Goal: Task Accomplishment & Management: Manage account settings

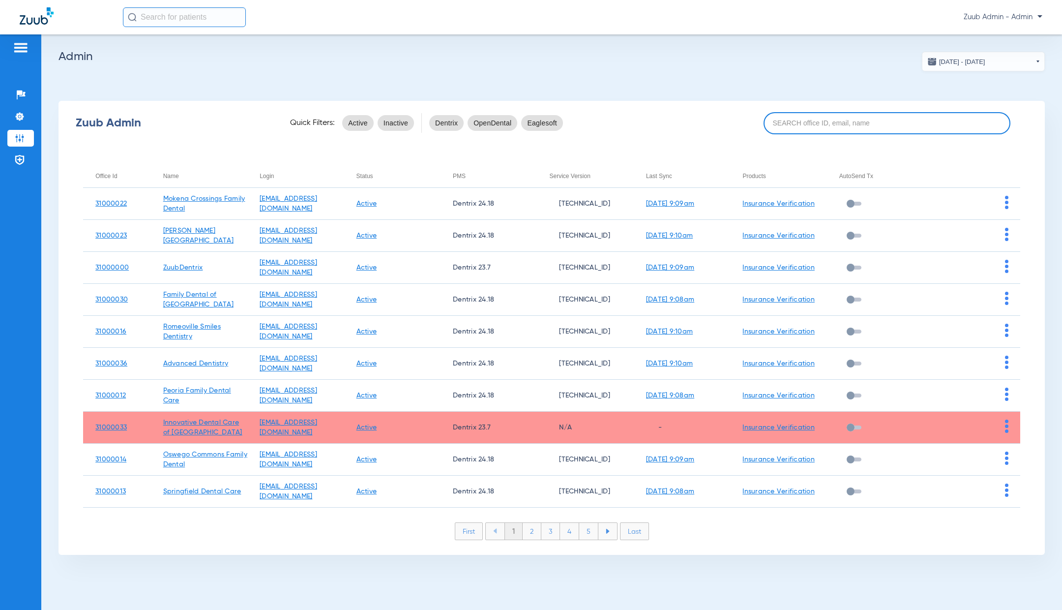
click at [785, 121] on input at bounding box center [887, 123] width 247 height 22
paste input "31000016"
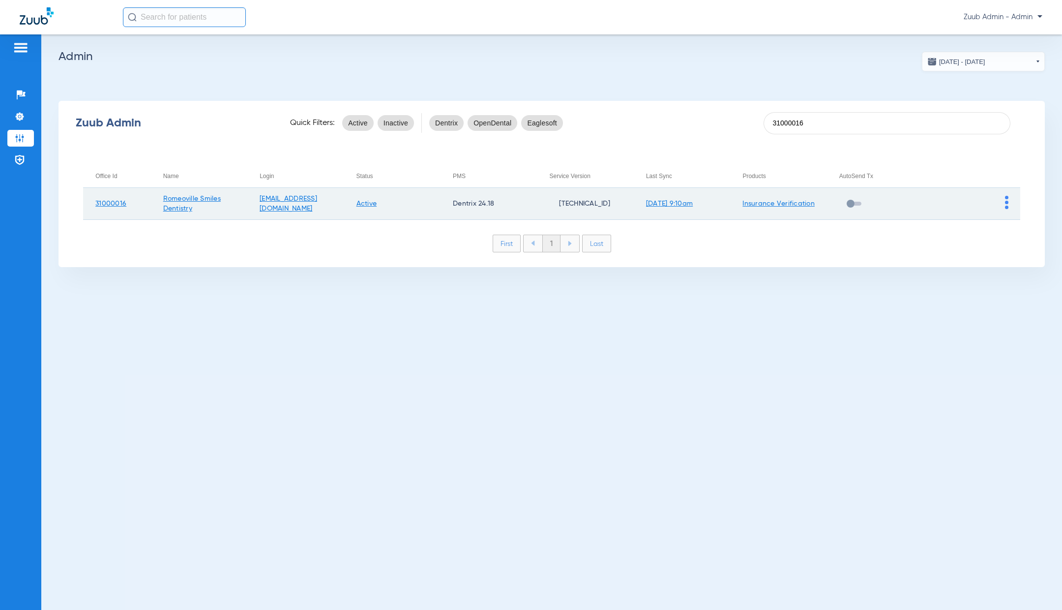
type input "31000016"
click at [1008, 200] on img at bounding box center [1006, 202] width 3 height 13
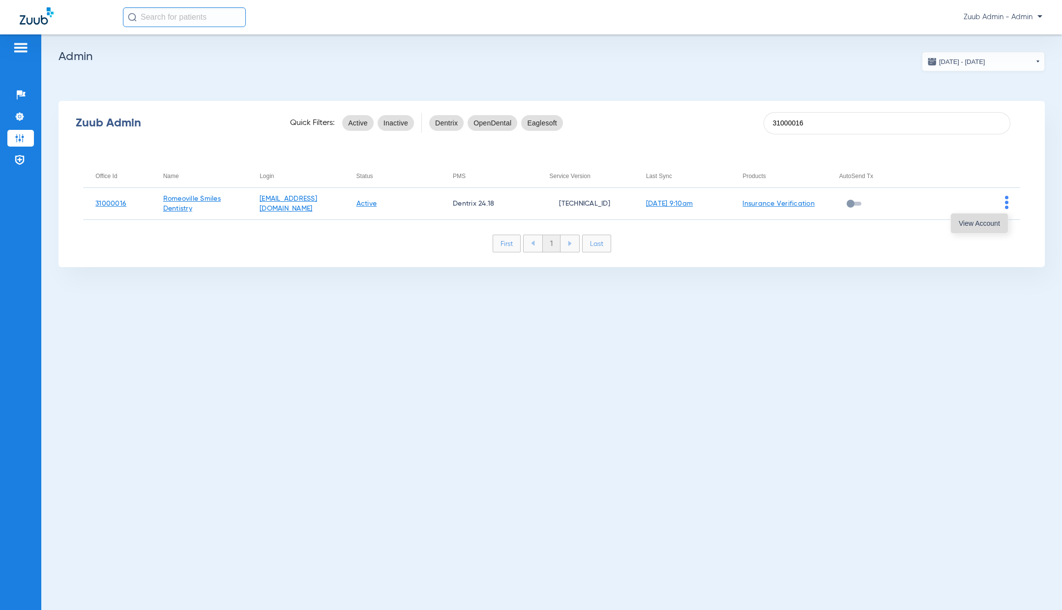
click at [994, 224] on span "View Account" at bounding box center [979, 223] width 41 height 7
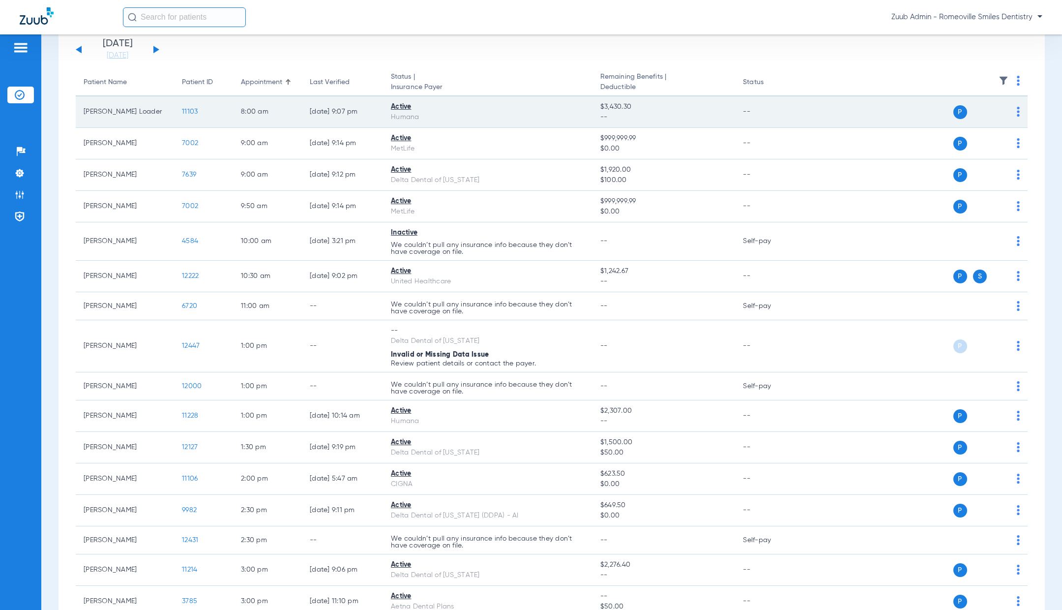
scroll to position [77, 0]
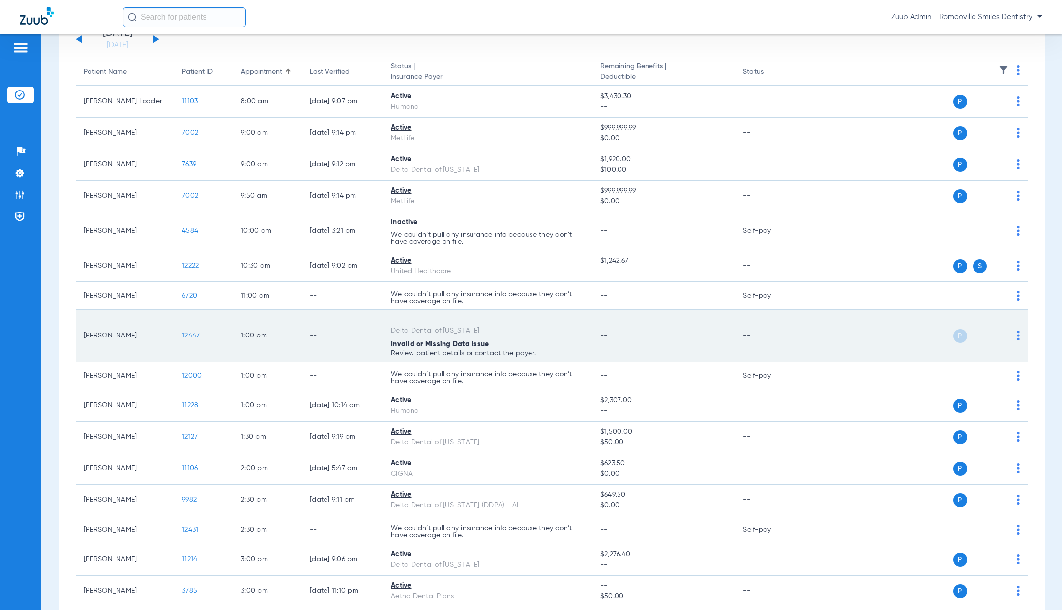
click at [188, 333] on span "12447" at bounding box center [191, 335] width 18 height 7
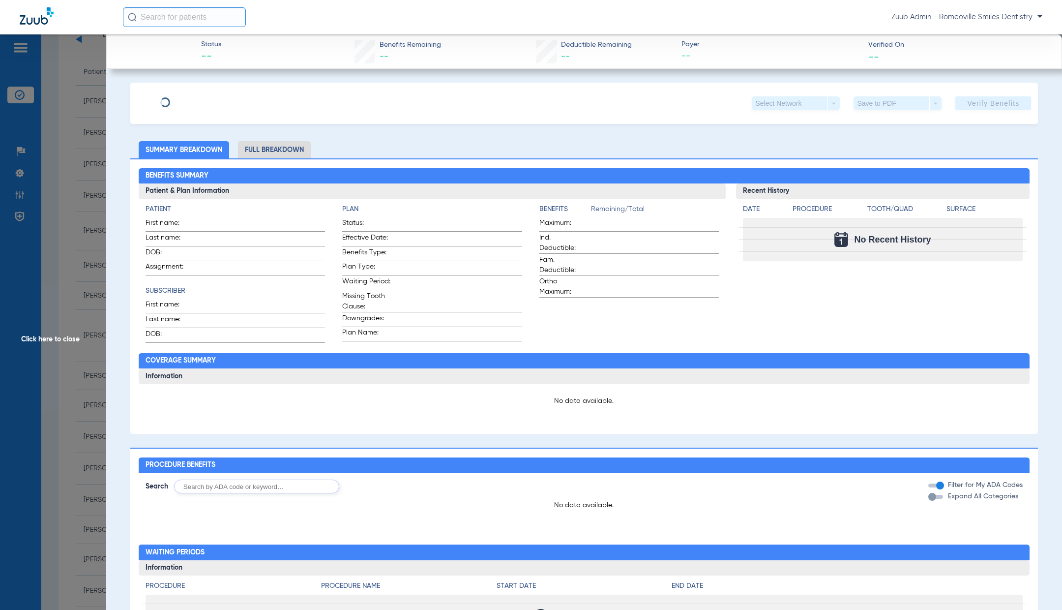
type input "Yaprece"
type input "Pierce"
type input "05/15/1989"
type input "16681001"
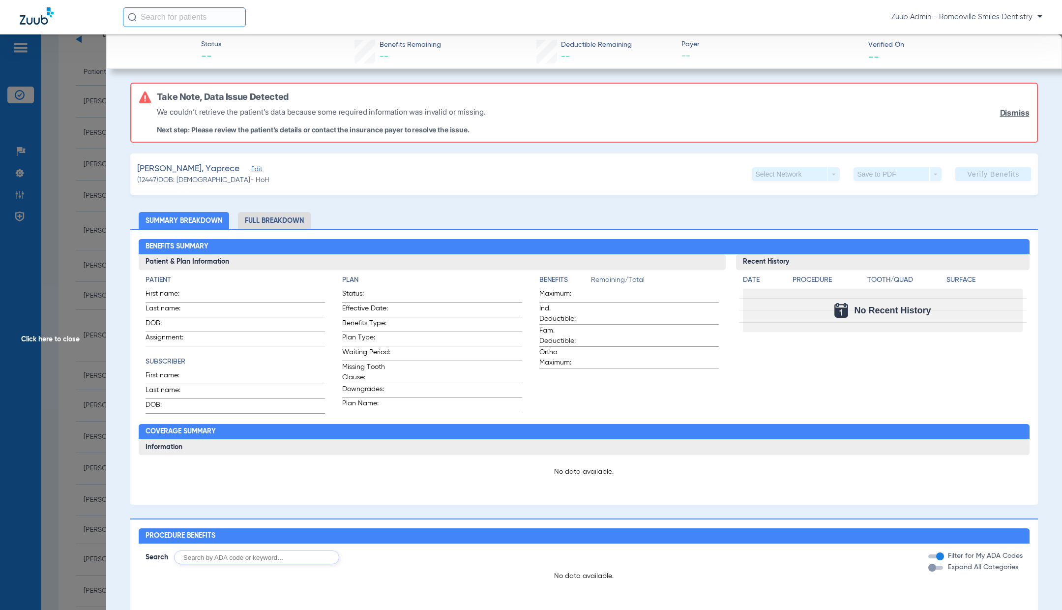
click at [251, 171] on span "Edit" at bounding box center [255, 170] width 9 height 9
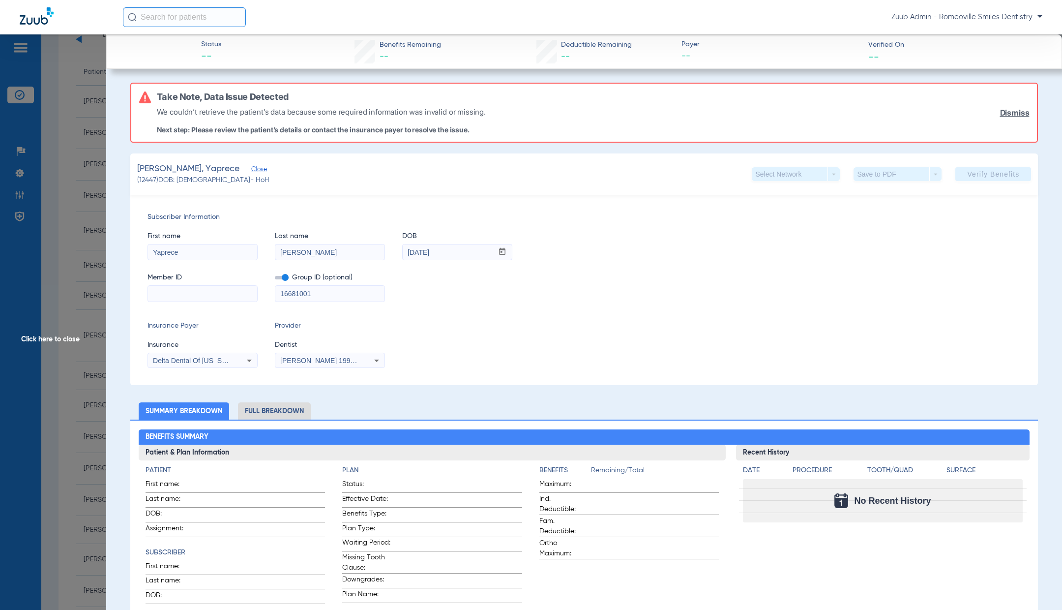
click at [65, 342] on span "Click here to close" at bounding box center [53, 339] width 106 height 610
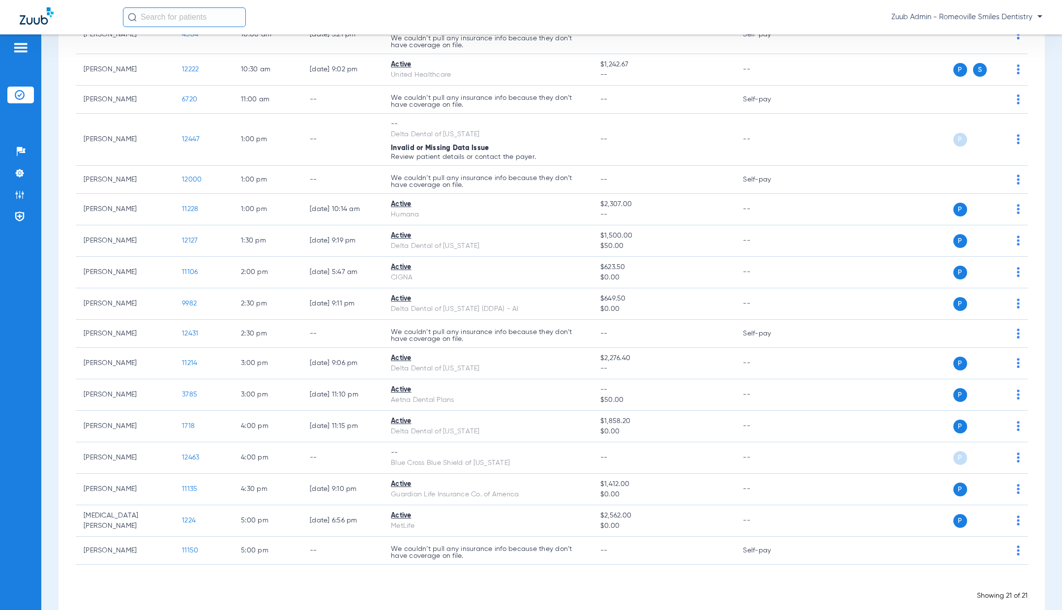
scroll to position [287, 0]
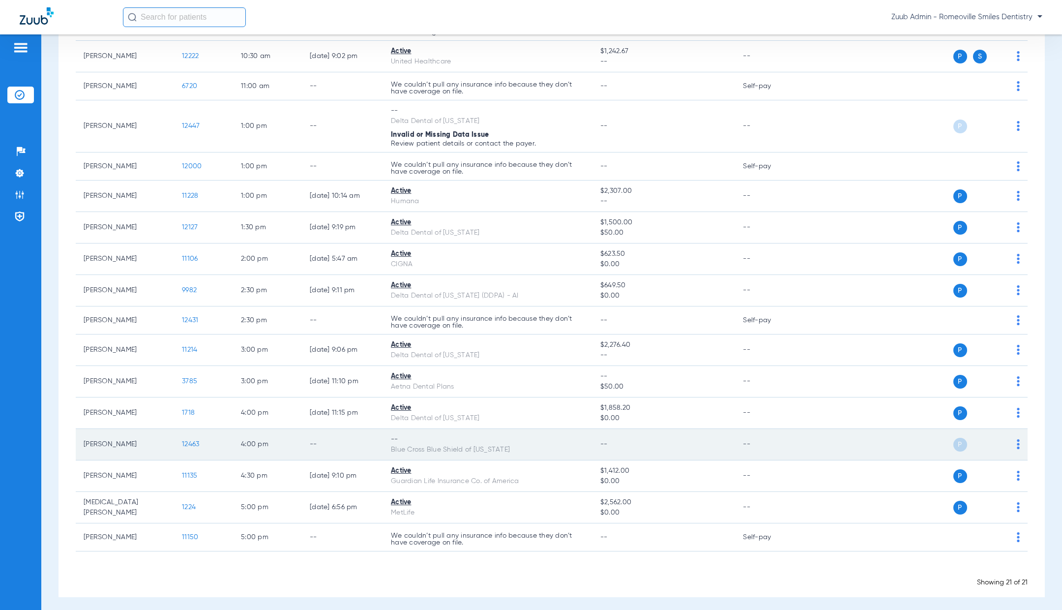
click at [1020, 444] on img at bounding box center [1018, 444] width 3 height 10
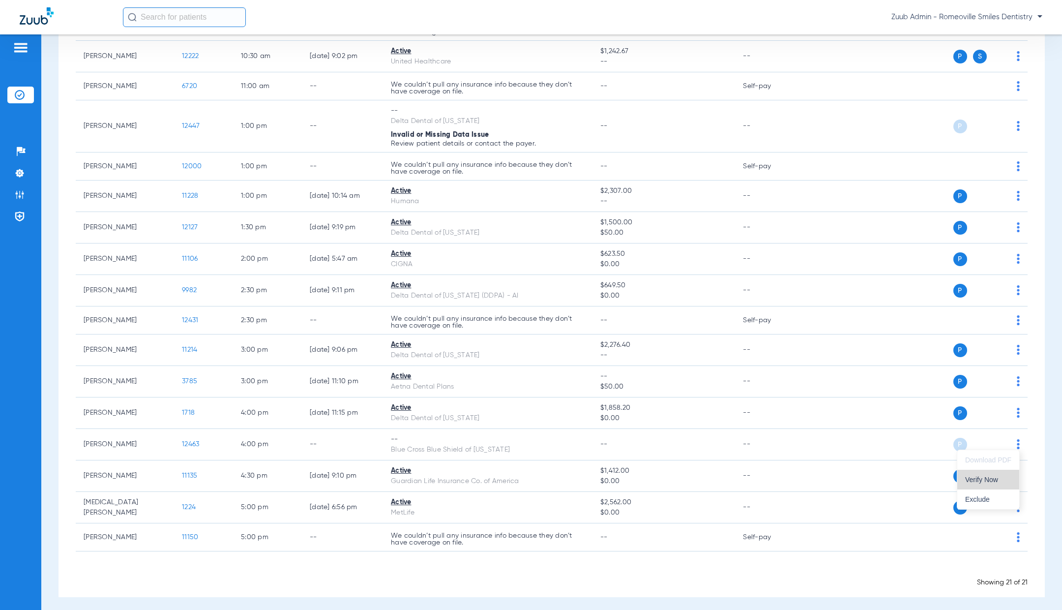
click at [987, 476] on span "Verify Now" at bounding box center [988, 479] width 46 height 7
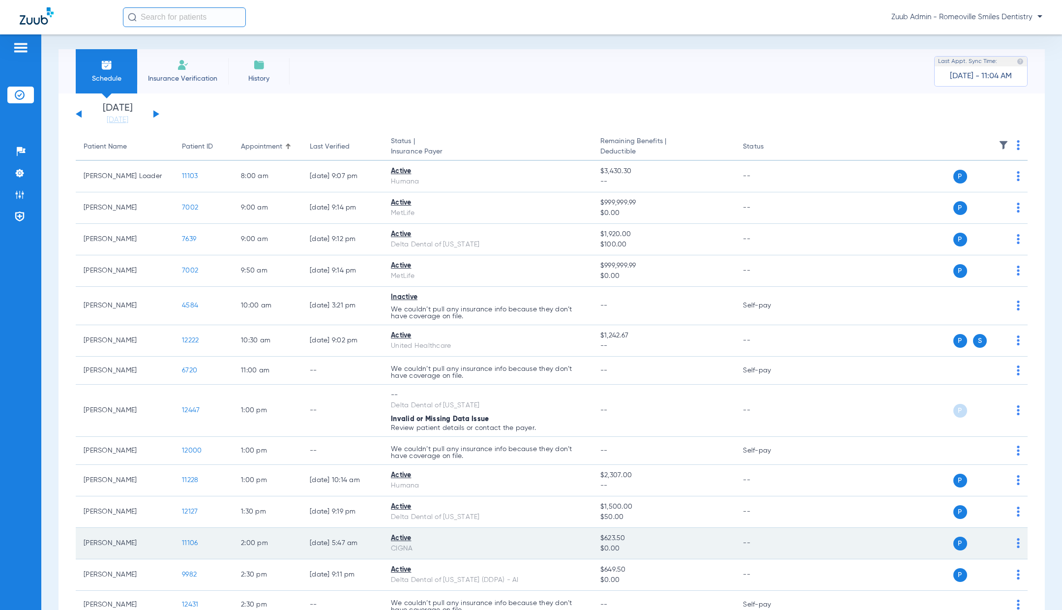
scroll to position [0, 0]
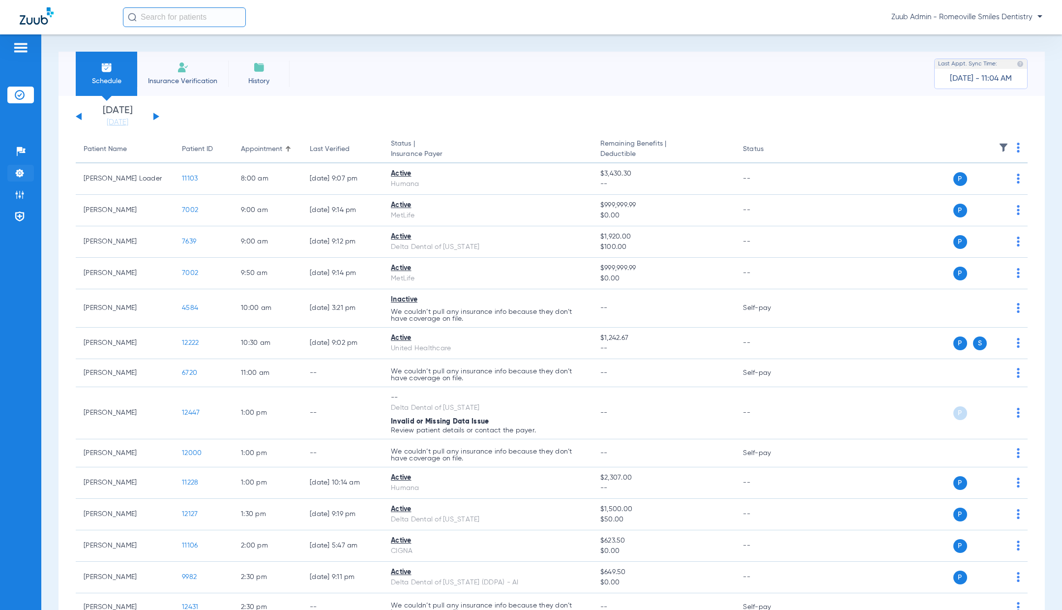
click at [16, 172] on img at bounding box center [20, 173] width 10 height 10
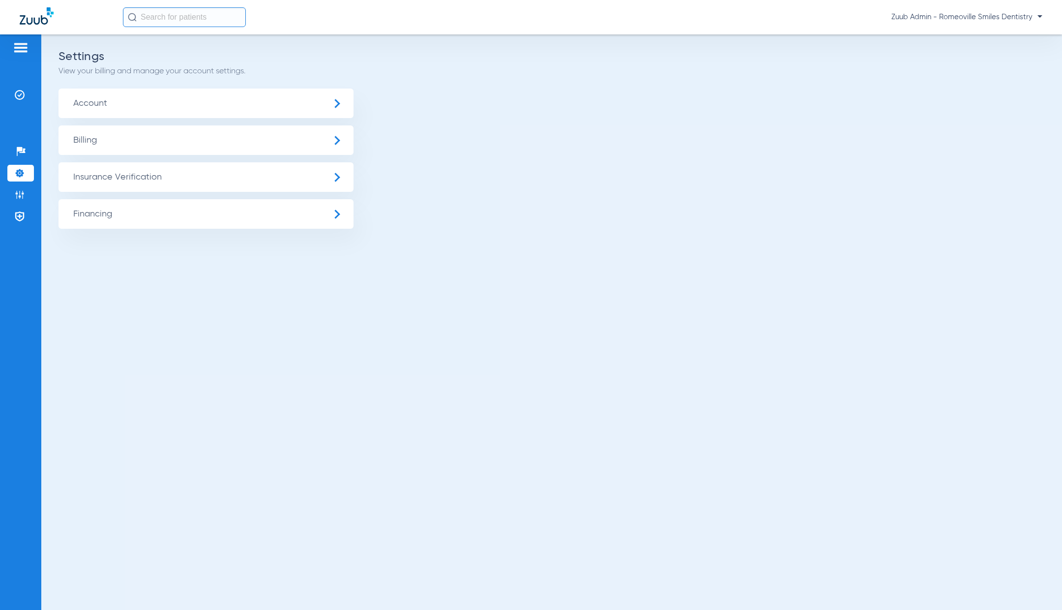
click at [168, 181] on span "Insurance Verification" at bounding box center [206, 177] width 295 height 30
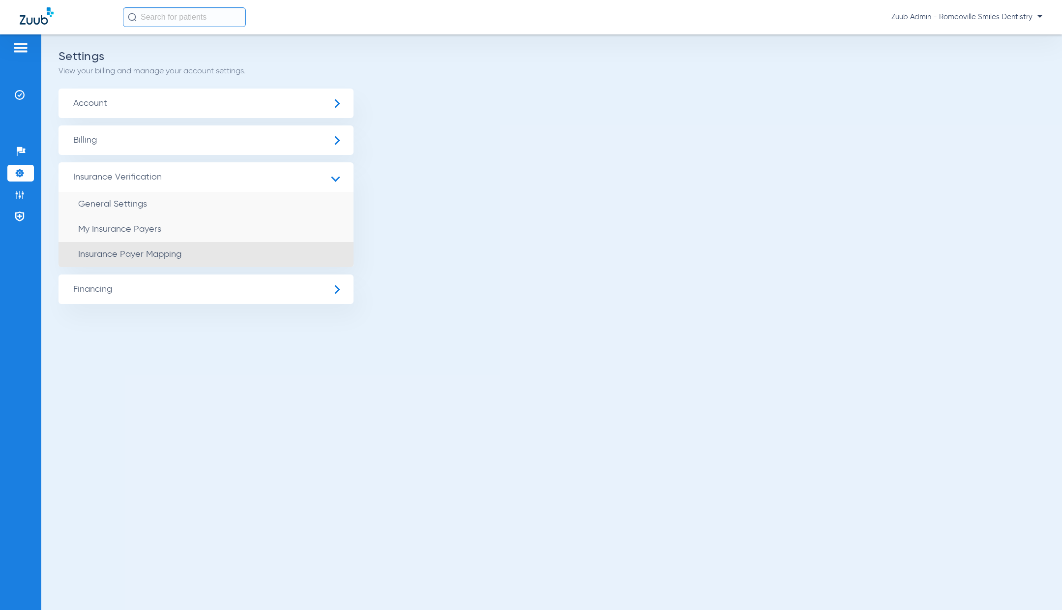
click at [240, 249] on li "Insurance Payer Mapping" at bounding box center [206, 254] width 295 height 25
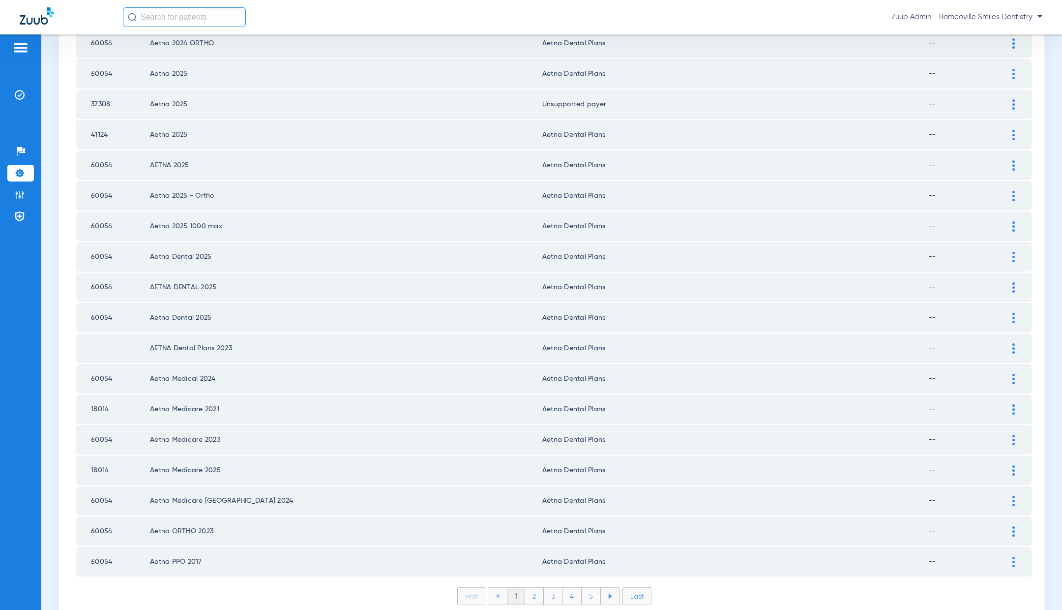
scroll to position [1148, 0]
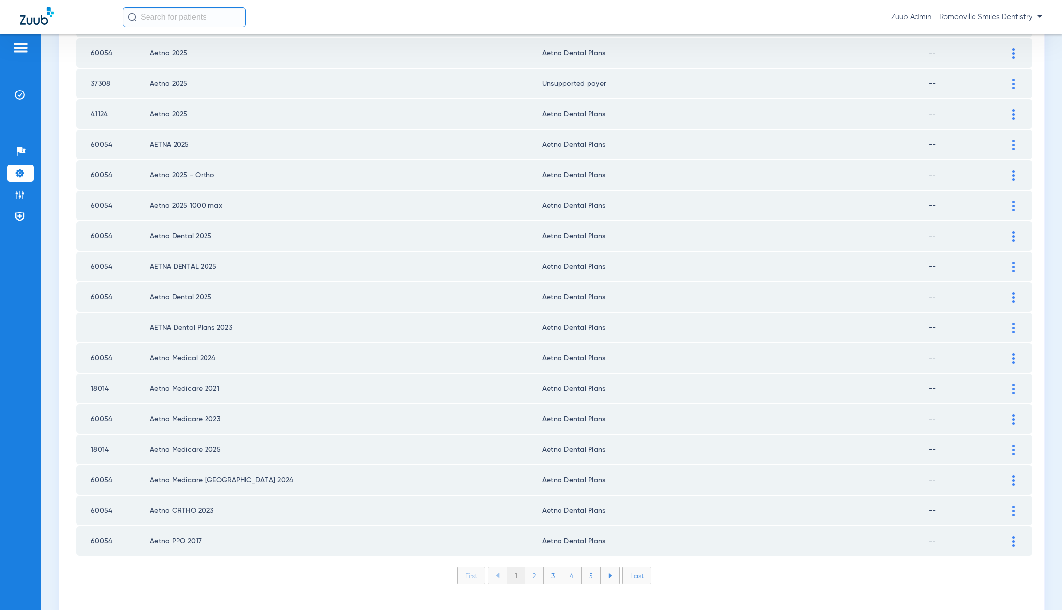
click at [531, 567] on li "2" at bounding box center [534, 575] width 19 height 17
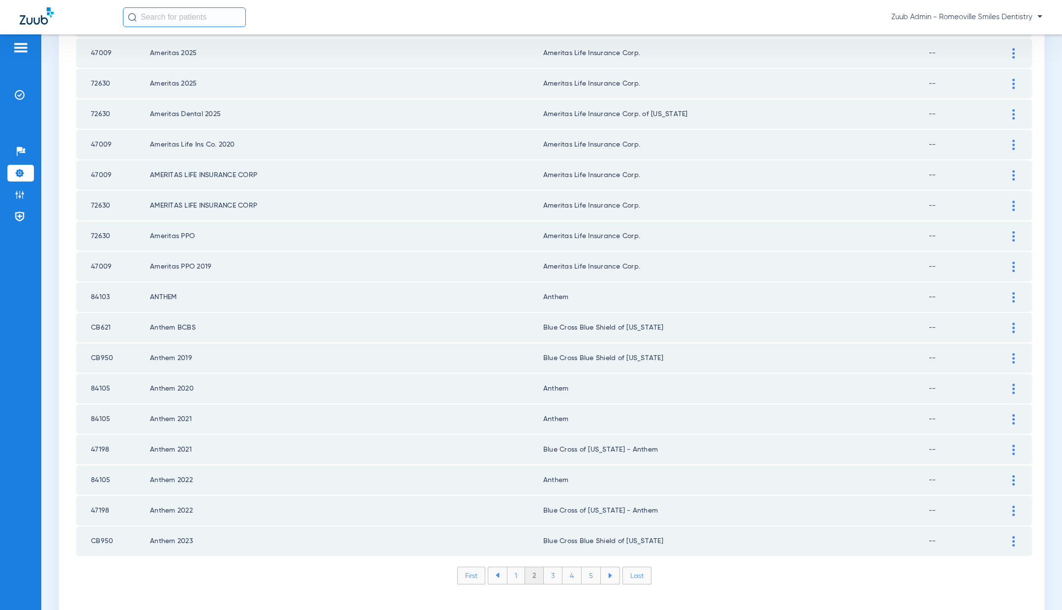
click at [555, 567] on li "3" at bounding box center [553, 575] width 19 height 17
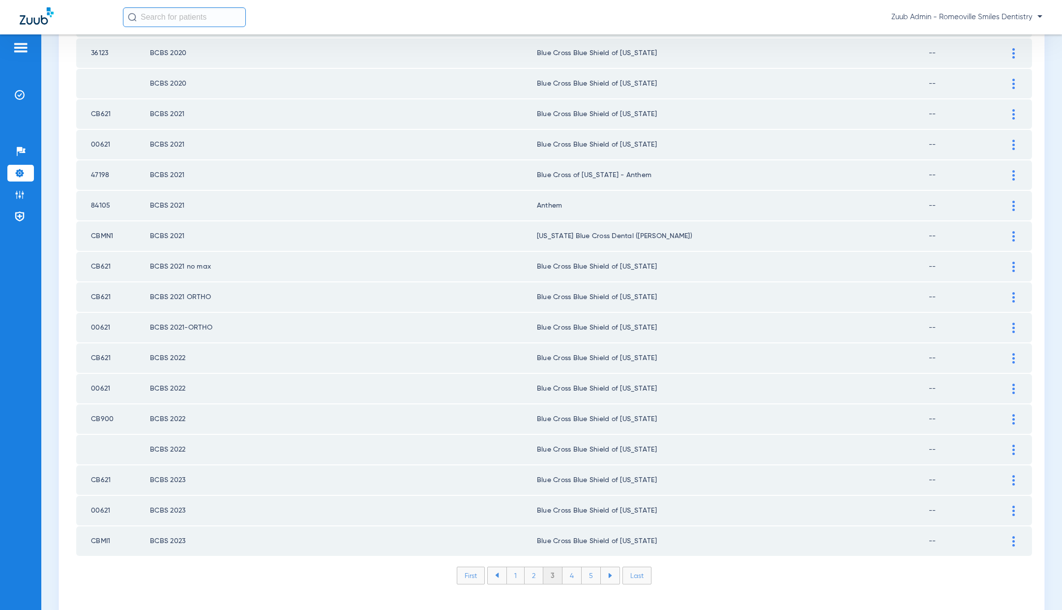
click at [574, 567] on li "4" at bounding box center [572, 575] width 19 height 17
click at [592, 567] on li "5" at bounding box center [591, 575] width 19 height 17
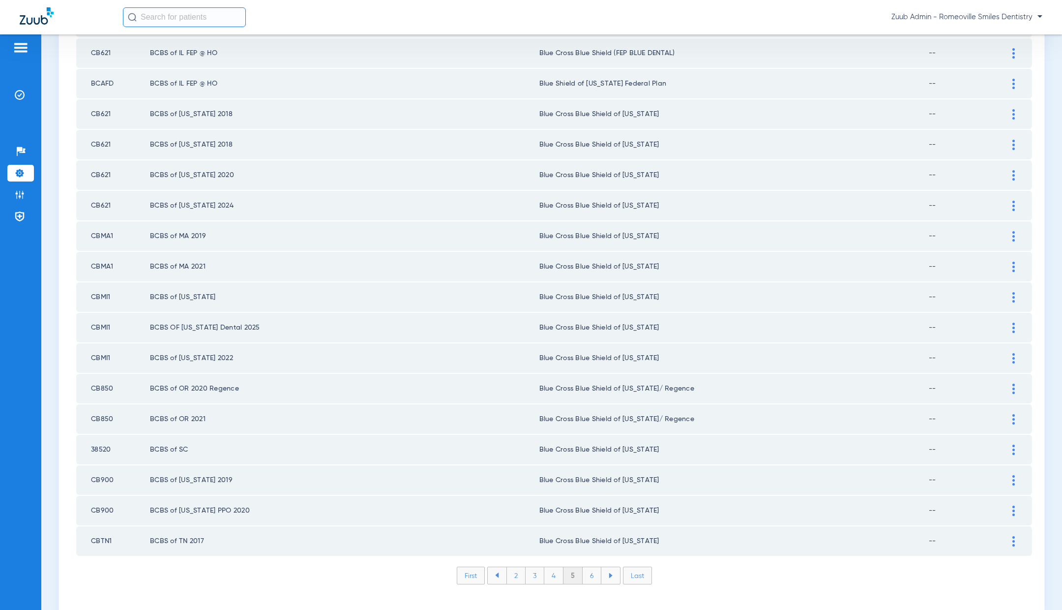
click at [595, 567] on li "6" at bounding box center [592, 575] width 19 height 17
click at [592, 567] on li "7" at bounding box center [592, 575] width 19 height 17
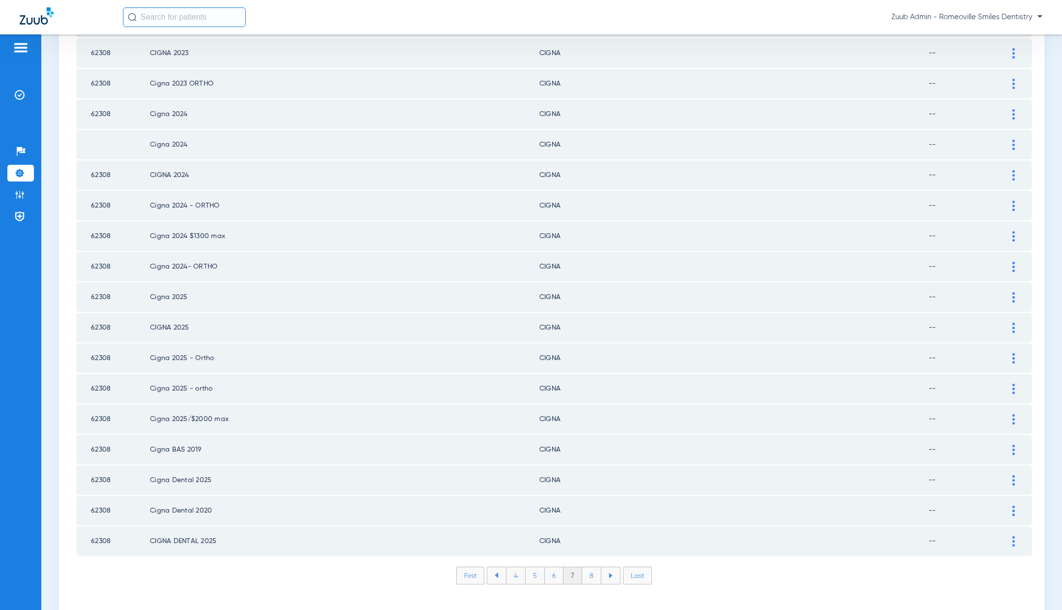
click at [594, 567] on li "8" at bounding box center [591, 575] width 19 height 17
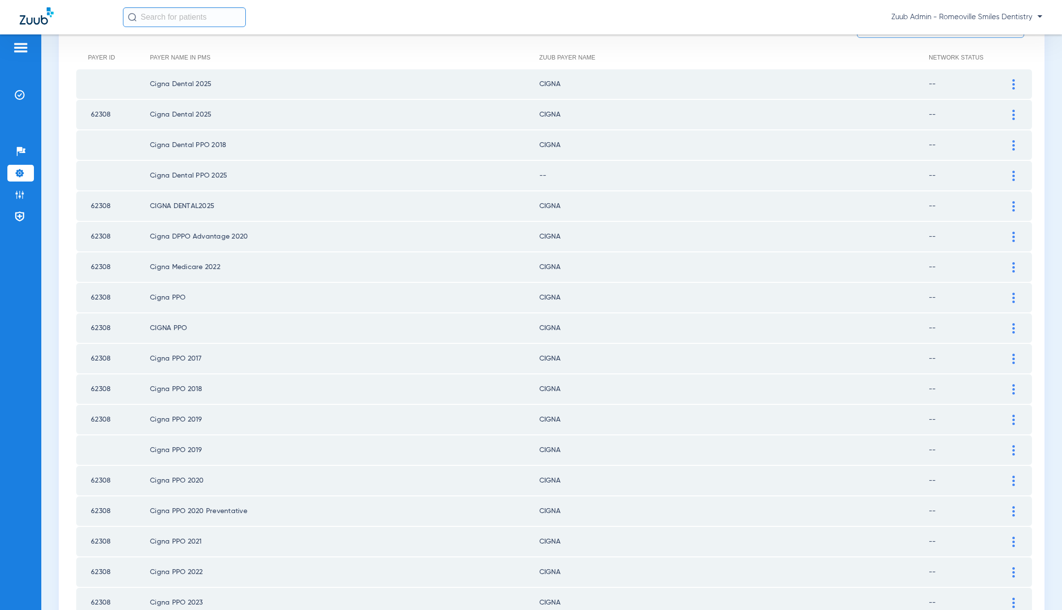
scroll to position [106, 0]
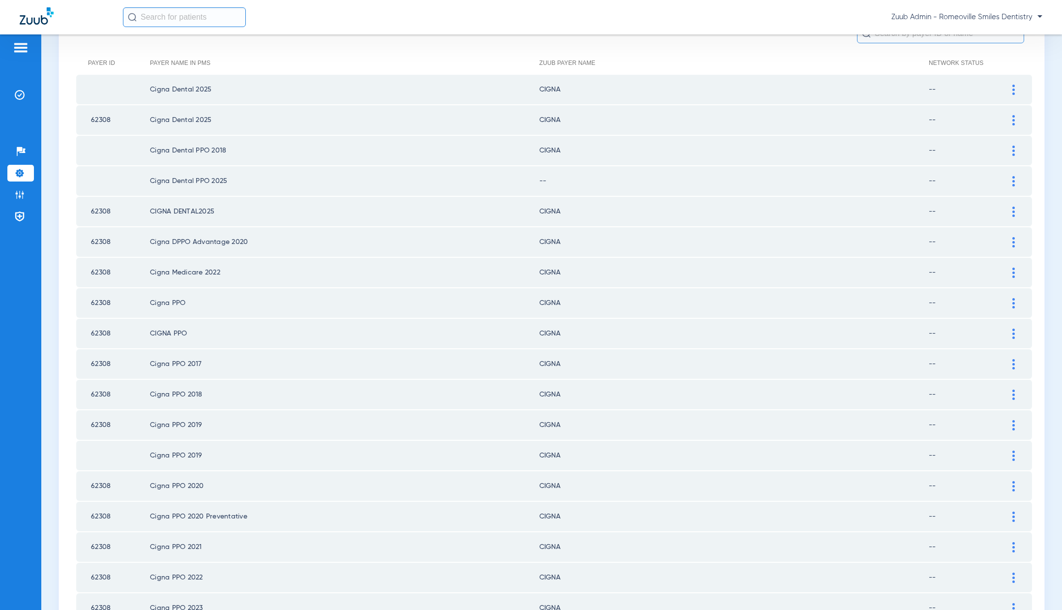
click at [1017, 179] on div at bounding box center [1013, 181] width 17 height 10
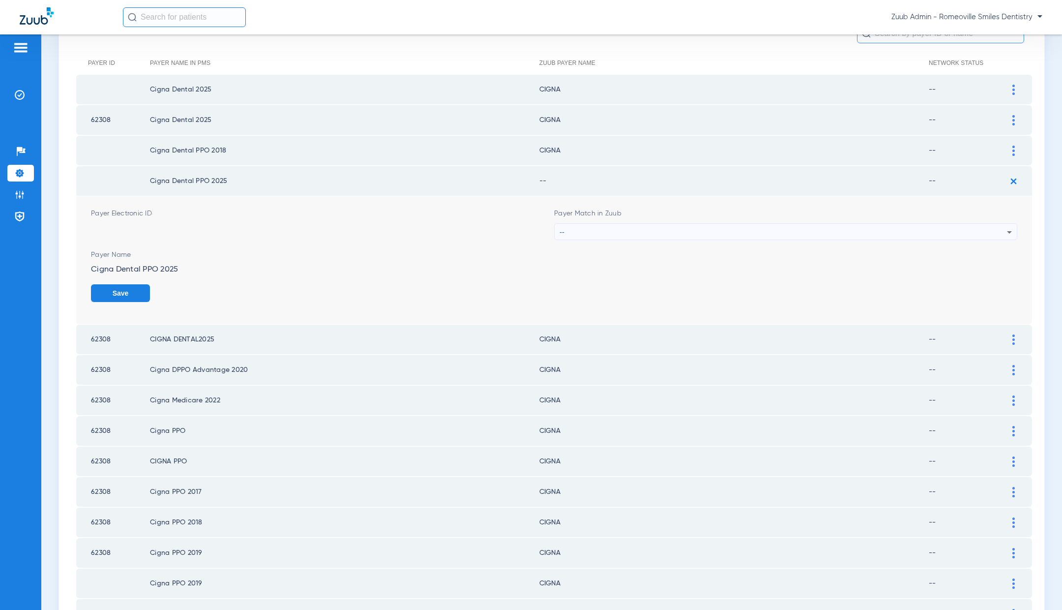
click at [634, 226] on div "--" at bounding box center [784, 232] width 448 height 17
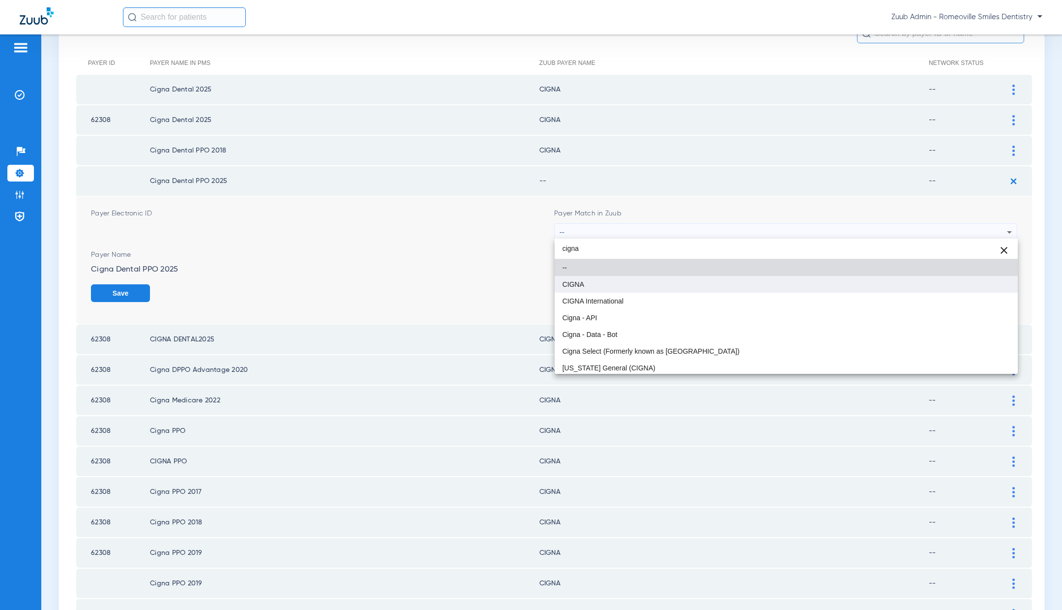
type input "cigna"
click at [668, 281] on mat-option "CIGNA" at bounding box center [786, 284] width 463 height 17
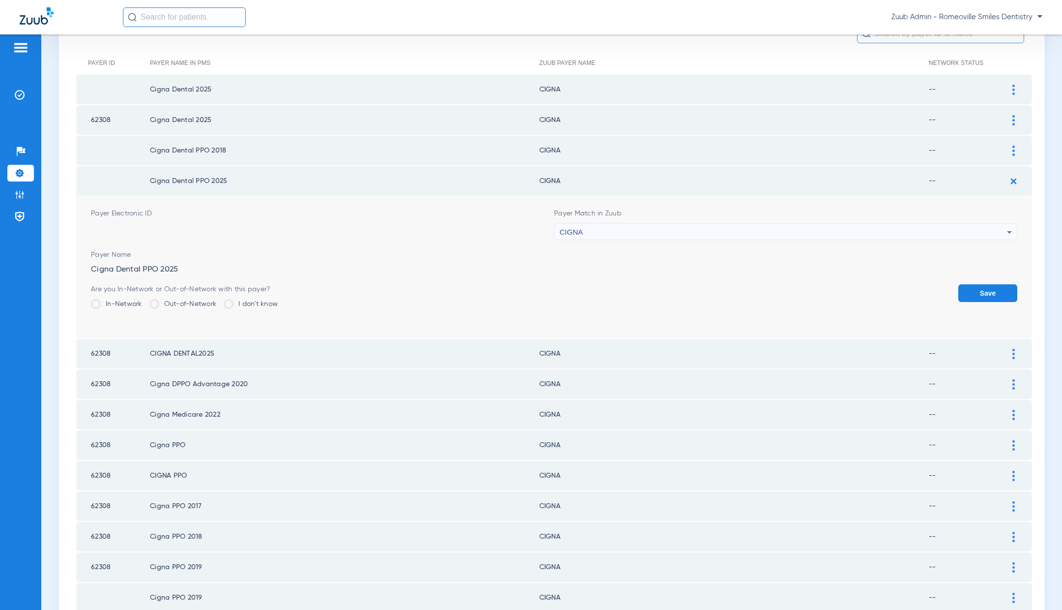
click at [996, 292] on button "Save" at bounding box center [988, 293] width 59 height 18
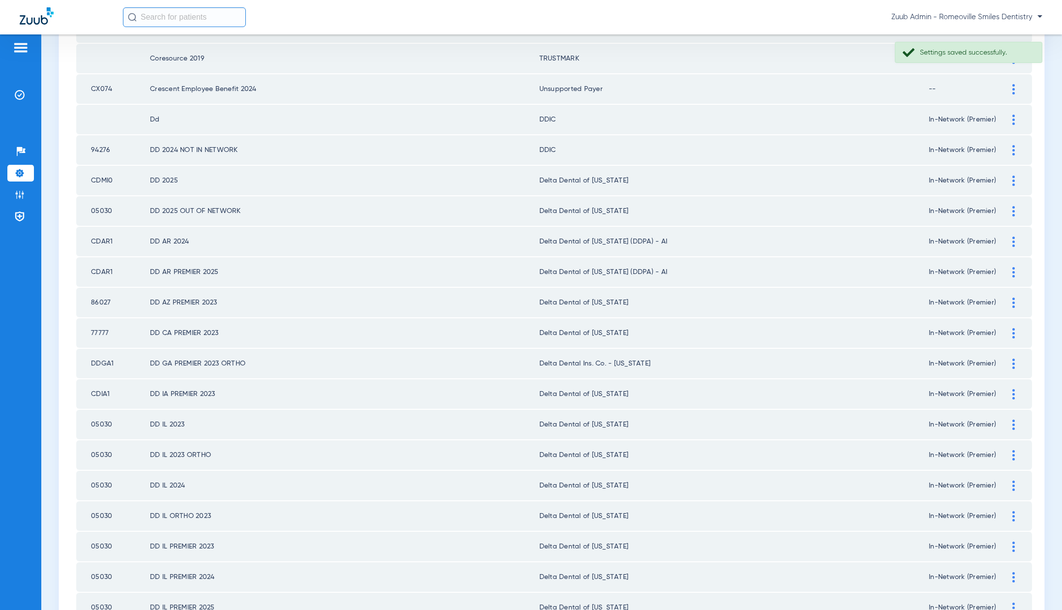
scroll to position [1148, 0]
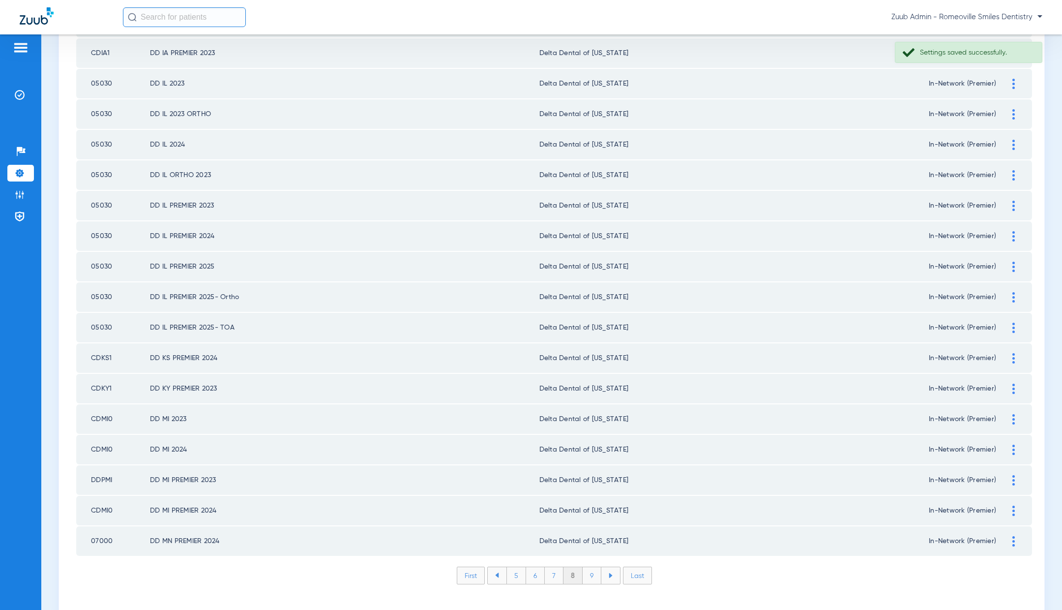
click at [585, 567] on li "9" at bounding box center [592, 575] width 19 height 17
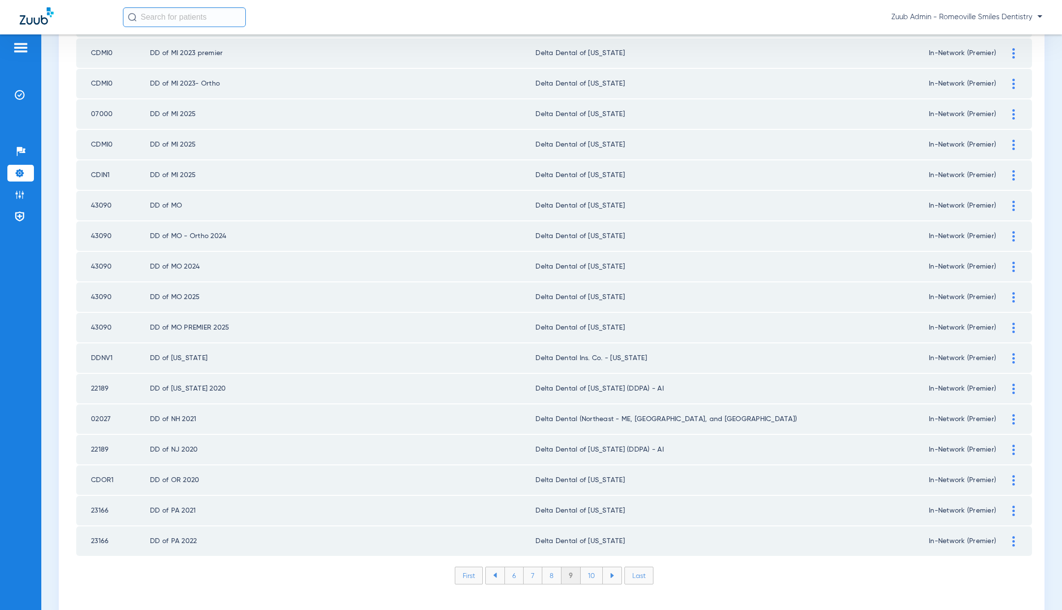
click at [592, 567] on li "10" at bounding box center [592, 575] width 22 height 17
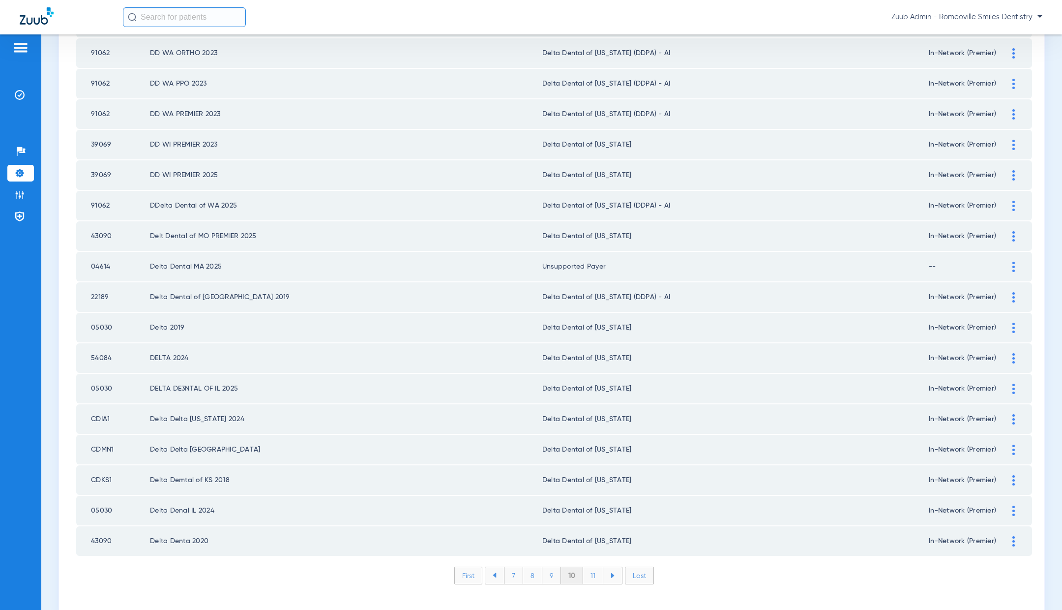
click at [595, 567] on li "11" at bounding box center [593, 575] width 20 height 17
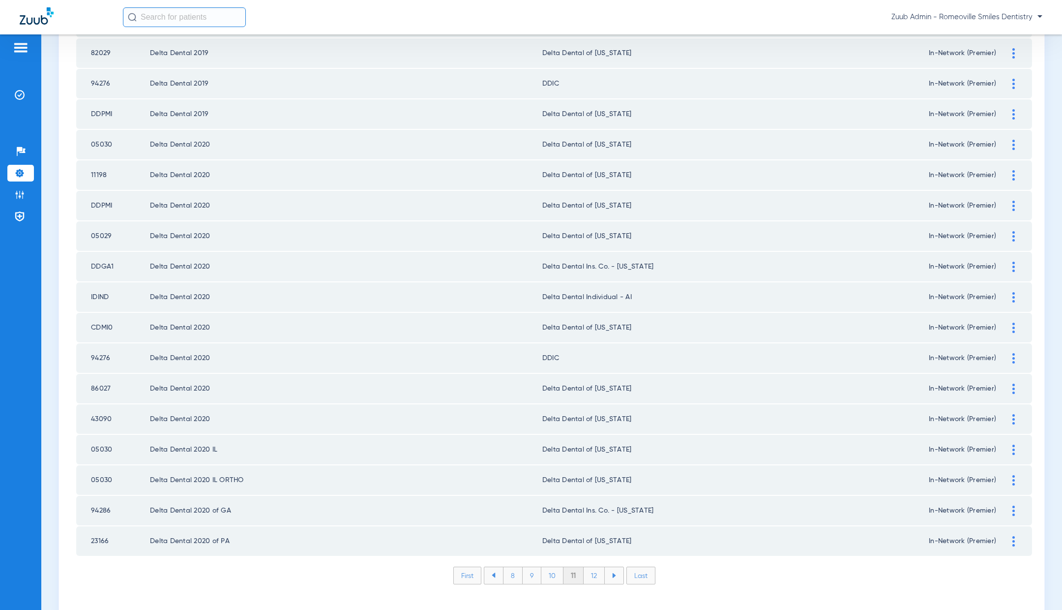
click at [595, 567] on li "12" at bounding box center [594, 575] width 21 height 17
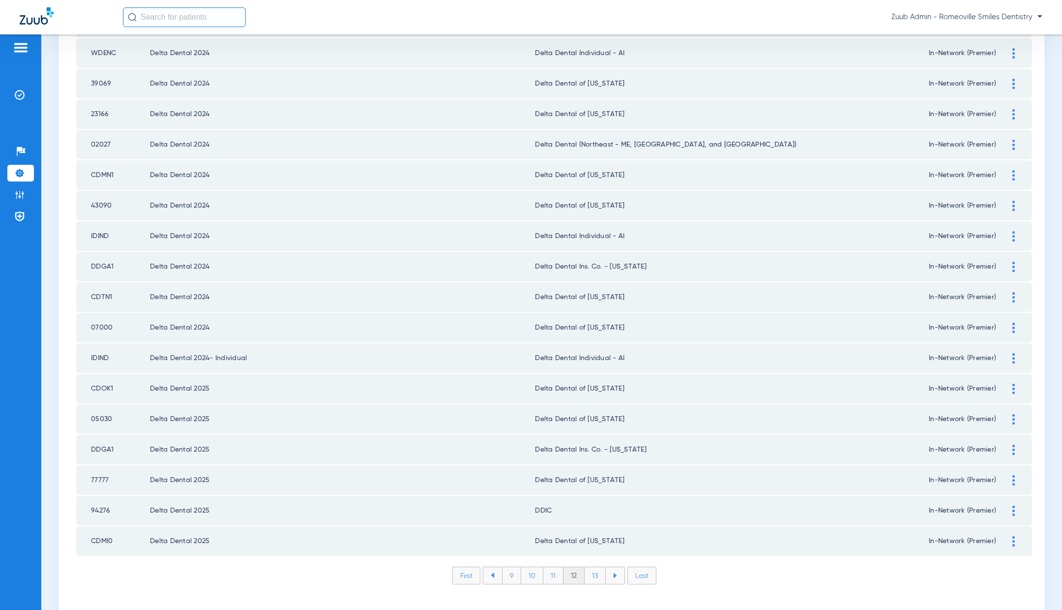
click at [598, 567] on li "13" at bounding box center [595, 575] width 21 height 17
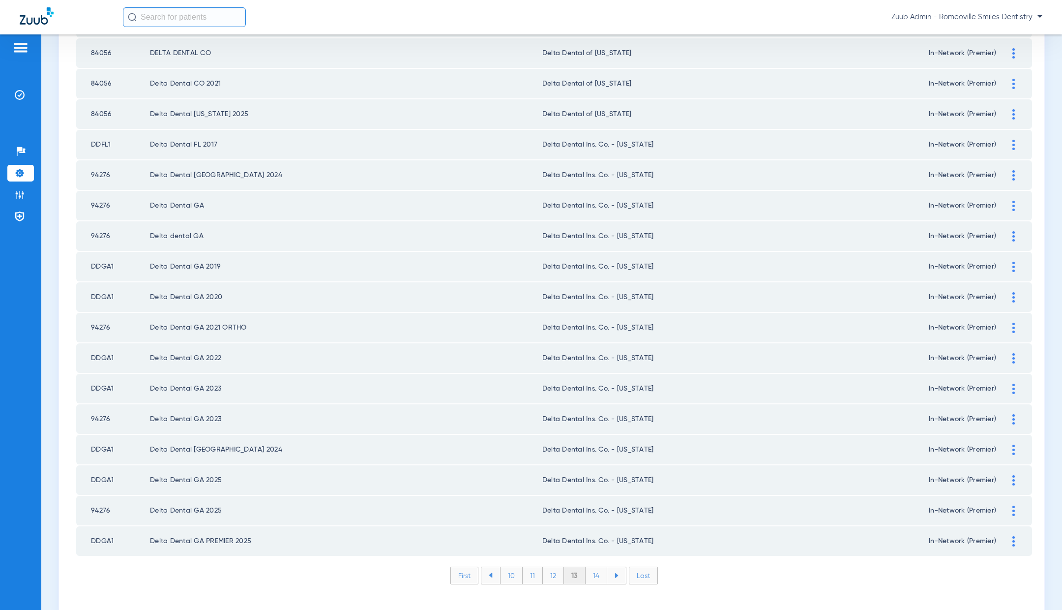
click at [597, 567] on li "14" at bounding box center [597, 575] width 22 height 17
click at [595, 567] on li "15" at bounding box center [596, 575] width 22 height 17
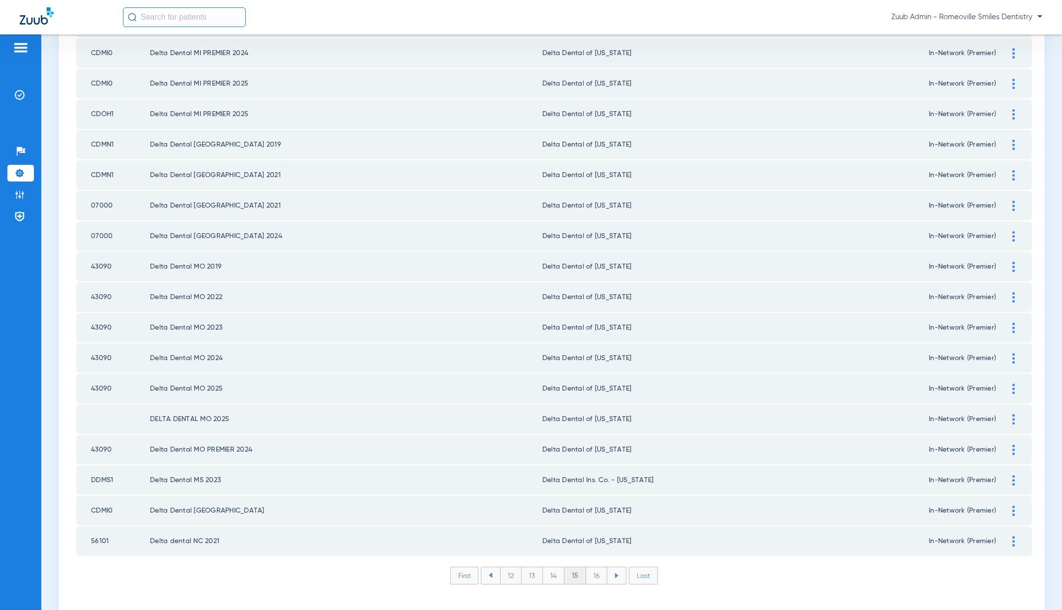
click at [595, 567] on li "16" at bounding box center [596, 575] width 21 height 17
click at [596, 567] on li "17" at bounding box center [597, 575] width 21 height 17
click at [600, 567] on li "18" at bounding box center [597, 575] width 22 height 17
click at [597, 567] on li "19" at bounding box center [596, 575] width 21 height 17
click at [601, 567] on li "20" at bounding box center [596, 575] width 23 height 17
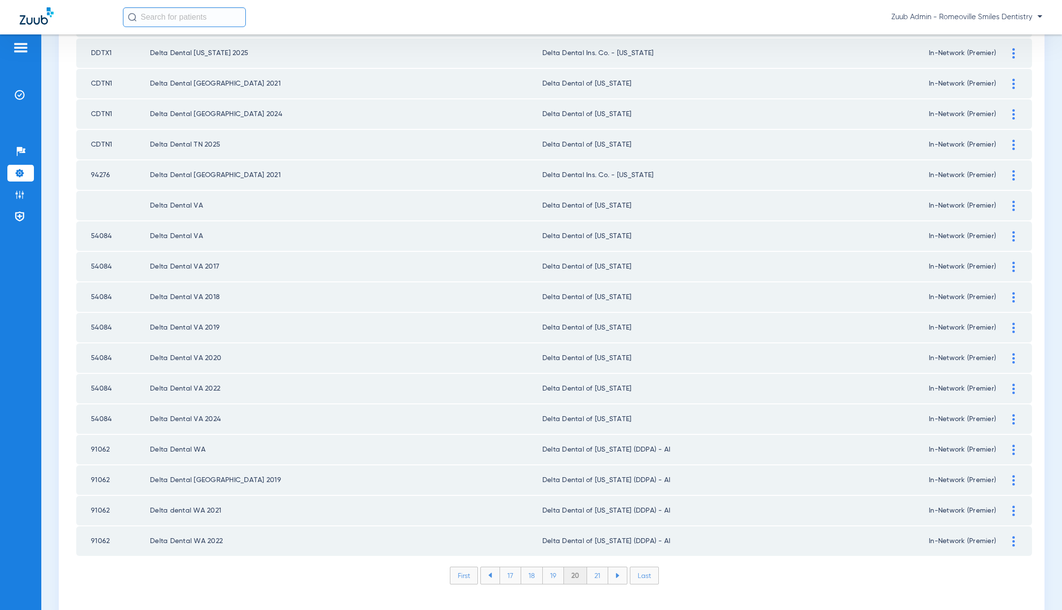
click at [597, 567] on li "21" at bounding box center [597, 575] width 21 height 17
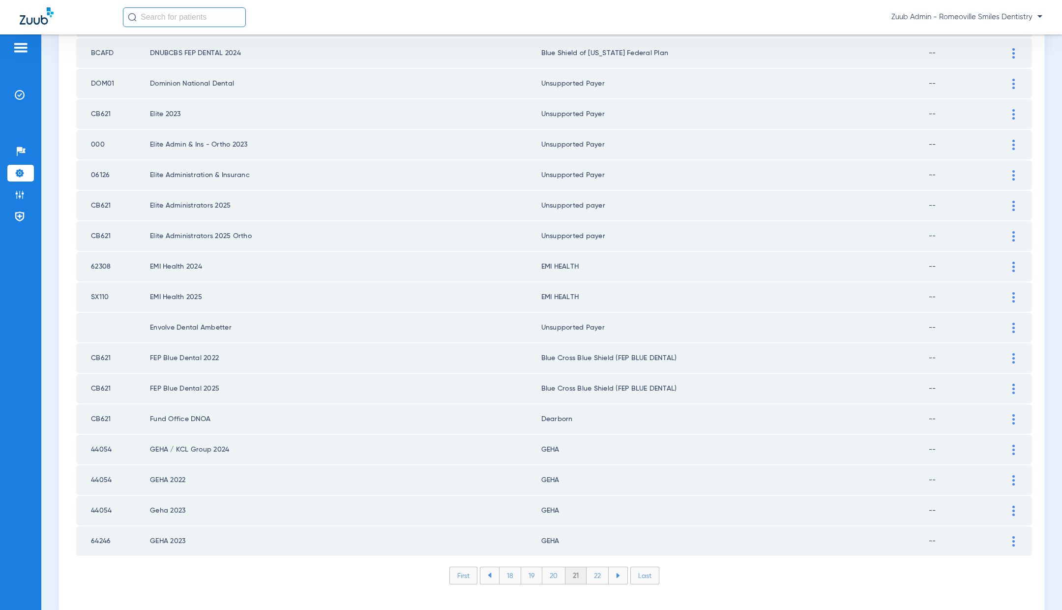
click at [600, 567] on li "22" at bounding box center [598, 575] width 22 height 17
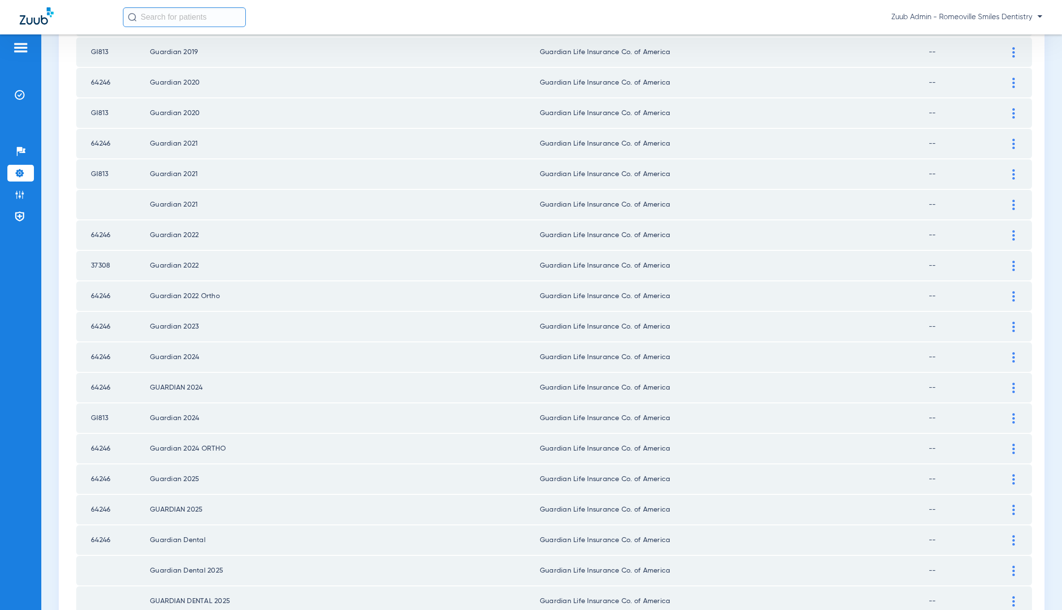
scroll to position [0, 0]
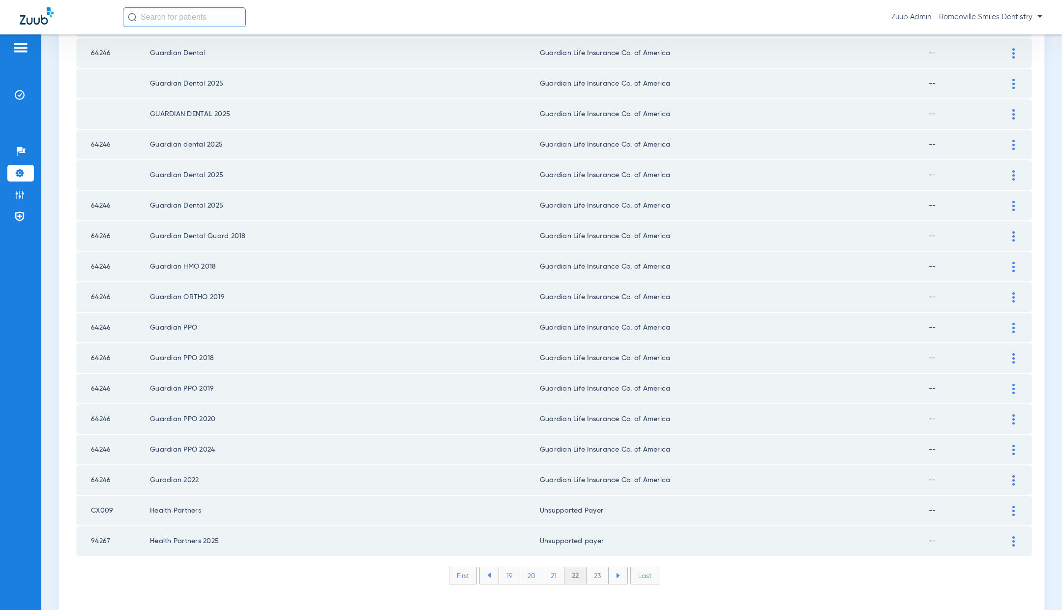
click at [599, 567] on li "23" at bounding box center [598, 575] width 22 height 17
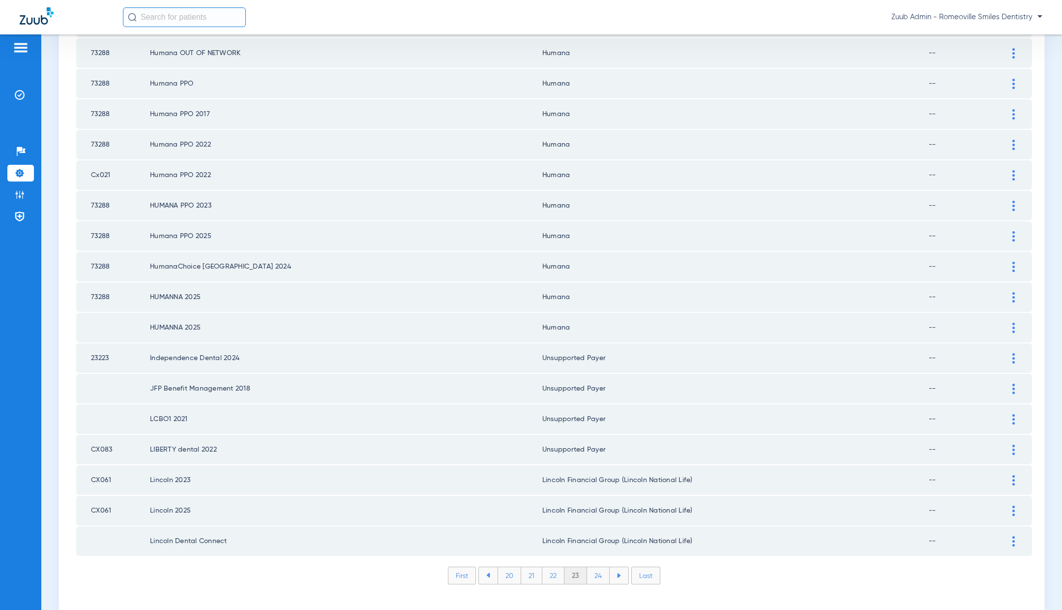
click at [600, 567] on li "24" at bounding box center [598, 575] width 23 height 17
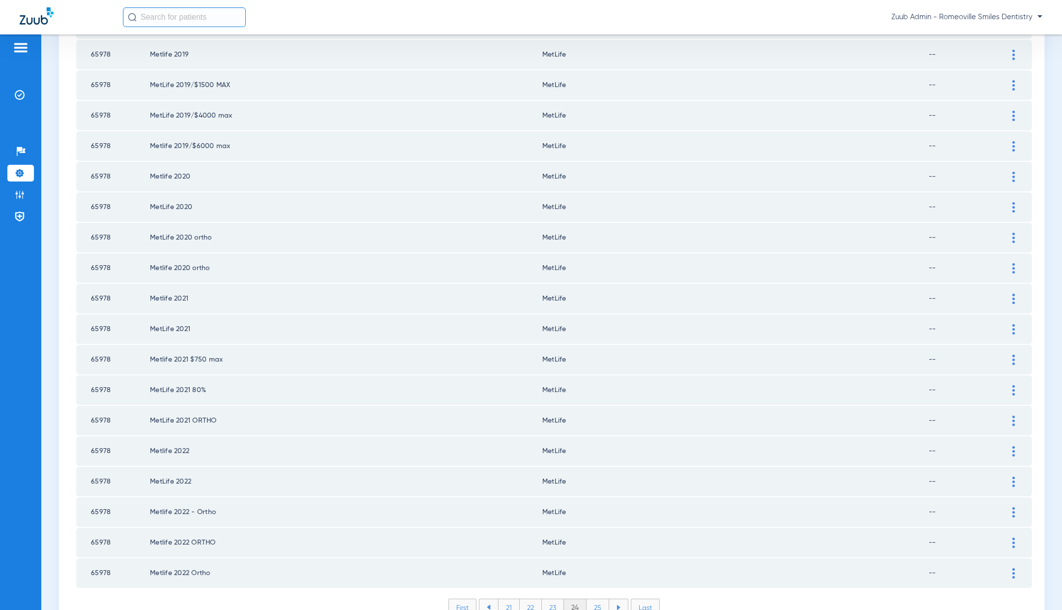
click at [602, 599] on li "25" at bounding box center [598, 607] width 23 height 17
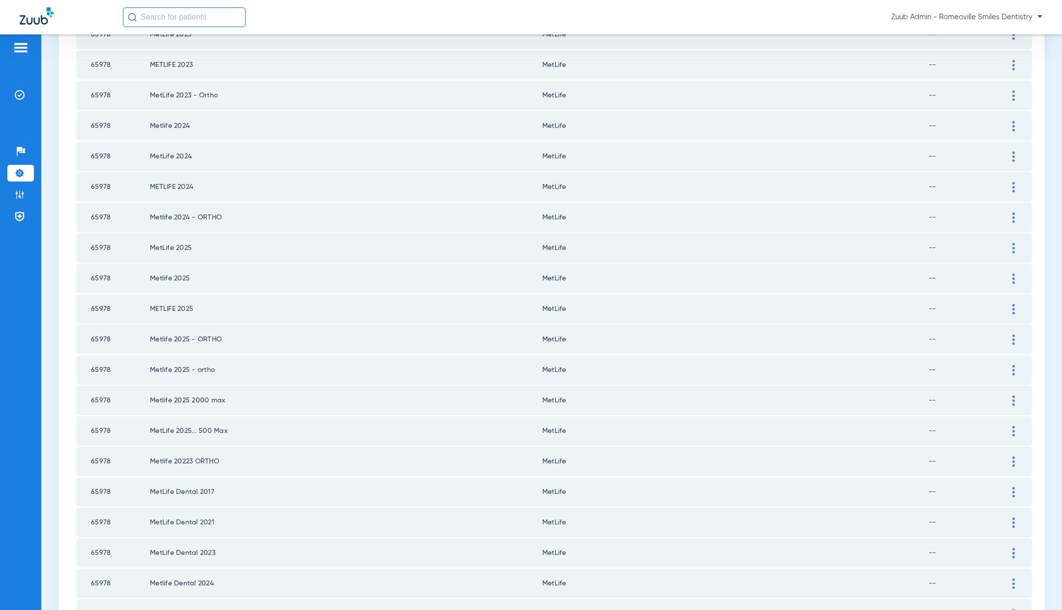
scroll to position [47, 0]
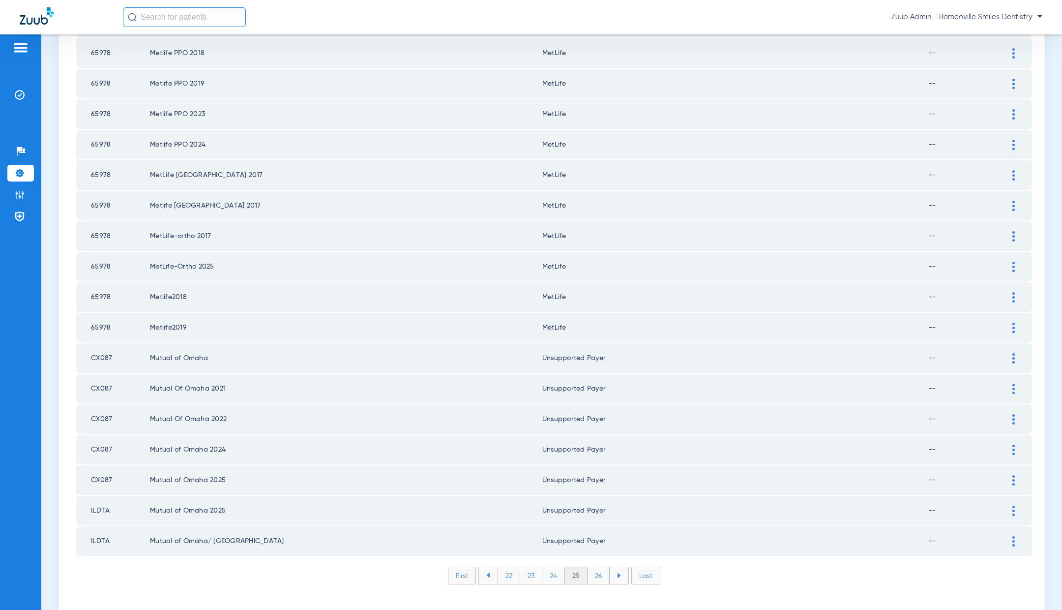
click at [599, 567] on li "26" at bounding box center [599, 575] width 22 height 17
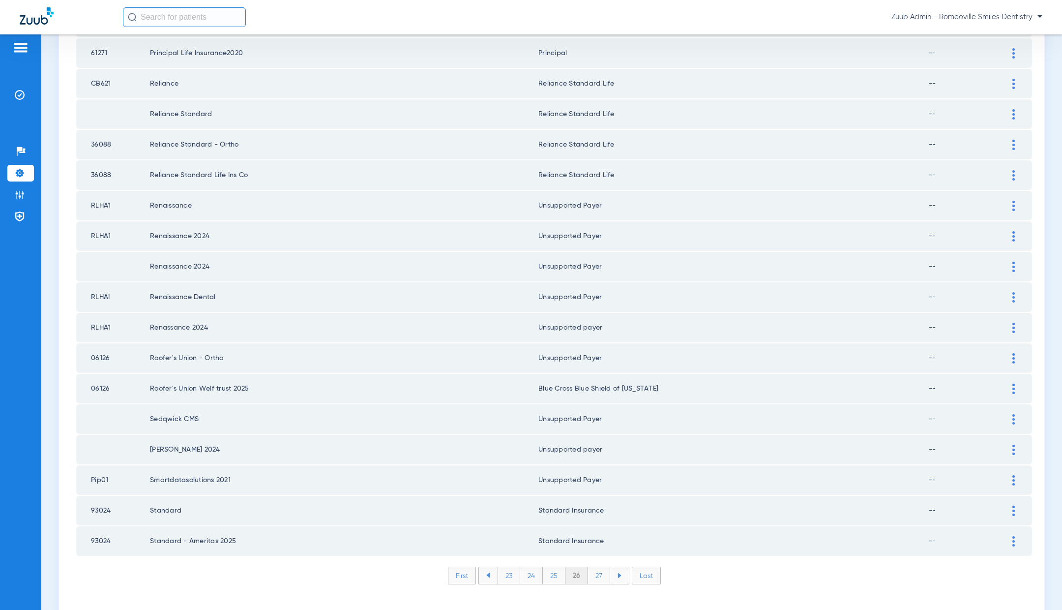
click at [599, 567] on li "27" at bounding box center [599, 575] width 22 height 17
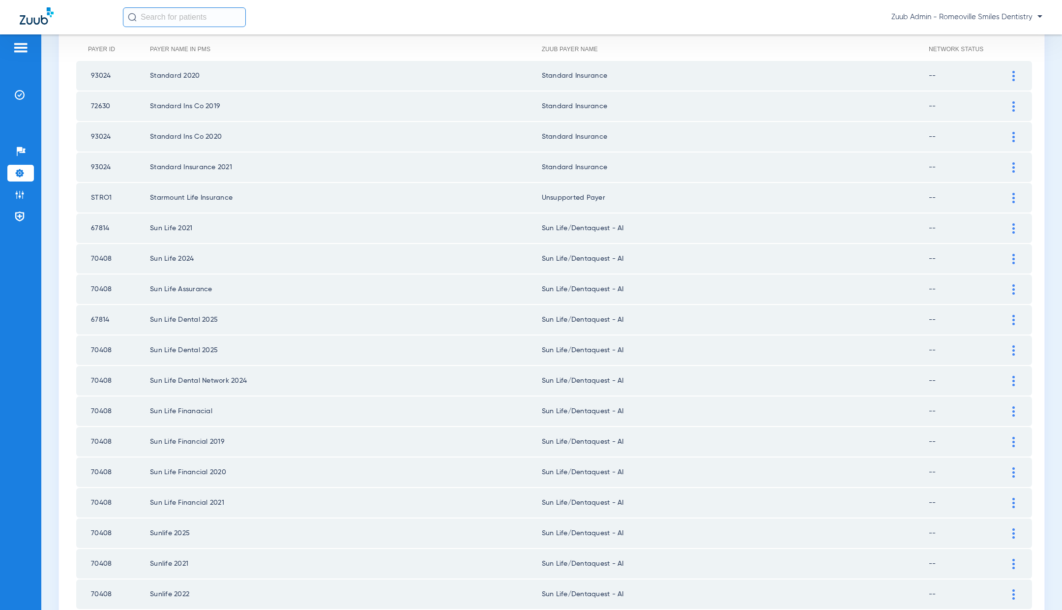
scroll to position [11, 0]
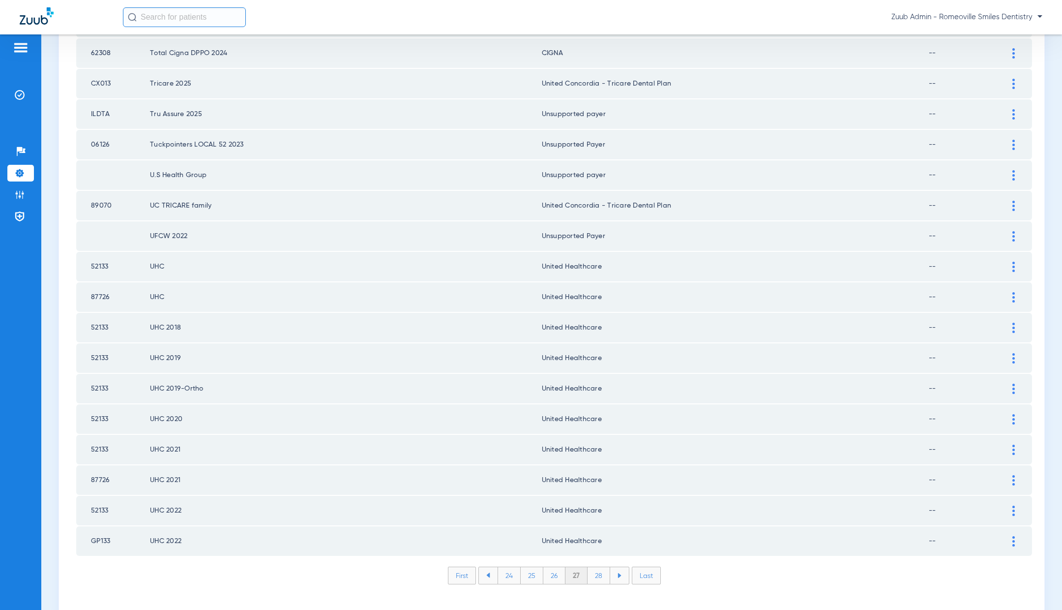
click at [597, 567] on li "28" at bounding box center [599, 575] width 23 height 17
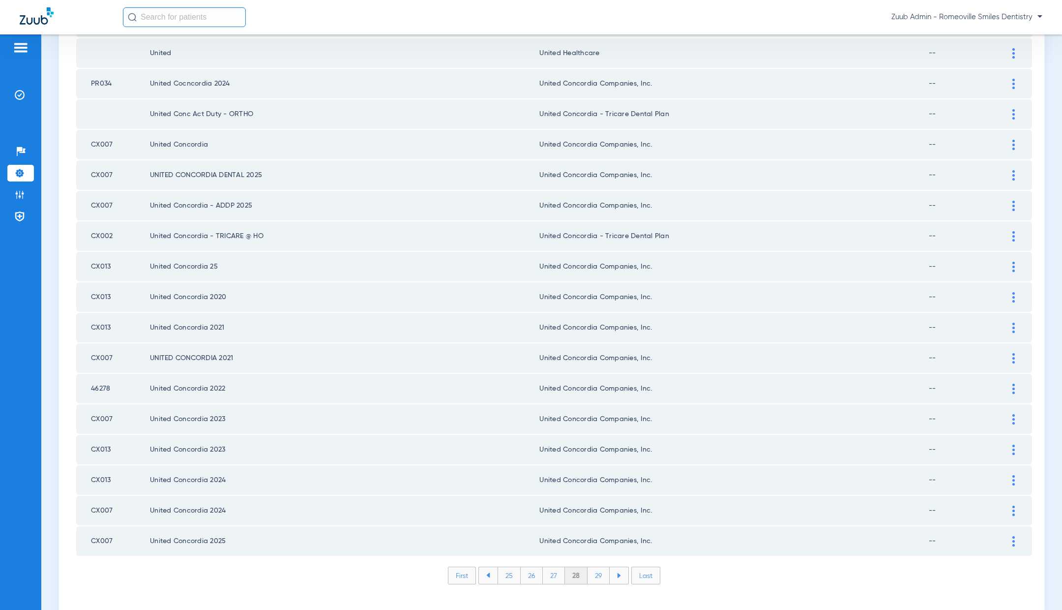
click at [599, 567] on li "29" at bounding box center [599, 575] width 22 height 17
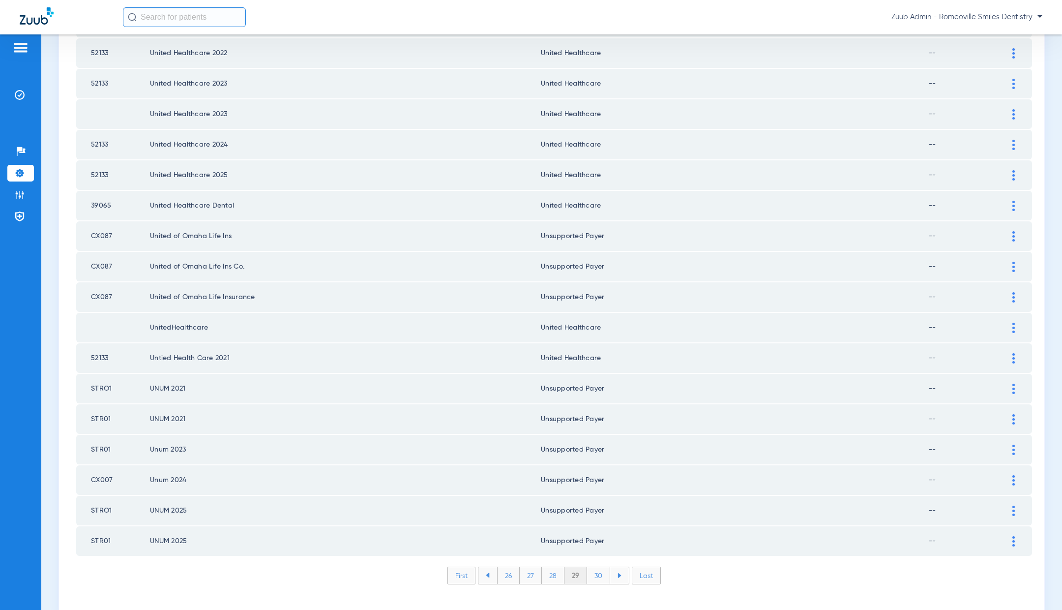
click at [601, 567] on li "30" at bounding box center [598, 575] width 23 height 17
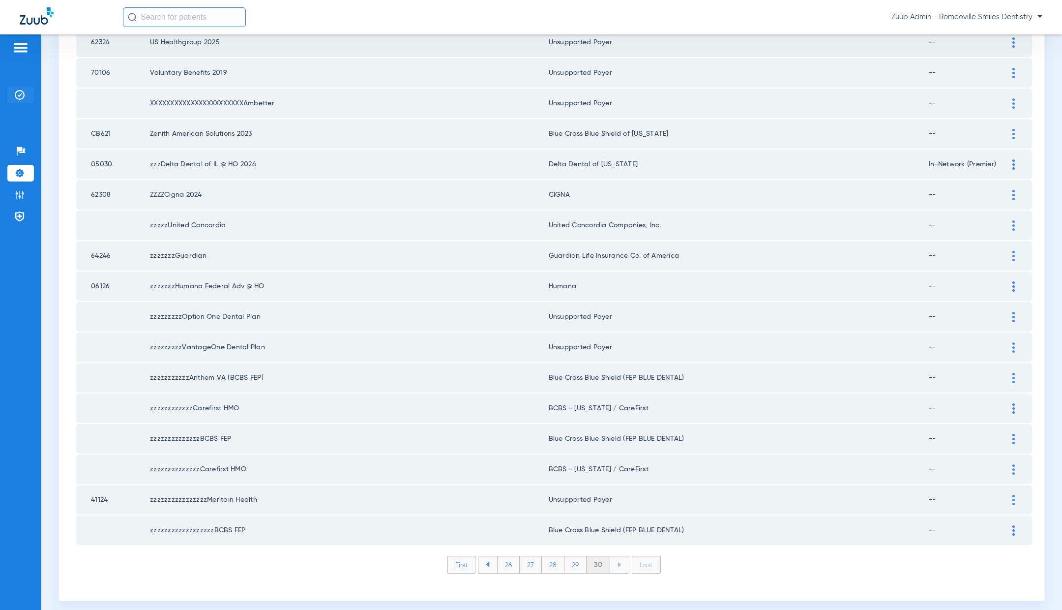
click at [19, 95] on img at bounding box center [20, 95] width 10 height 10
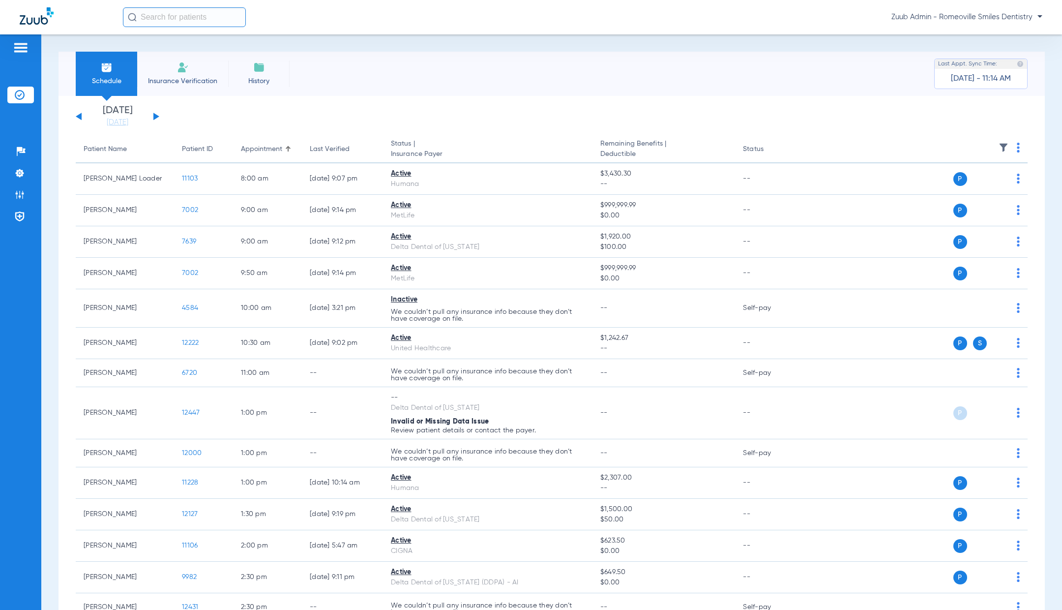
click at [153, 116] on div "Saturday 08-02-2025 Sunday 08-03-2025 Monday 08-04-2025 Tuesday 08-05-2025 Wedn…" at bounding box center [118, 117] width 84 height 22
click at [18, 172] on img at bounding box center [20, 173] width 10 height 10
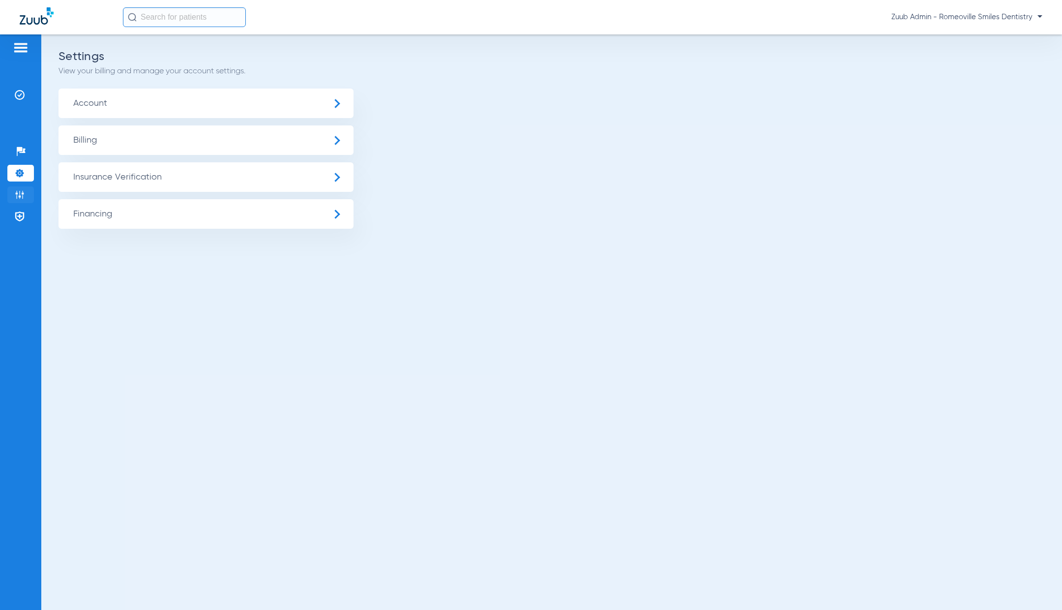
click at [26, 196] on li "Admin" at bounding box center [20, 194] width 27 height 17
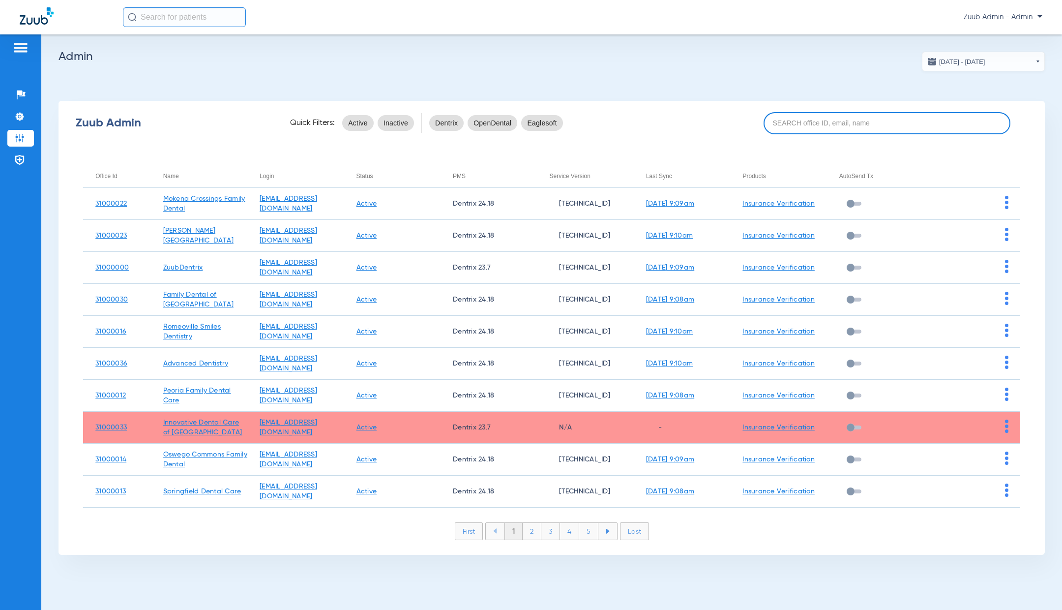
click at [802, 123] on input at bounding box center [887, 123] width 247 height 22
paste input "31000013"
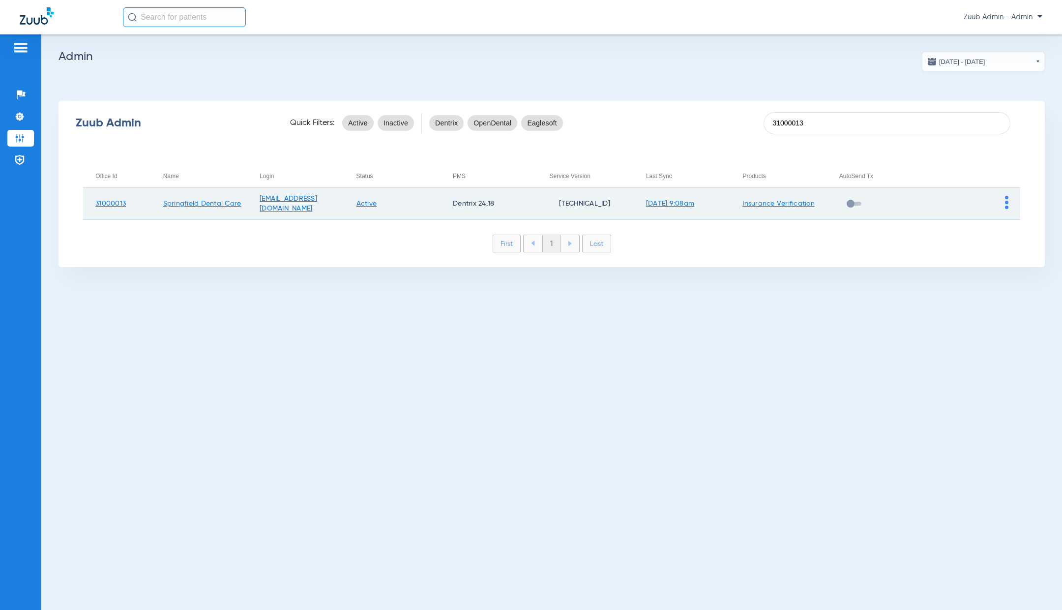
type input "31000013"
click at [1005, 205] on img at bounding box center [1006, 202] width 3 height 13
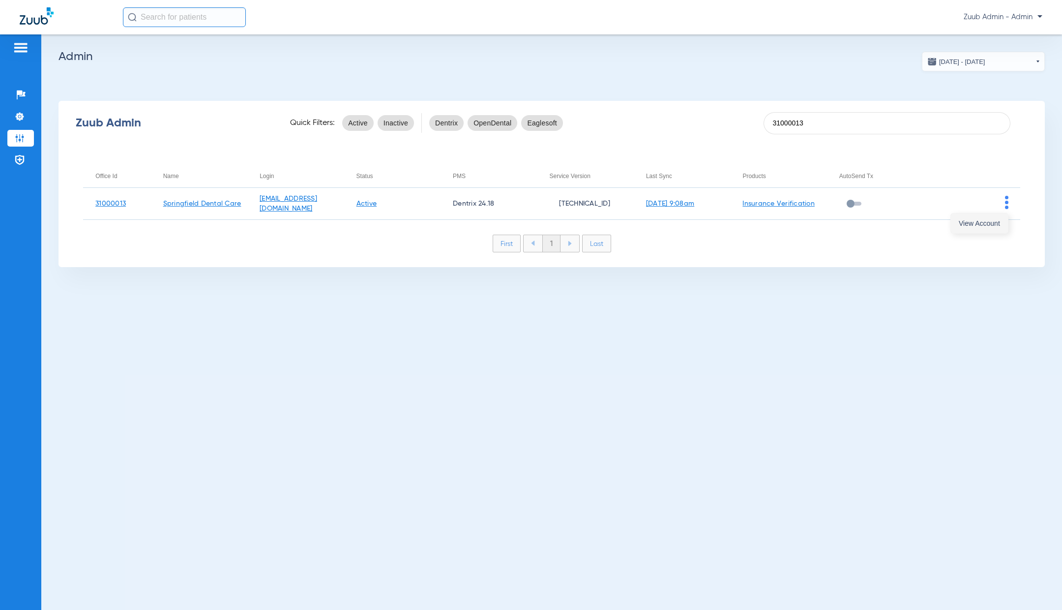
click at [989, 222] on span "View Account" at bounding box center [979, 223] width 41 height 7
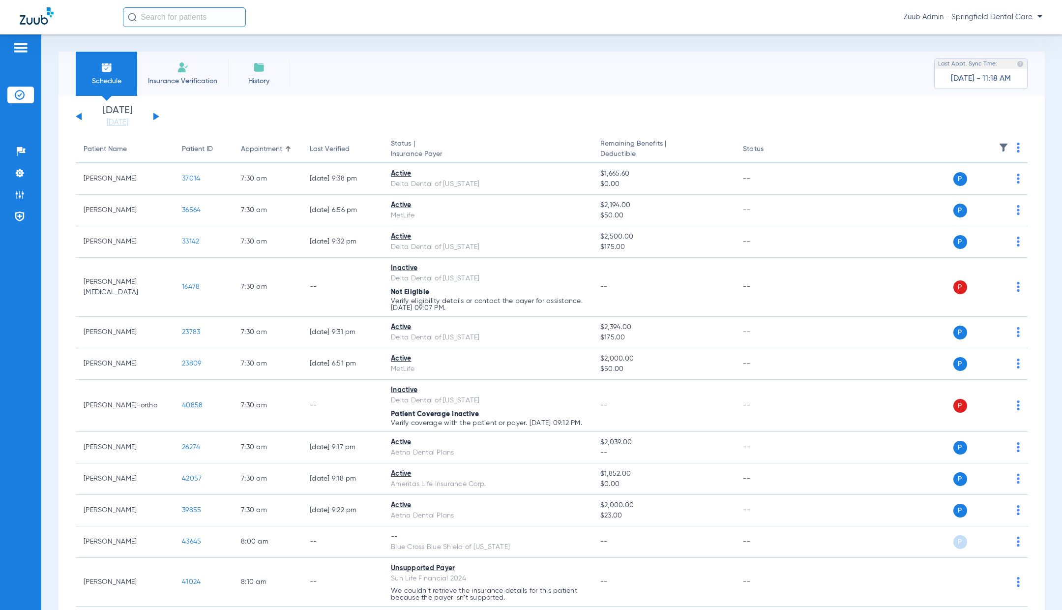
click at [155, 24] on input "text" at bounding box center [184, 17] width 123 height 20
paste input "32651"
type input "32651"
click at [182, 58] on td "Kenneth Matthews" at bounding box center [162, 53] width 81 height 14
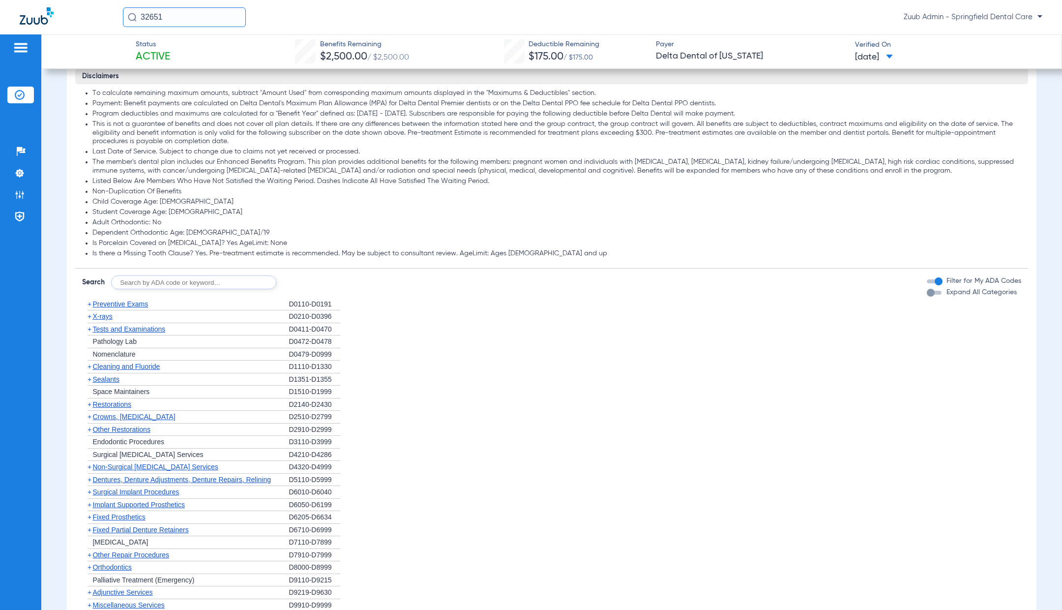
scroll to position [643, 0]
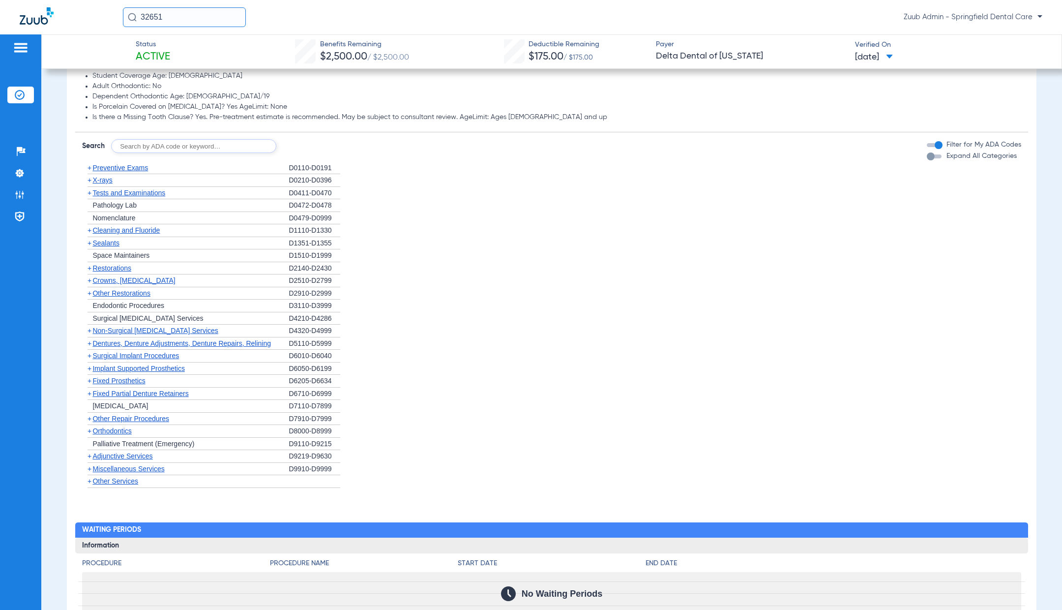
click at [128, 170] on span "Preventive Exams" at bounding box center [120, 168] width 56 height 8
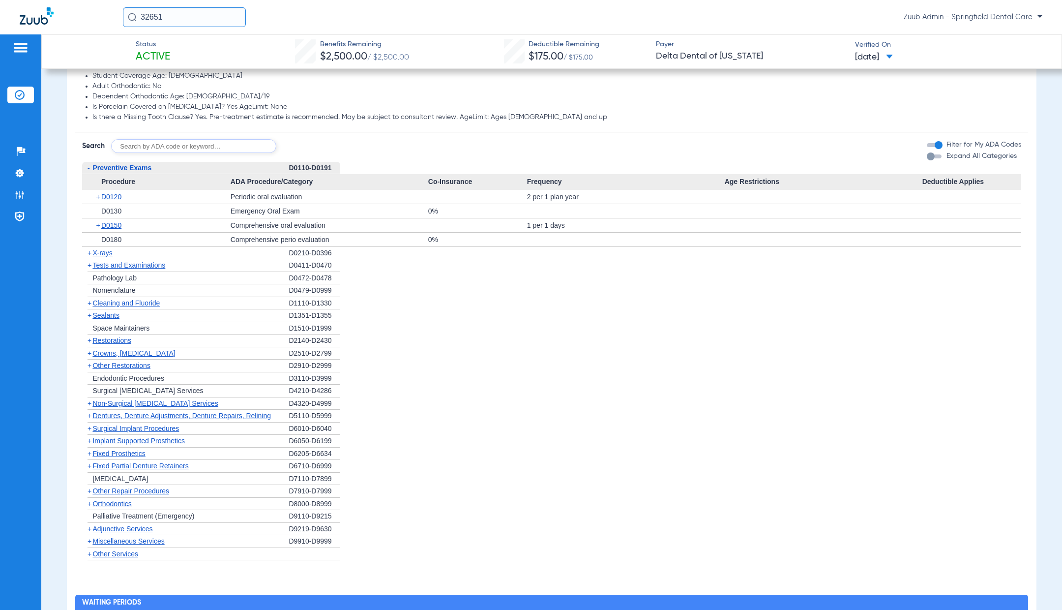
click at [129, 171] on span "Preventive Exams" at bounding box center [121, 168] width 59 height 8
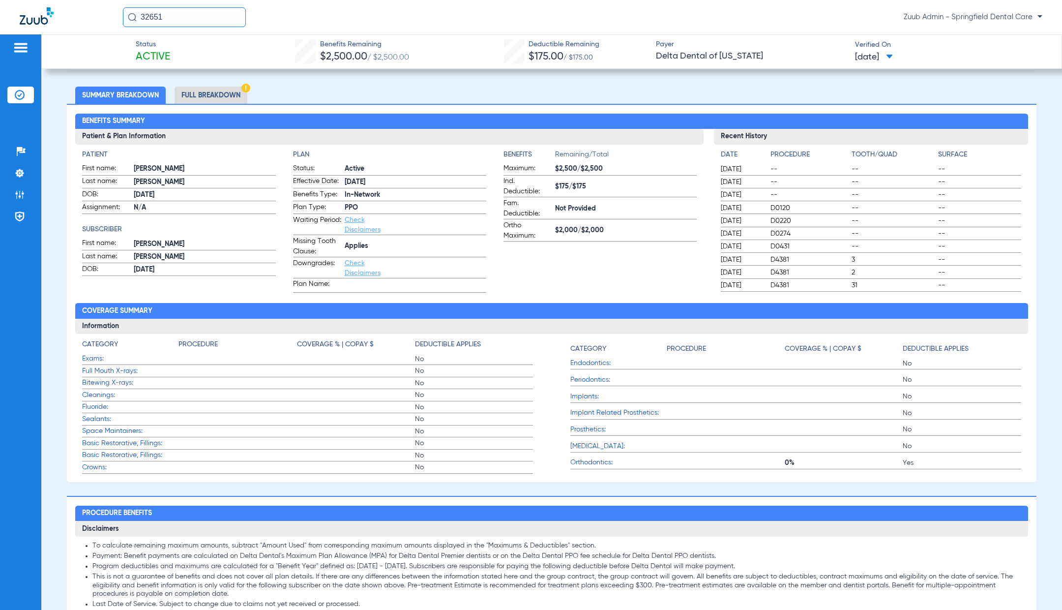
scroll to position [0, 0]
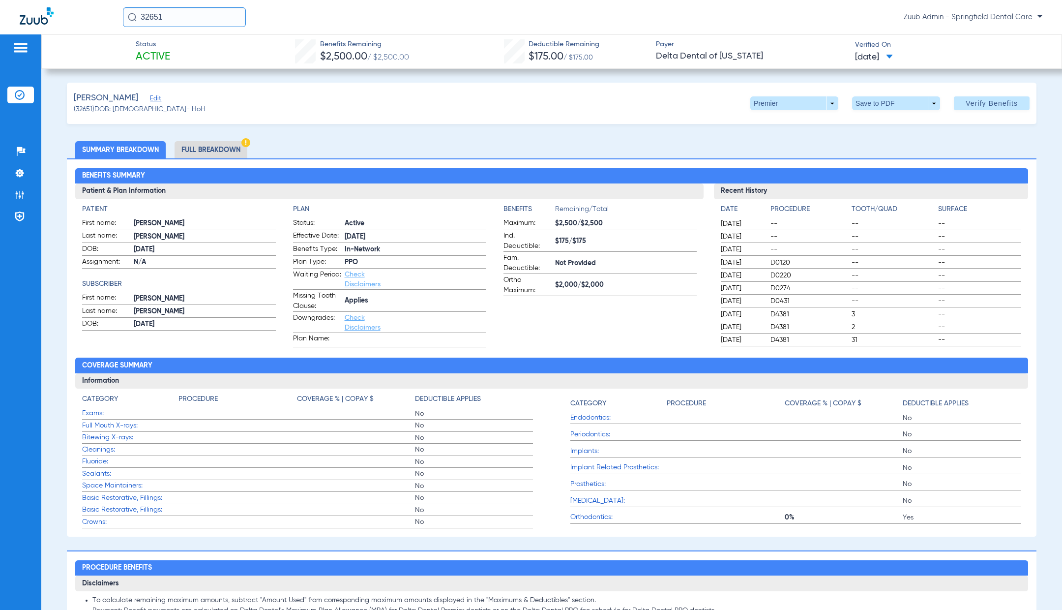
click at [159, 98] on span "Edit" at bounding box center [154, 99] width 9 height 9
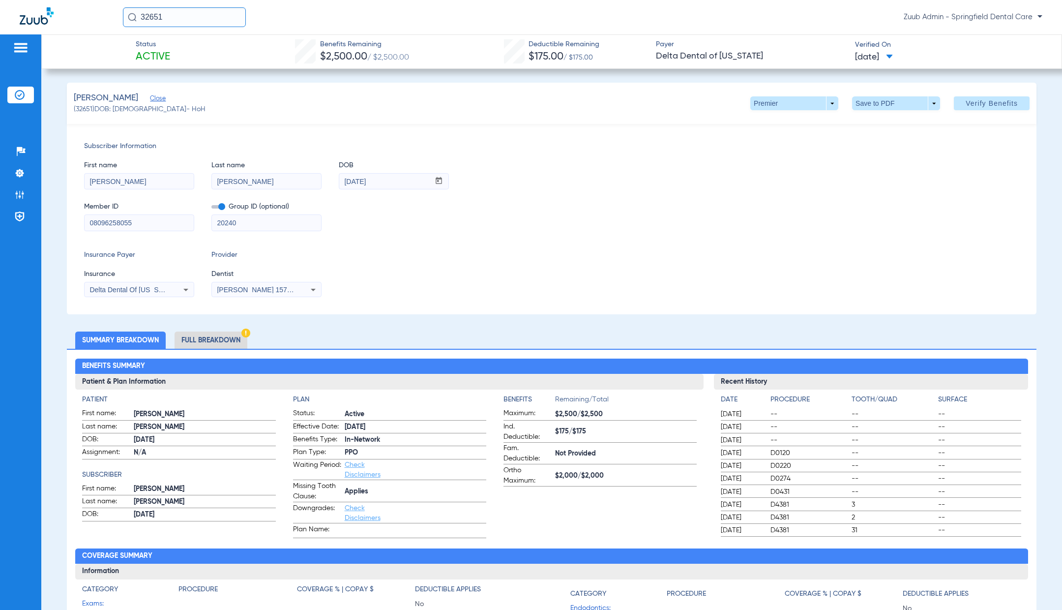
drag, startPoint x: 132, startPoint y: 220, endPoint x: 64, endPoint y: 219, distance: 68.4
click at [175, 222] on input "08096258055" at bounding box center [139, 223] width 109 height 16
click at [19, 189] on li "Admin" at bounding box center [20, 194] width 27 height 17
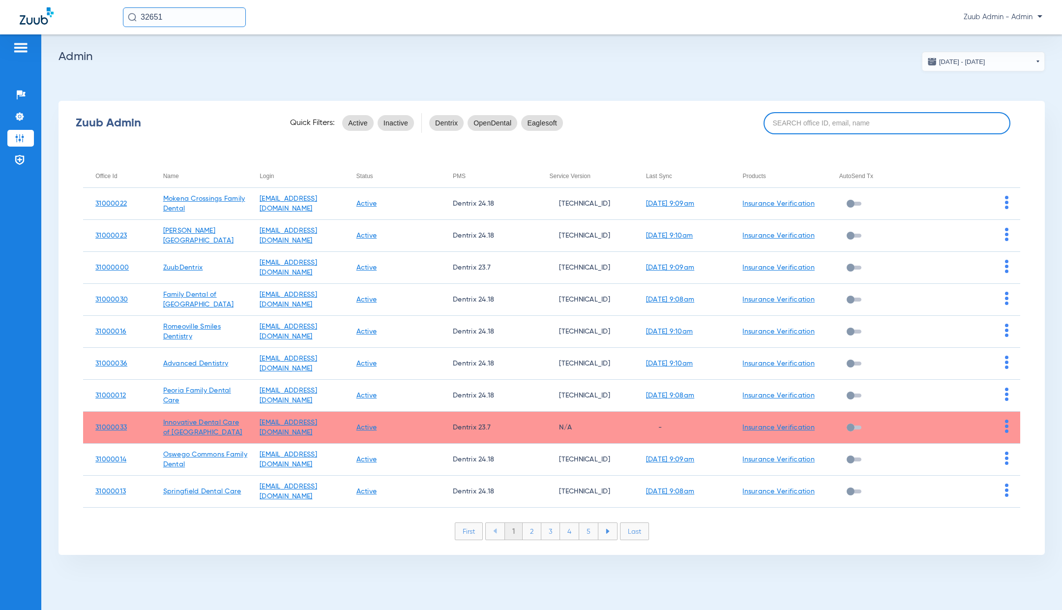
click at [784, 121] on input at bounding box center [887, 123] width 247 height 22
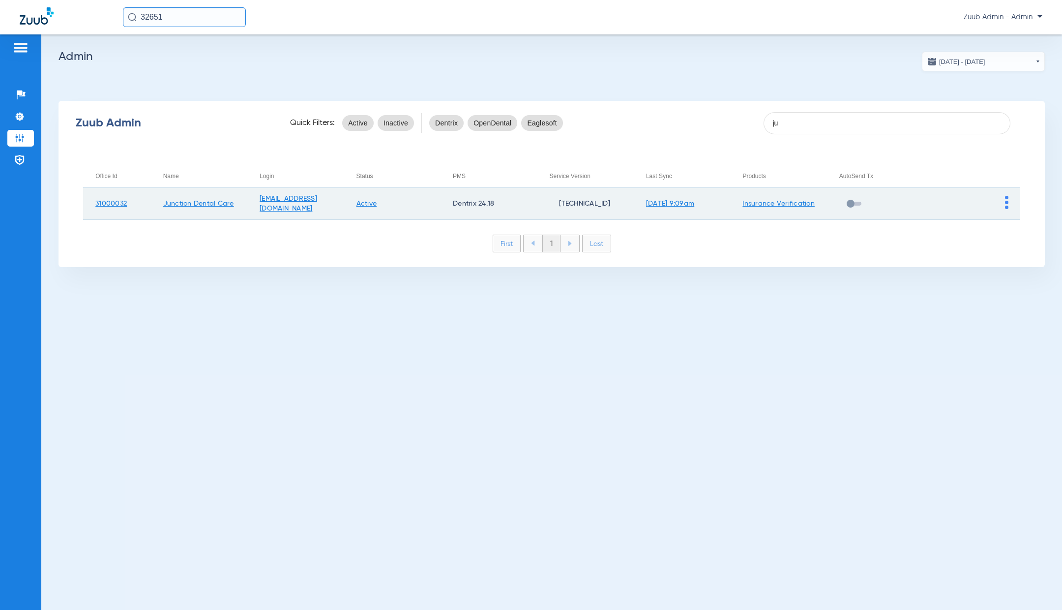
type input "ju"
click at [1006, 204] on img at bounding box center [1006, 202] width 3 height 13
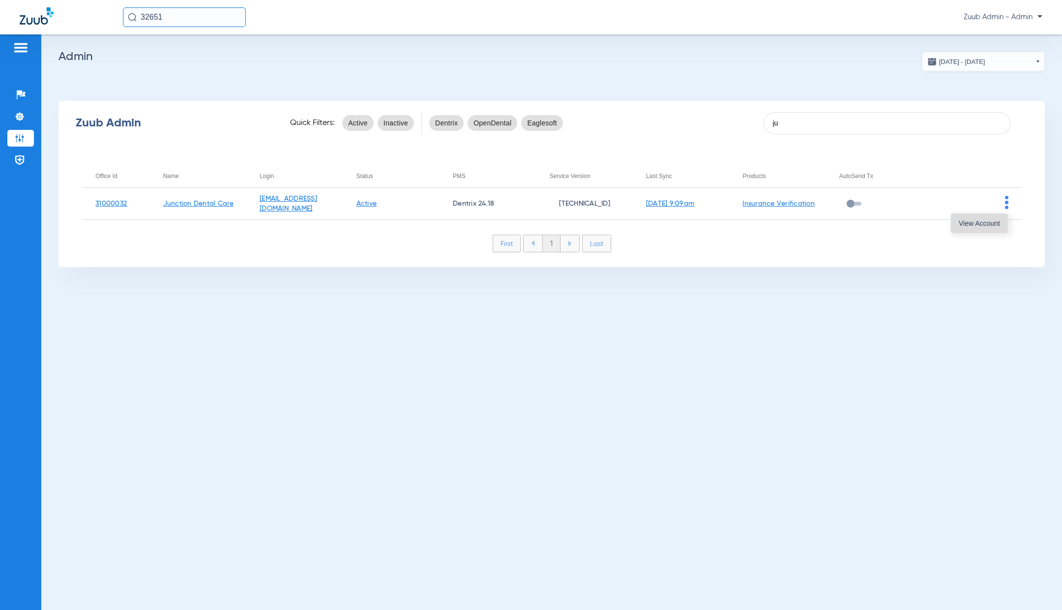
click at [987, 220] on span "View Account" at bounding box center [979, 223] width 41 height 7
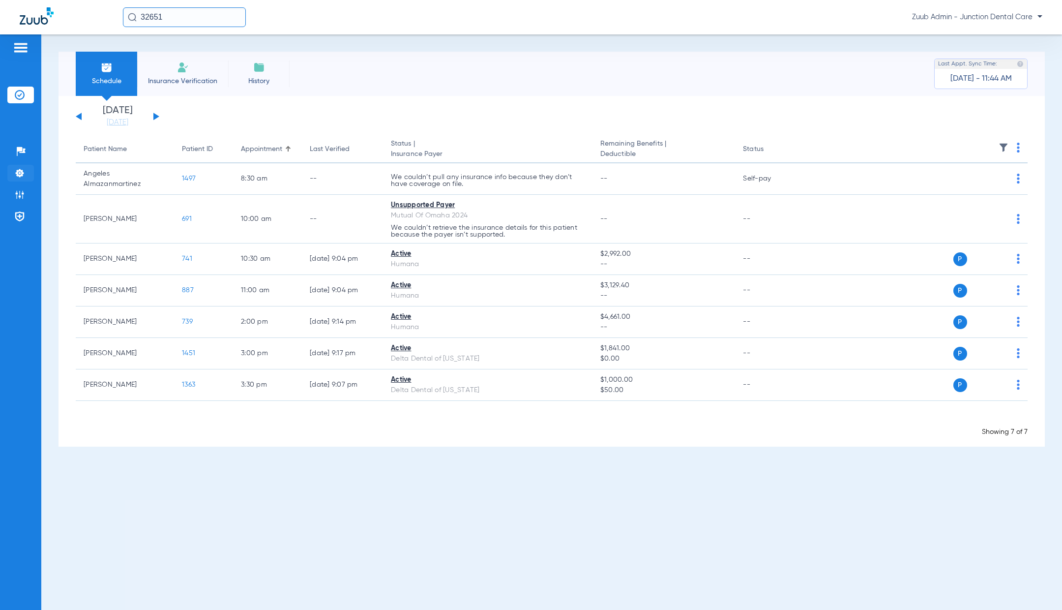
click at [22, 174] on img at bounding box center [20, 173] width 10 height 10
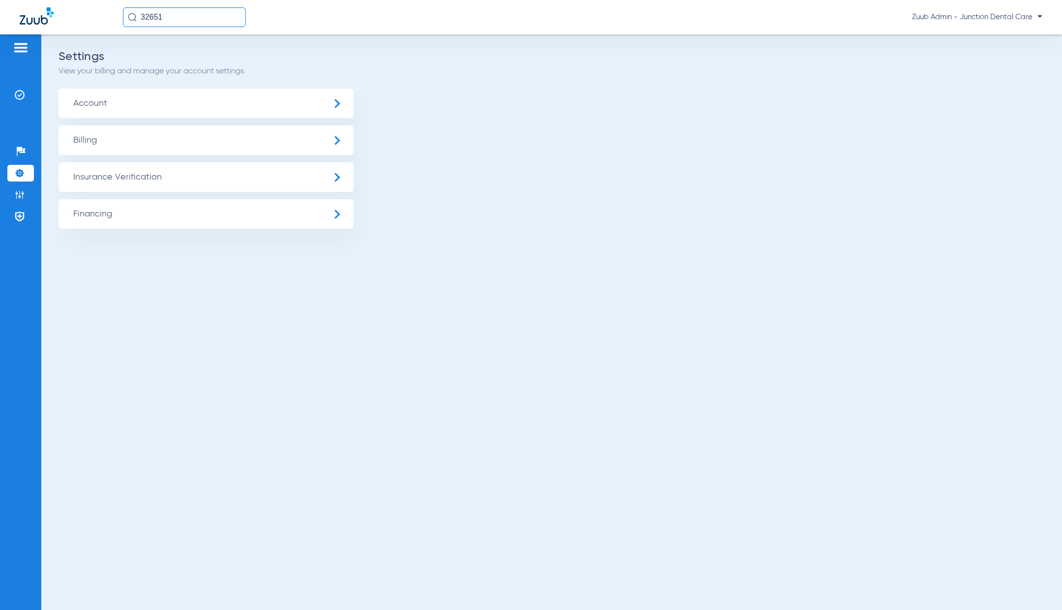
click at [156, 184] on span "Insurance Verification" at bounding box center [206, 177] width 295 height 30
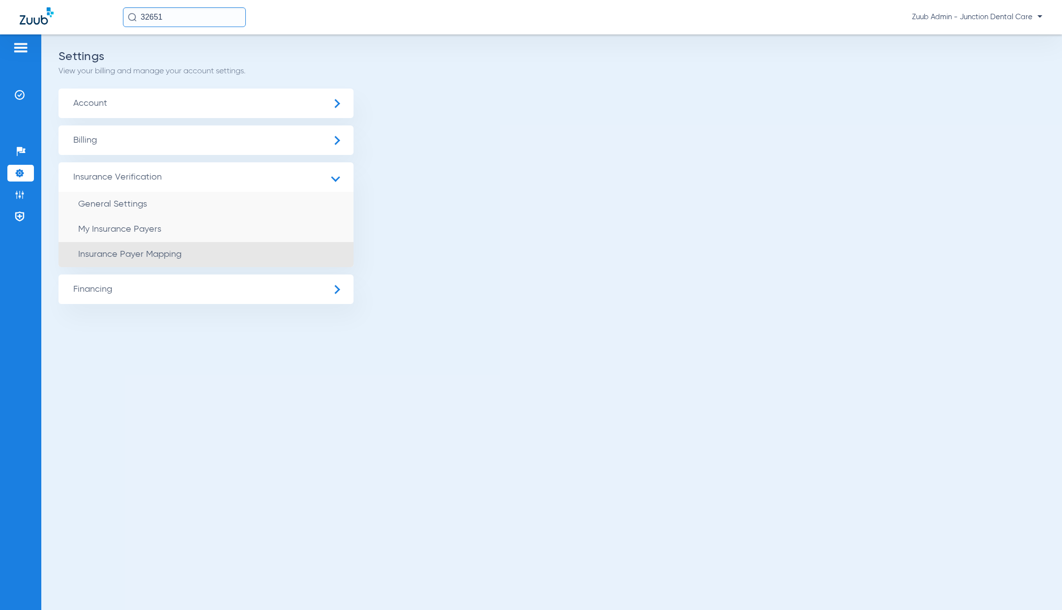
click at [218, 253] on li "Insurance Payer Mapping" at bounding box center [206, 254] width 295 height 25
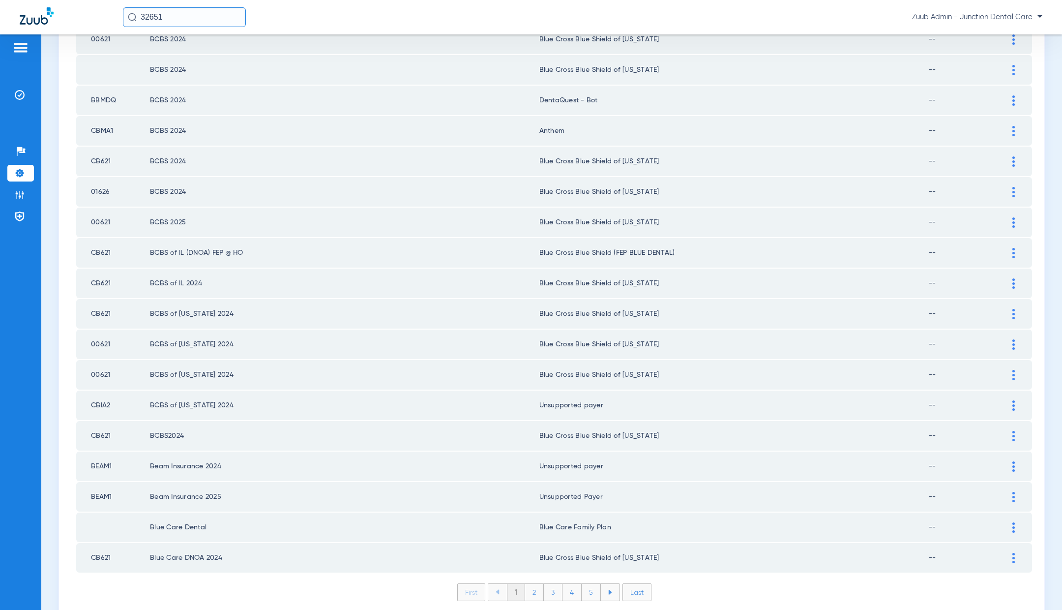
scroll to position [1148, 0]
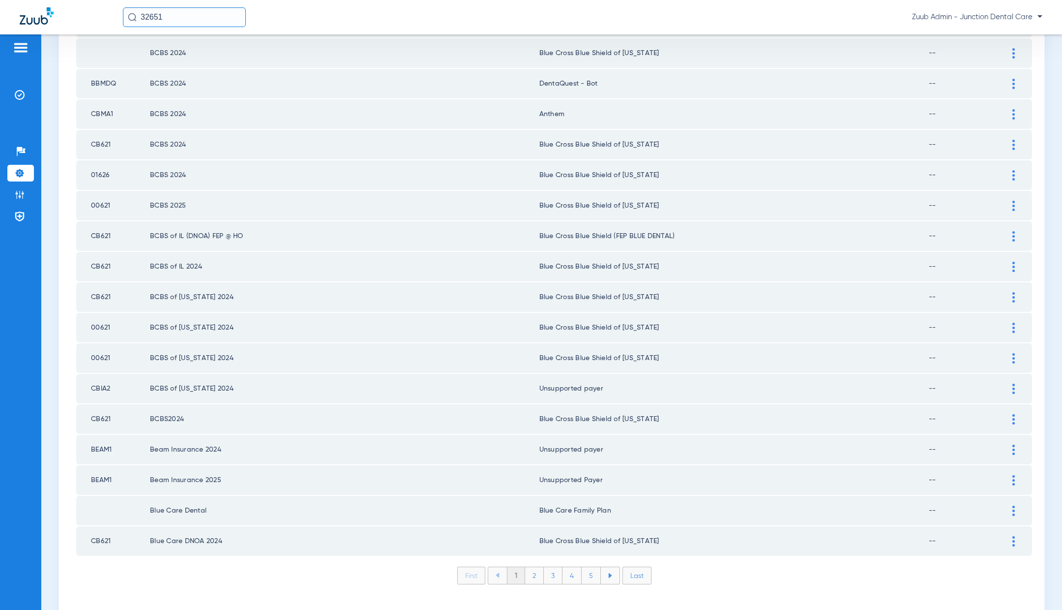
click at [537, 567] on li "2" at bounding box center [534, 575] width 19 height 17
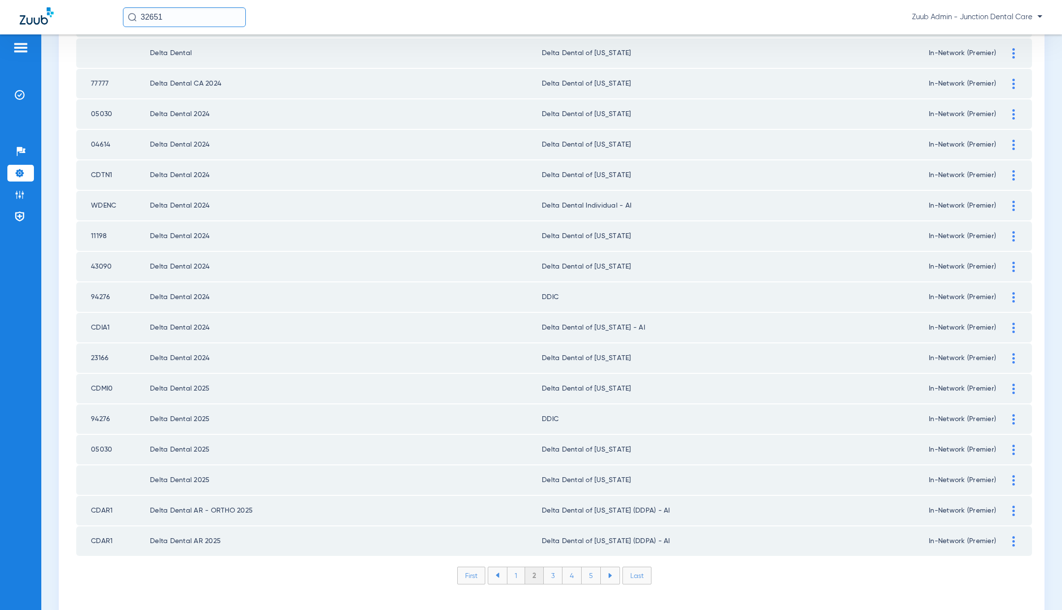
click at [559, 567] on li "3" at bounding box center [553, 575] width 19 height 17
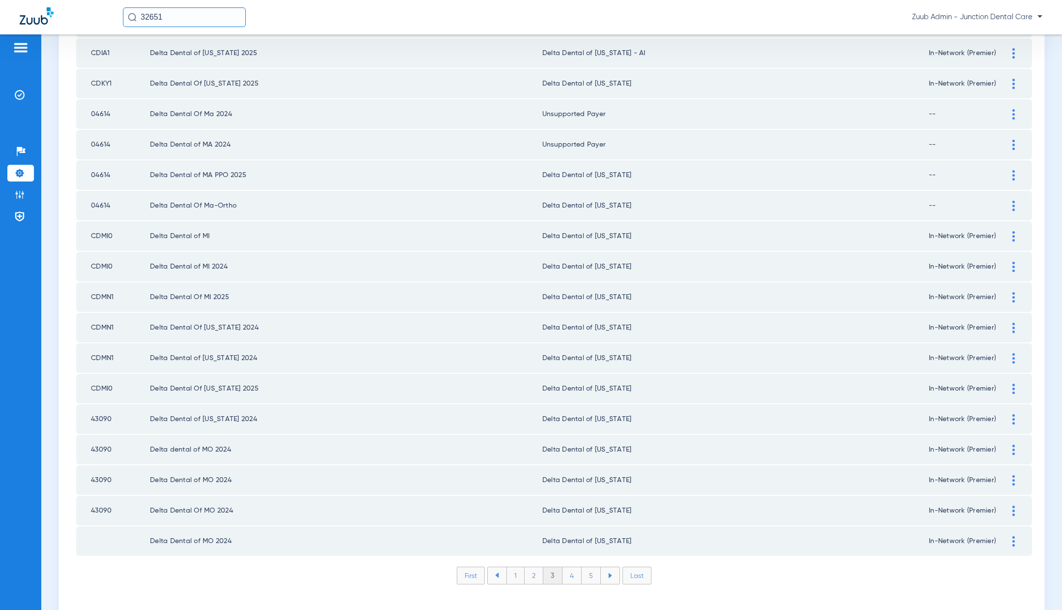
click at [572, 567] on li "4" at bounding box center [572, 575] width 19 height 17
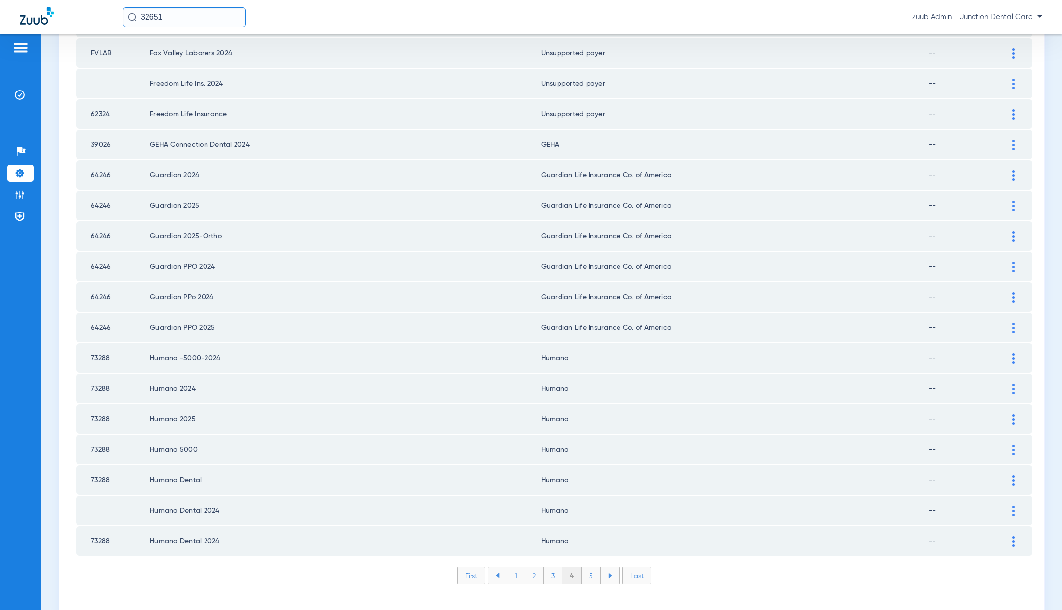
click at [591, 567] on li "5" at bounding box center [591, 575] width 19 height 17
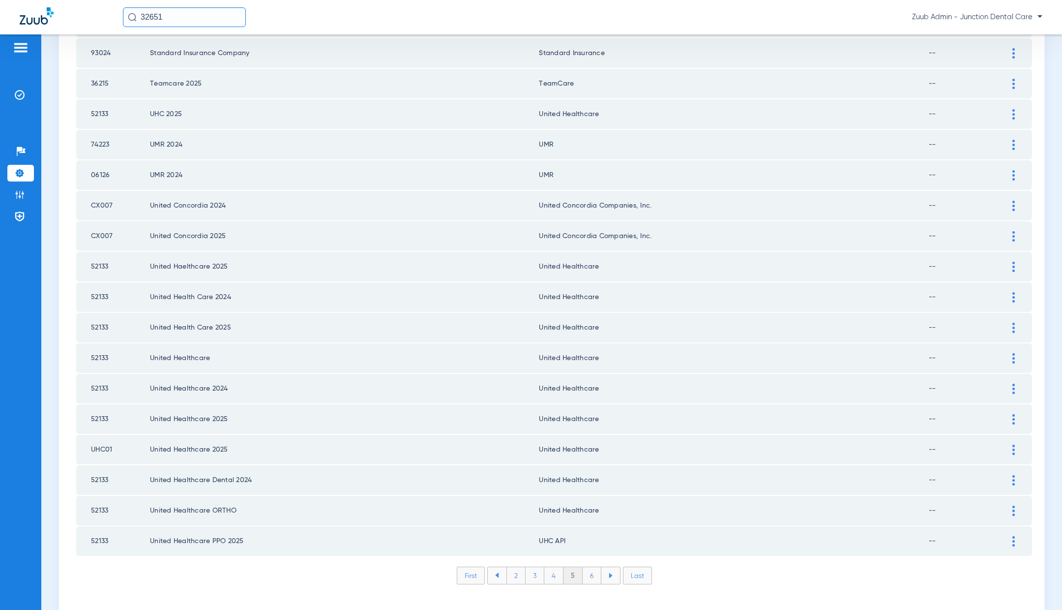
scroll to position [1145, 0]
click at [1015, 540] on img at bounding box center [1014, 545] width 2 height 10
click at [645, 587] on div "UHC API" at bounding box center [784, 595] width 448 height 17
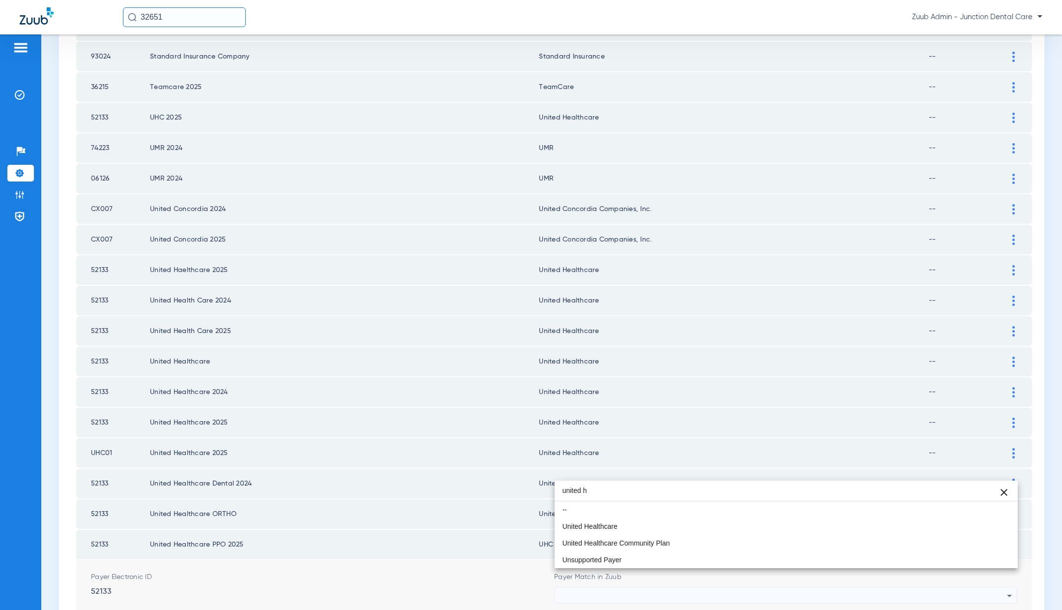
scroll to position [0, 0]
type input "united he"
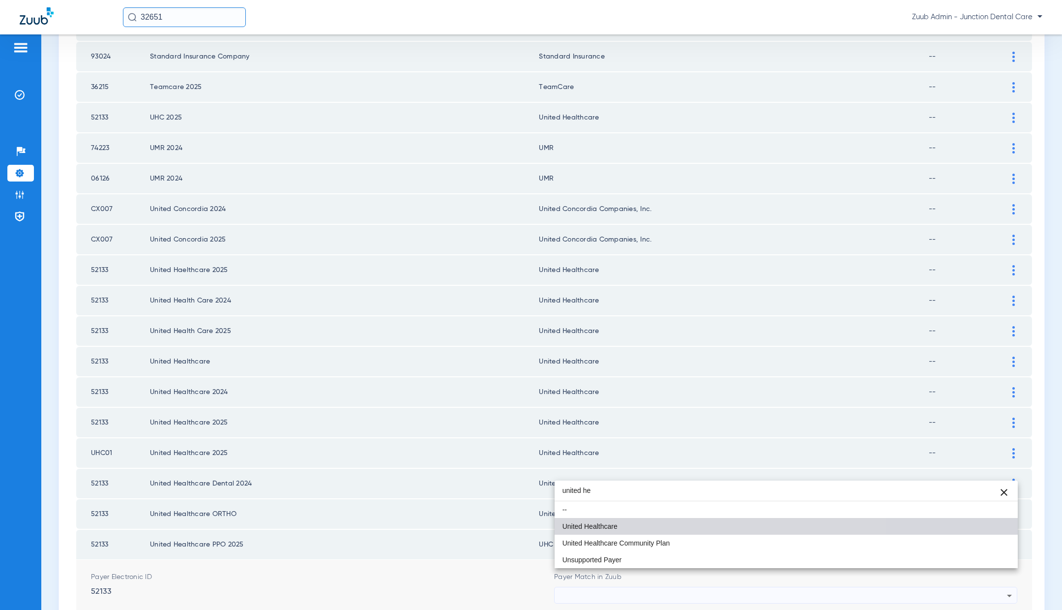
click at [640, 532] on mat-option "United Healthcare" at bounding box center [786, 526] width 463 height 17
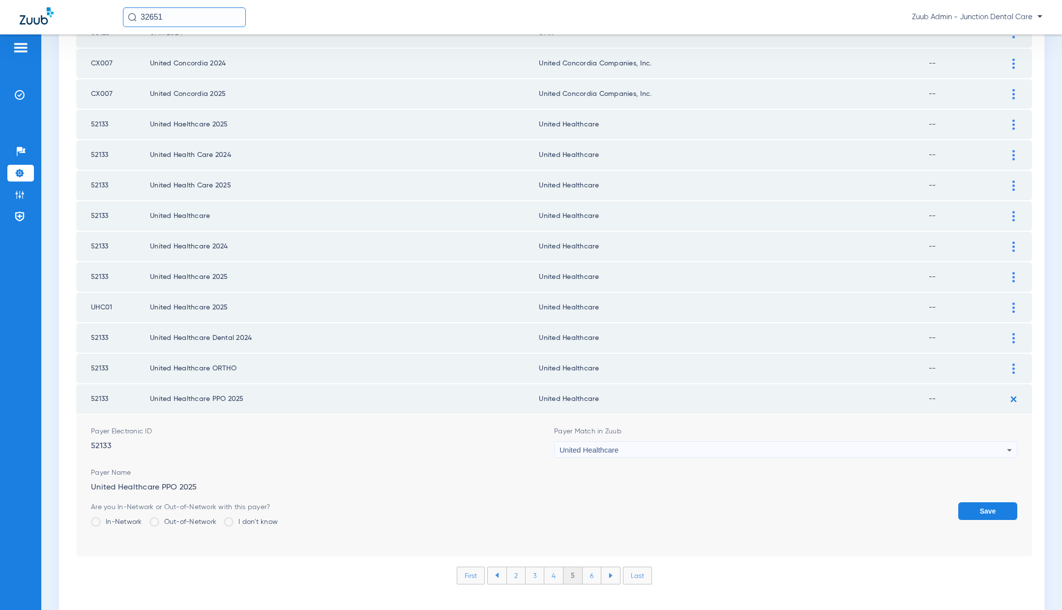
click at [968, 502] on button "Save" at bounding box center [988, 511] width 59 height 18
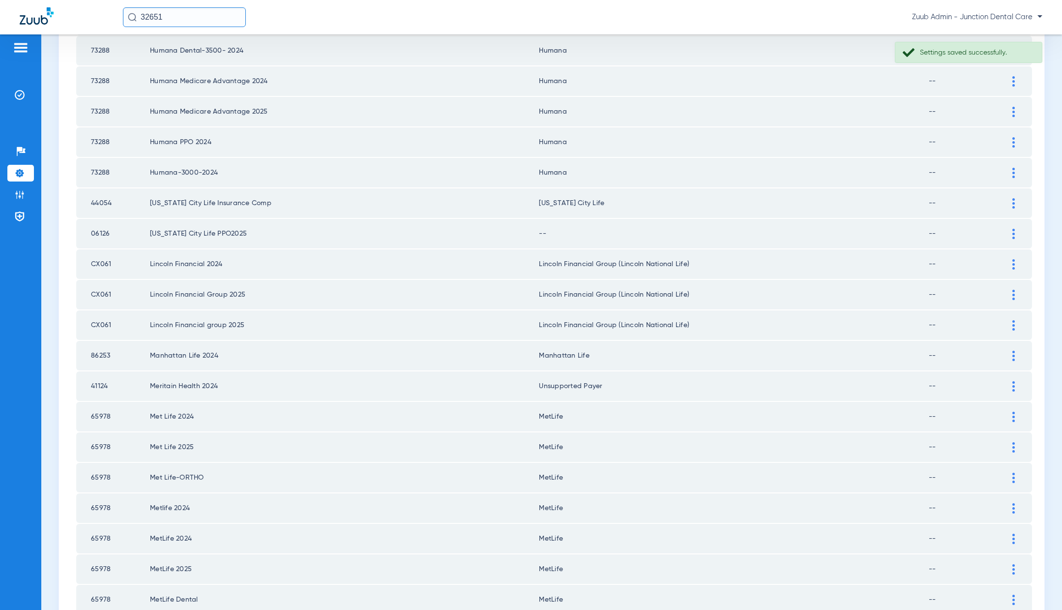
scroll to position [163, 0]
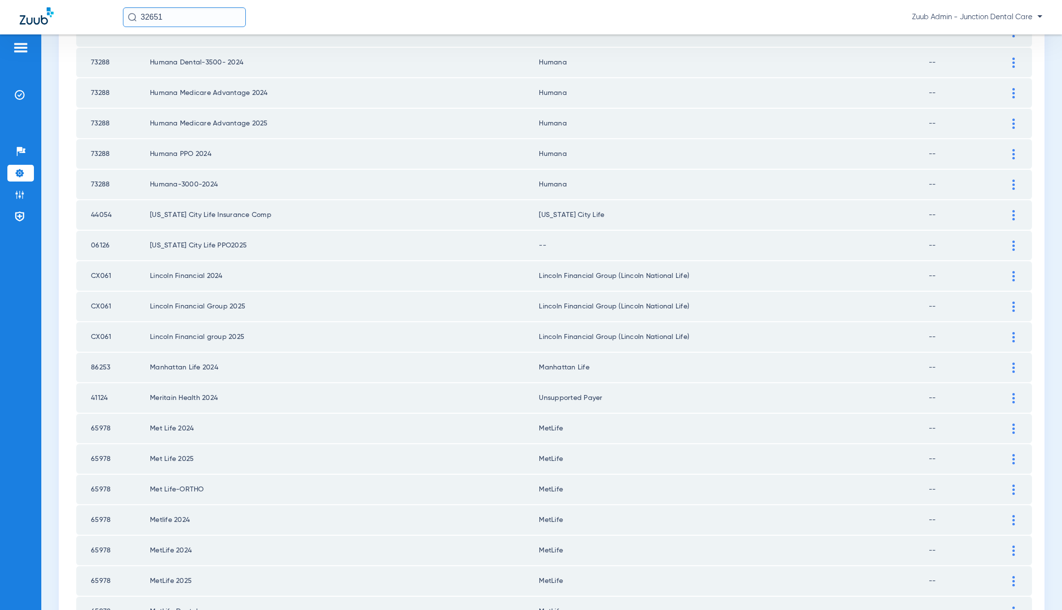
click at [1014, 223] on td at bounding box center [1018, 215] width 27 height 30
click at [1015, 242] on div at bounding box center [1013, 246] width 17 height 10
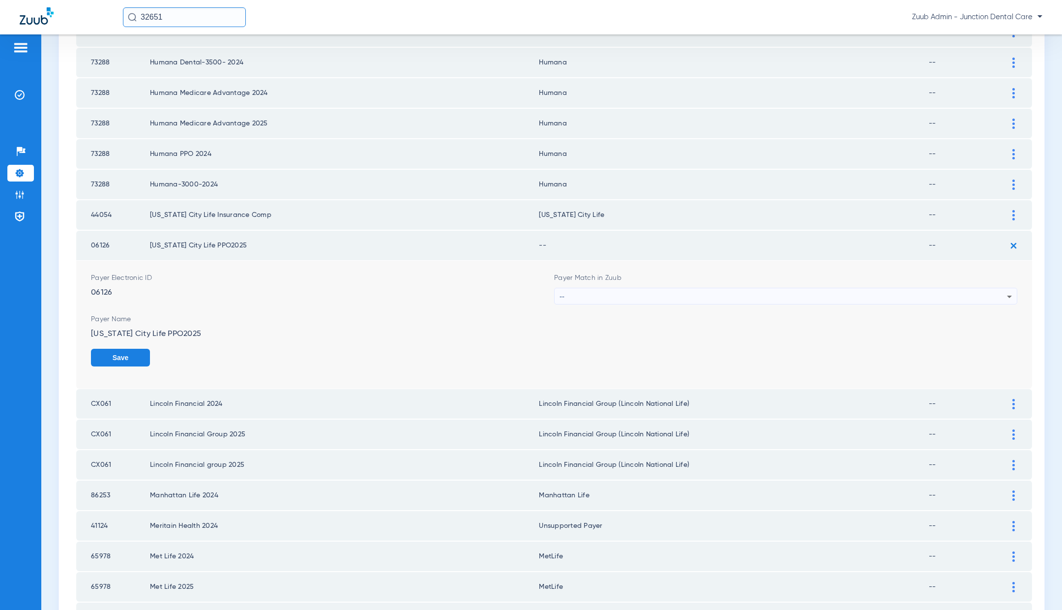
click at [608, 295] on div "--" at bounding box center [784, 296] width 448 height 17
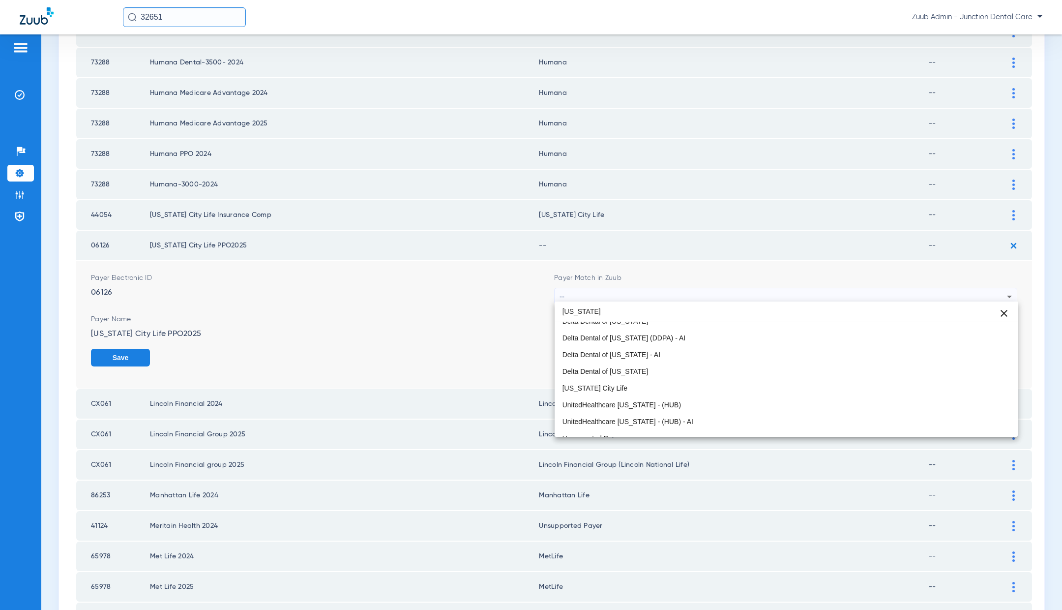
scroll to position [109, 0]
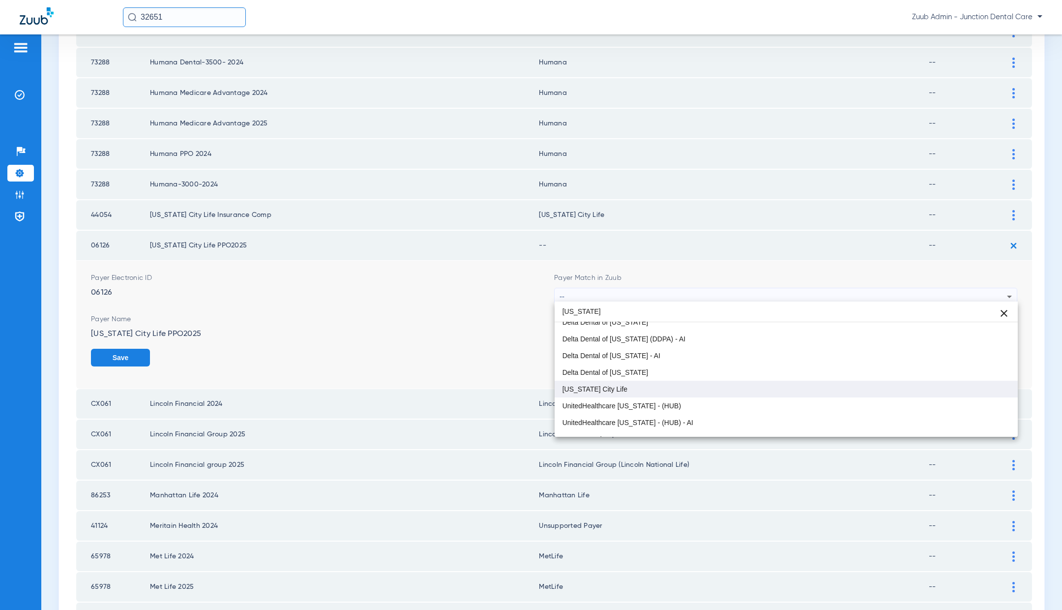
type input "kansas"
click at [656, 385] on mat-option "[US_STATE] City Life" at bounding box center [786, 389] width 463 height 17
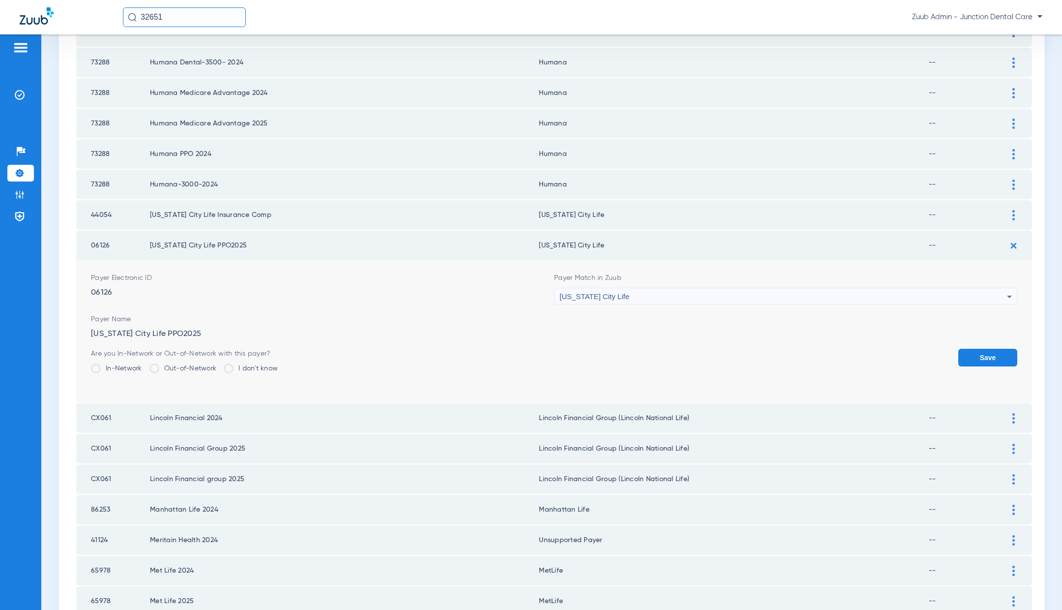
click at [996, 349] on button "Save" at bounding box center [988, 358] width 59 height 18
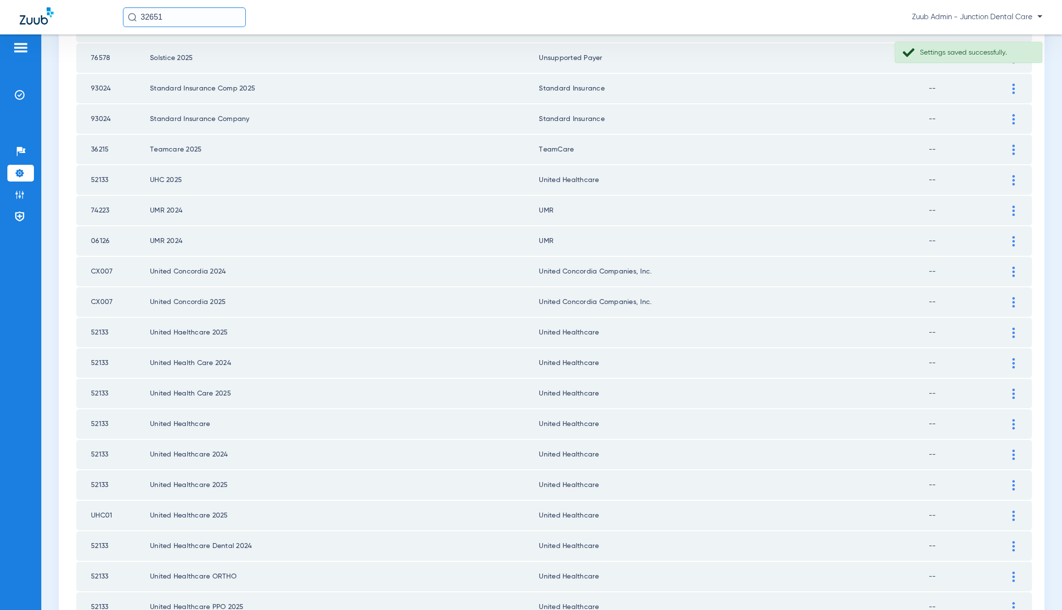
scroll to position [1148, 0]
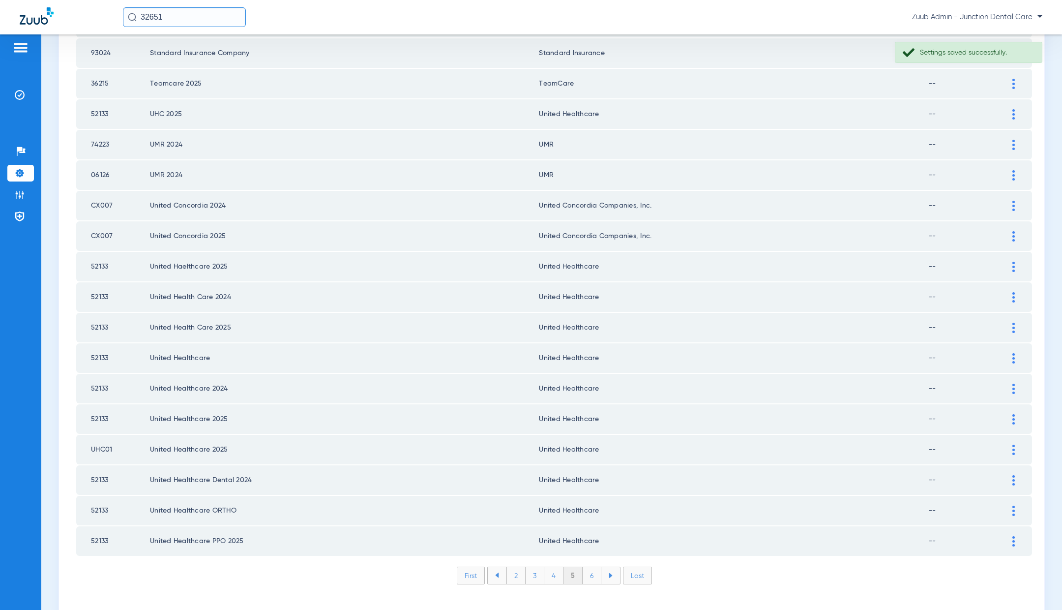
click at [592, 567] on li "6" at bounding box center [592, 575] width 19 height 17
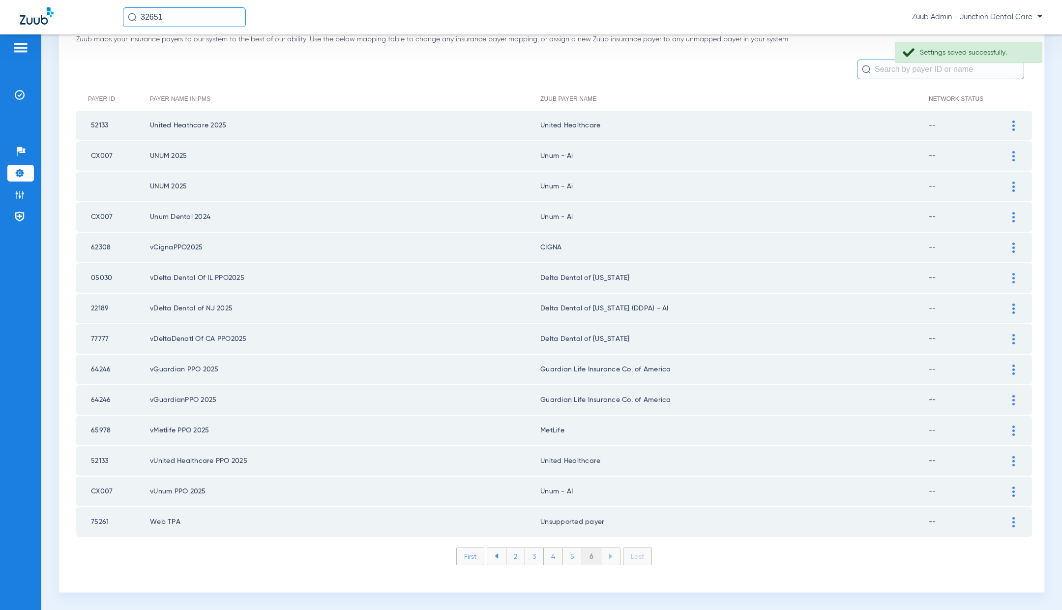
scroll to position [64, 0]
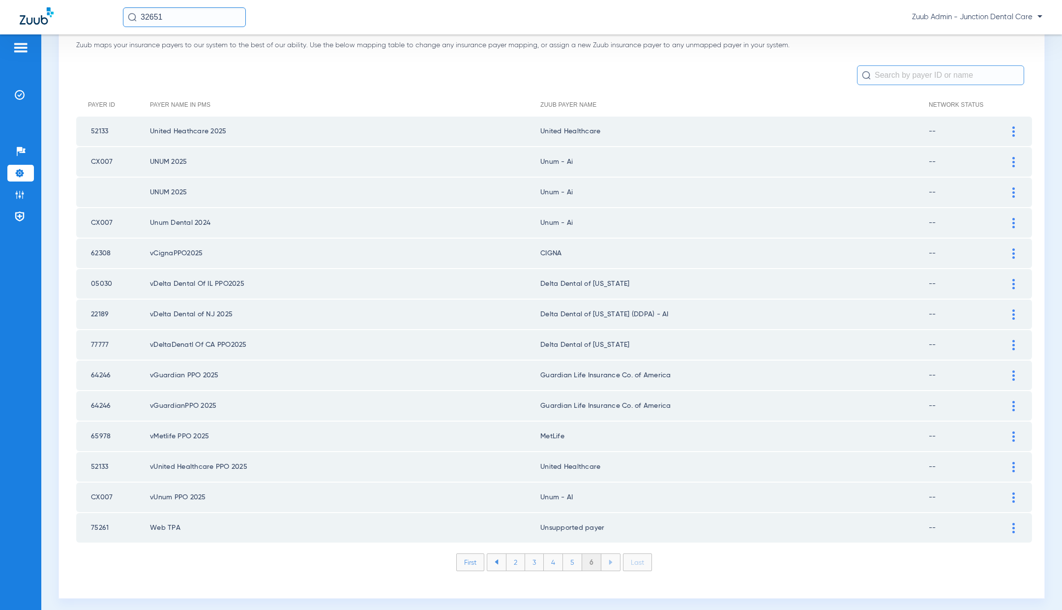
click at [475, 557] on li "First" at bounding box center [470, 562] width 28 height 18
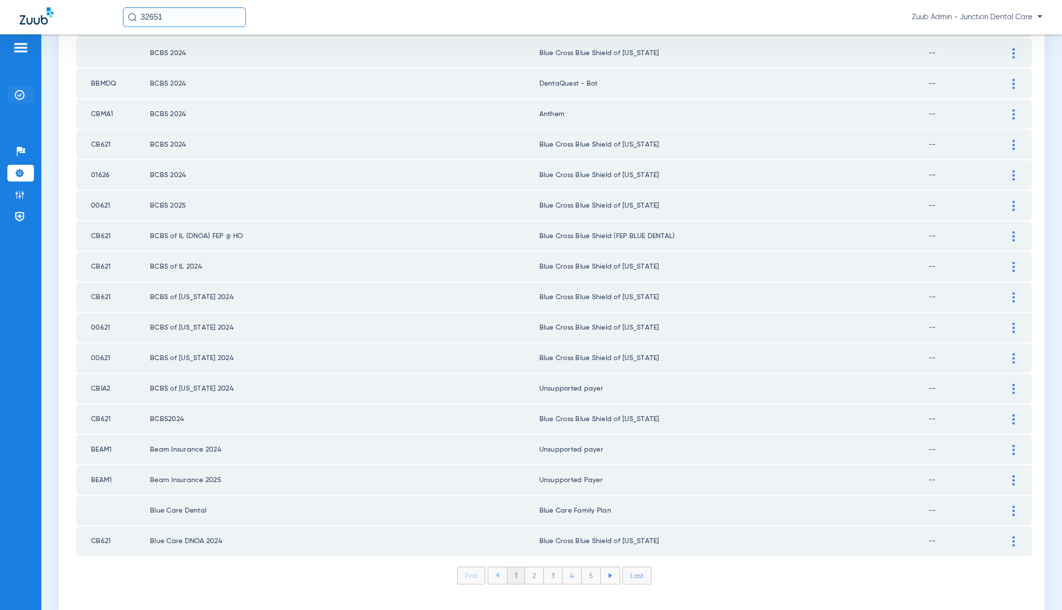
click at [30, 95] on li "Insurance Verification" at bounding box center [20, 95] width 27 height 17
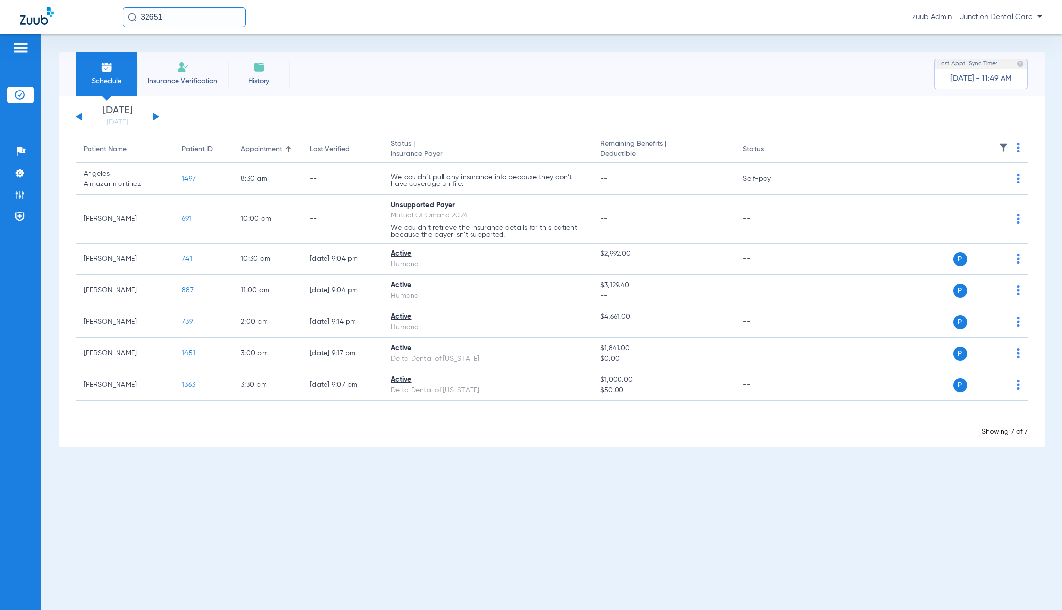
click at [984, 16] on span "Zuub Admin - Junction Dental Care" at bounding box center [977, 17] width 130 height 10
click at [1013, 35] on span "Log out" at bounding box center [1014, 34] width 38 height 7
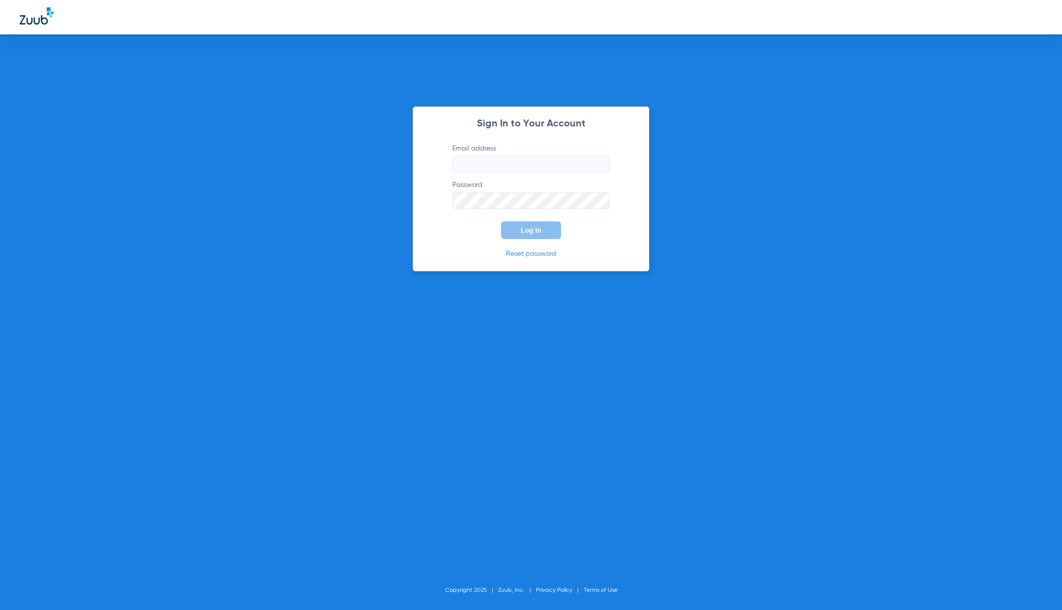
type input "angel@zuub.com"
click at [523, 224] on button "Log In" at bounding box center [531, 230] width 60 height 18
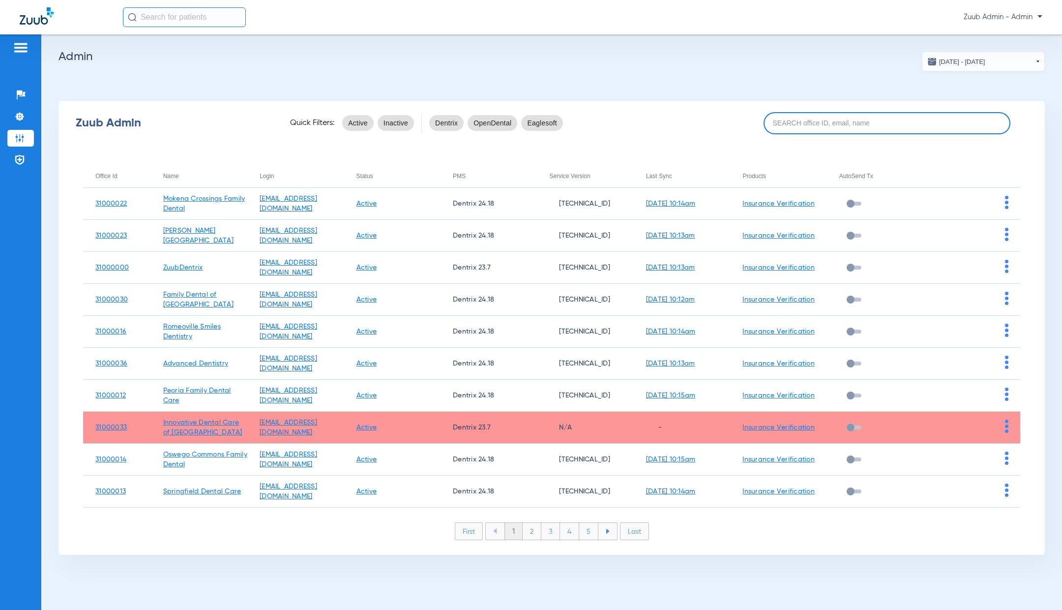
click at [826, 119] on input at bounding box center [887, 123] width 247 height 22
paste input "31000010"
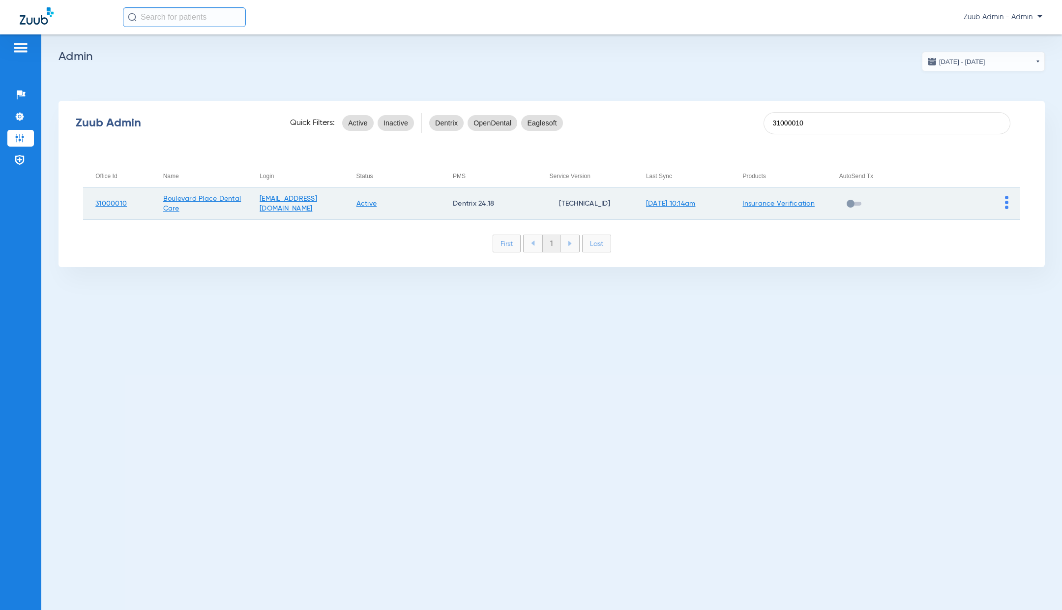
type input "31000010"
click at [1007, 206] on img at bounding box center [1006, 202] width 3 height 13
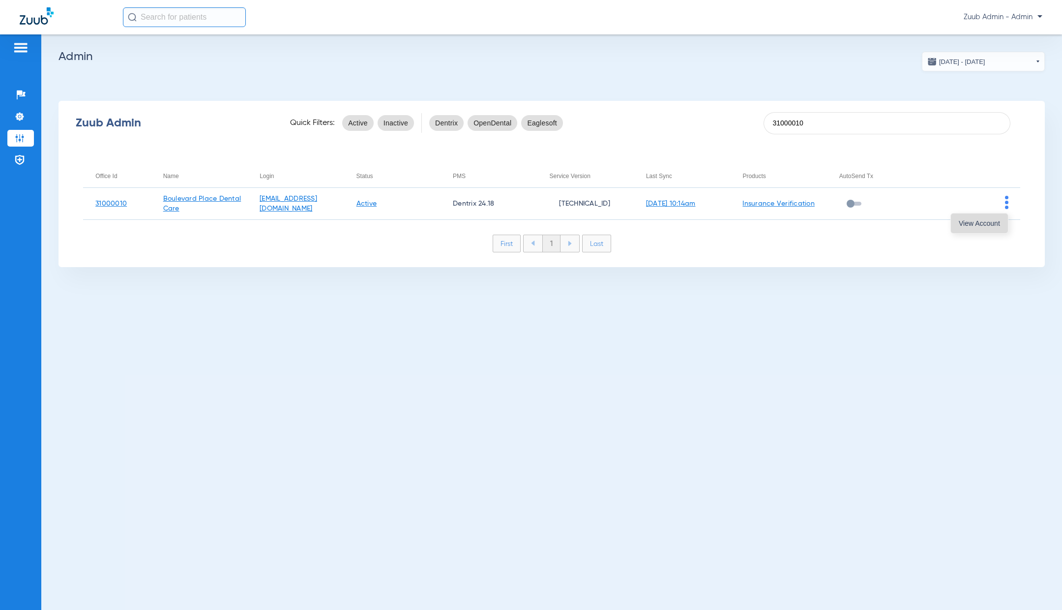
click at [984, 225] on span "View Account" at bounding box center [979, 223] width 41 height 7
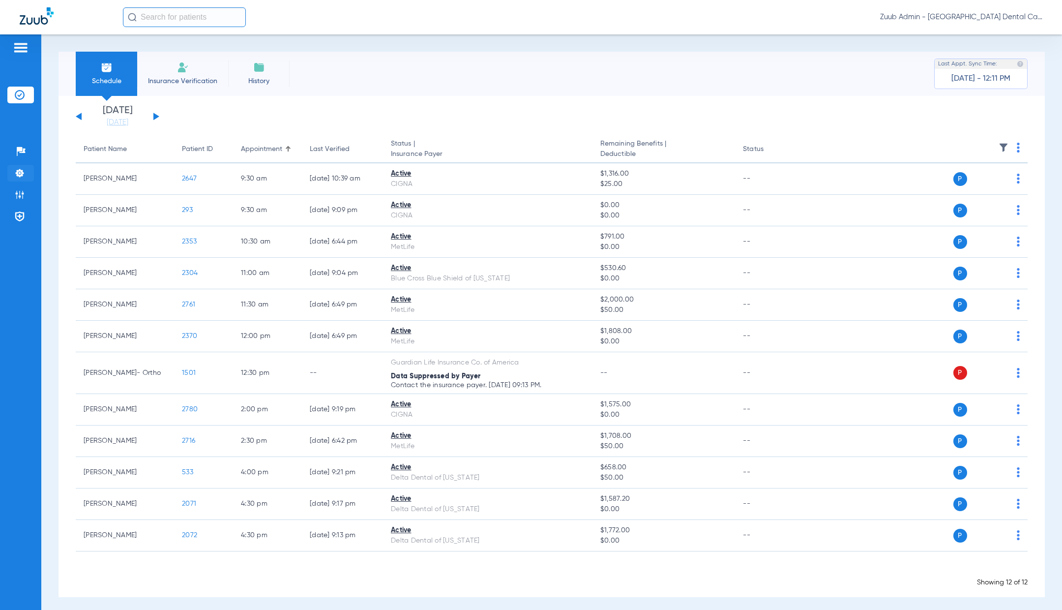
click at [13, 173] on li "Settings" at bounding box center [20, 173] width 27 height 17
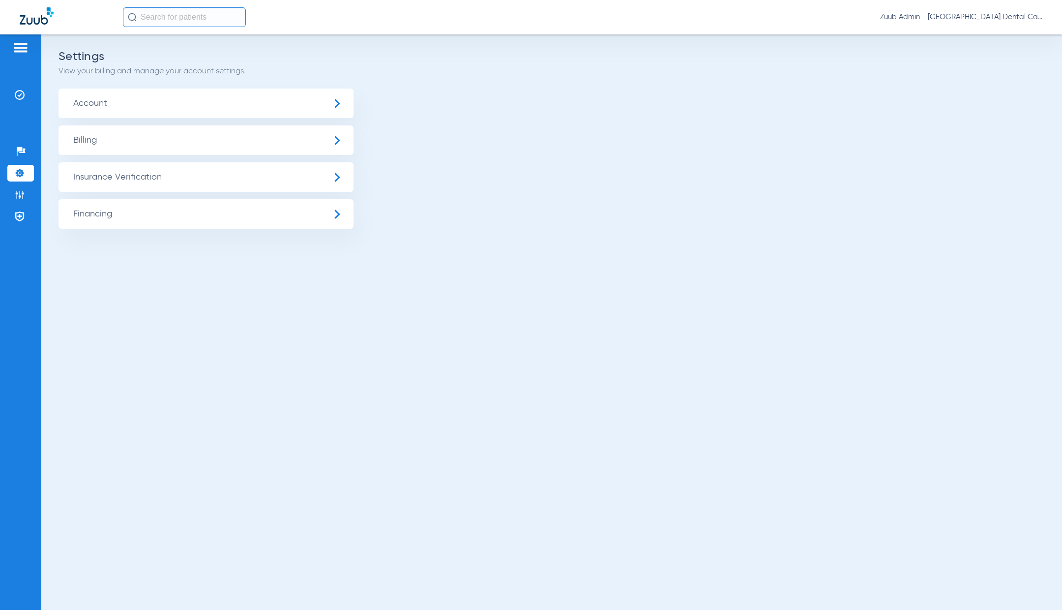
click at [104, 179] on span "Insurance Verification" at bounding box center [206, 177] width 295 height 30
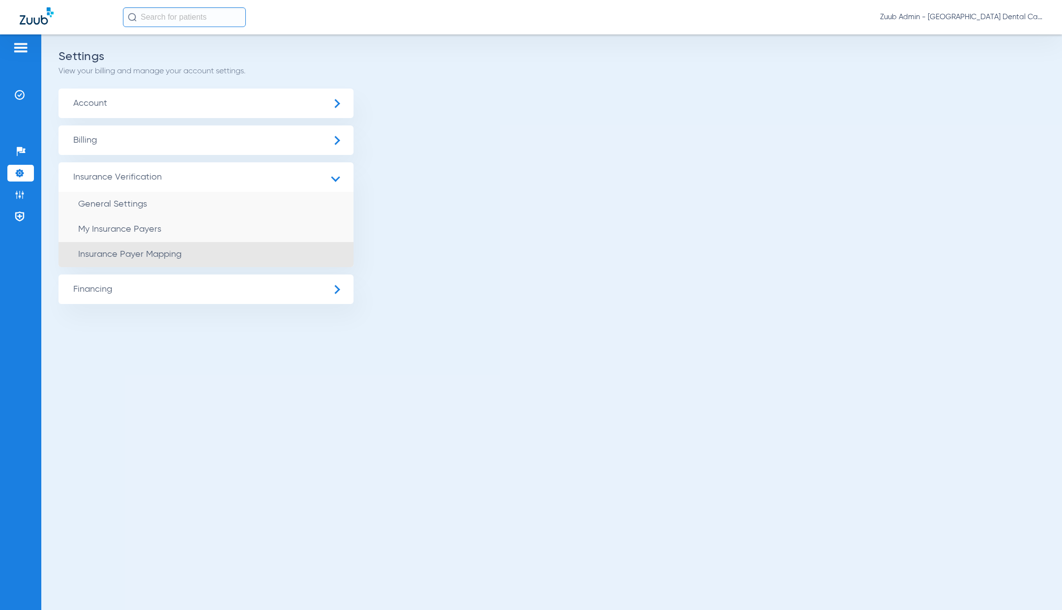
click at [173, 253] on span "Insurance Payer Mapping" at bounding box center [129, 254] width 103 height 9
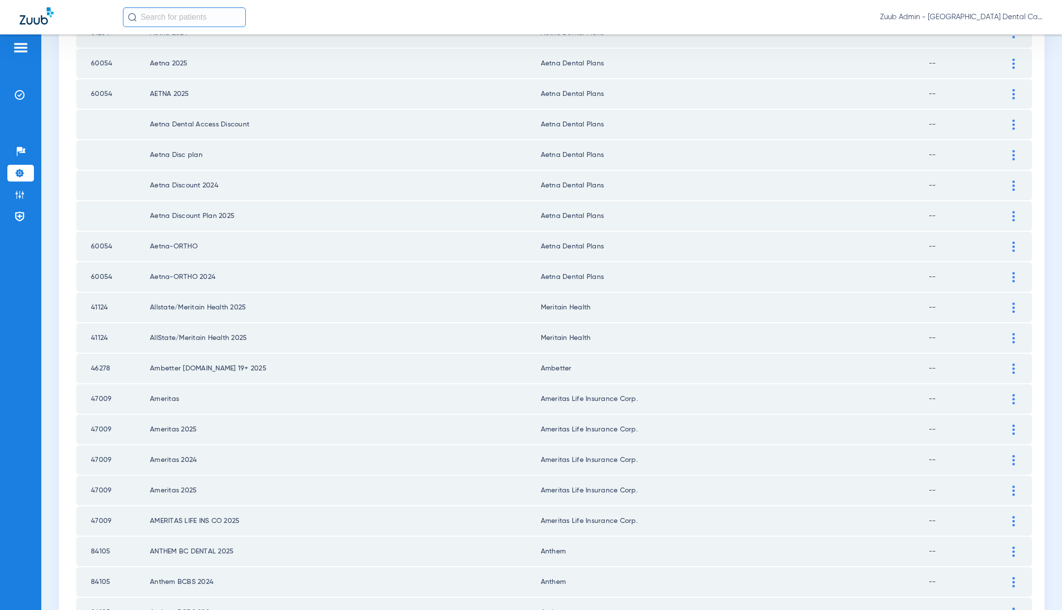
scroll to position [1148, 0]
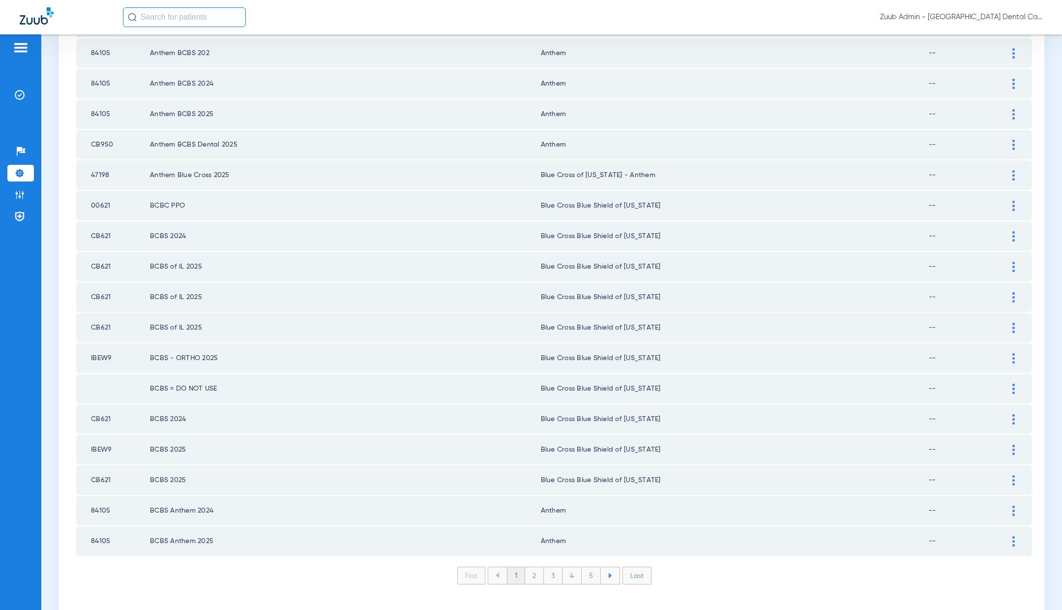
click at [534, 567] on li "2" at bounding box center [534, 575] width 19 height 17
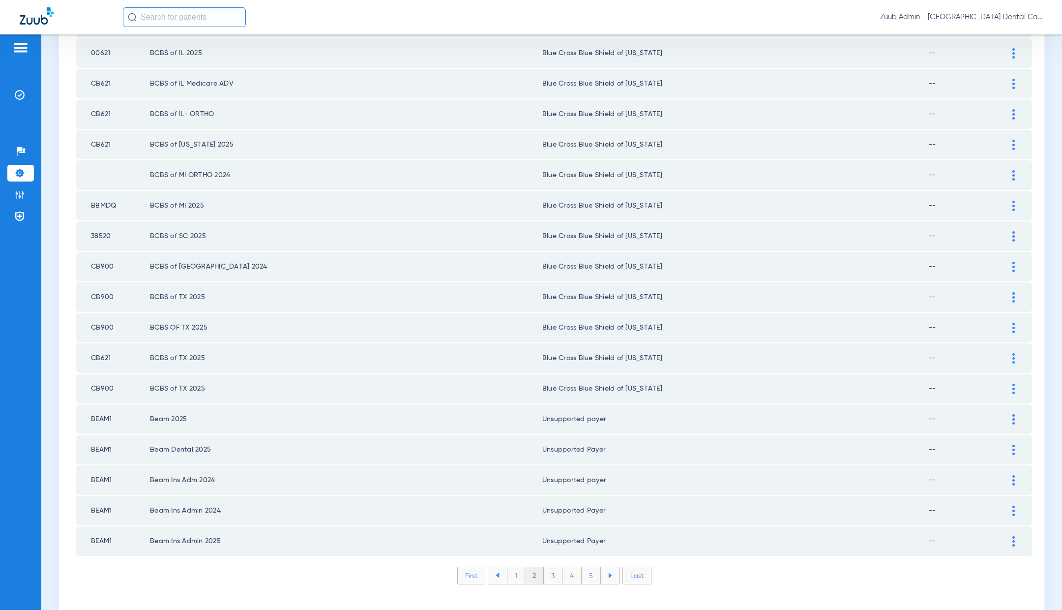
click at [554, 567] on li "3" at bounding box center [553, 575] width 19 height 17
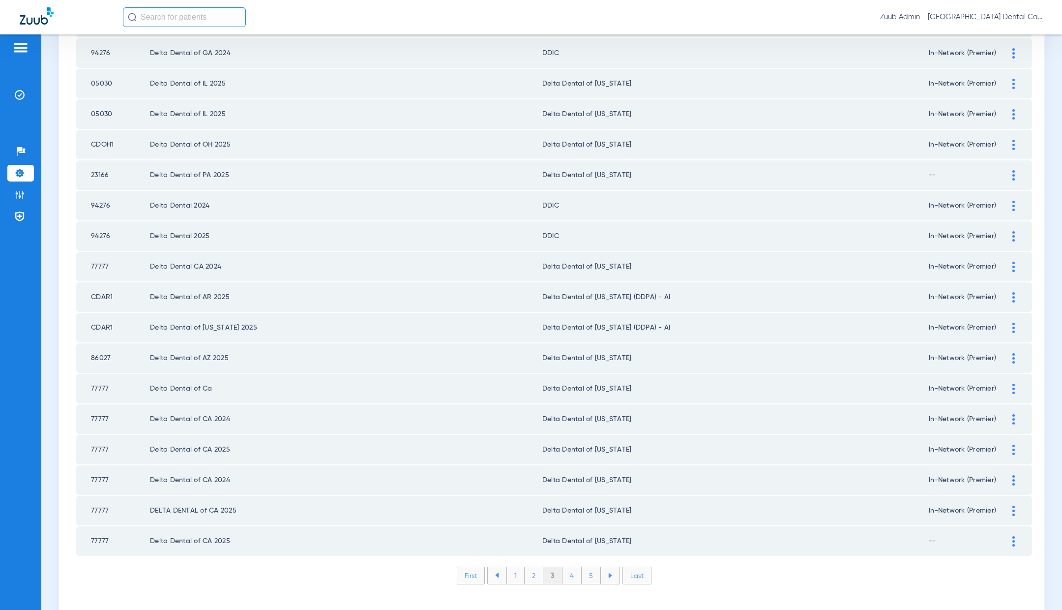
click at [573, 567] on li "4" at bounding box center [572, 575] width 19 height 17
click at [591, 567] on li "5" at bounding box center [591, 575] width 19 height 17
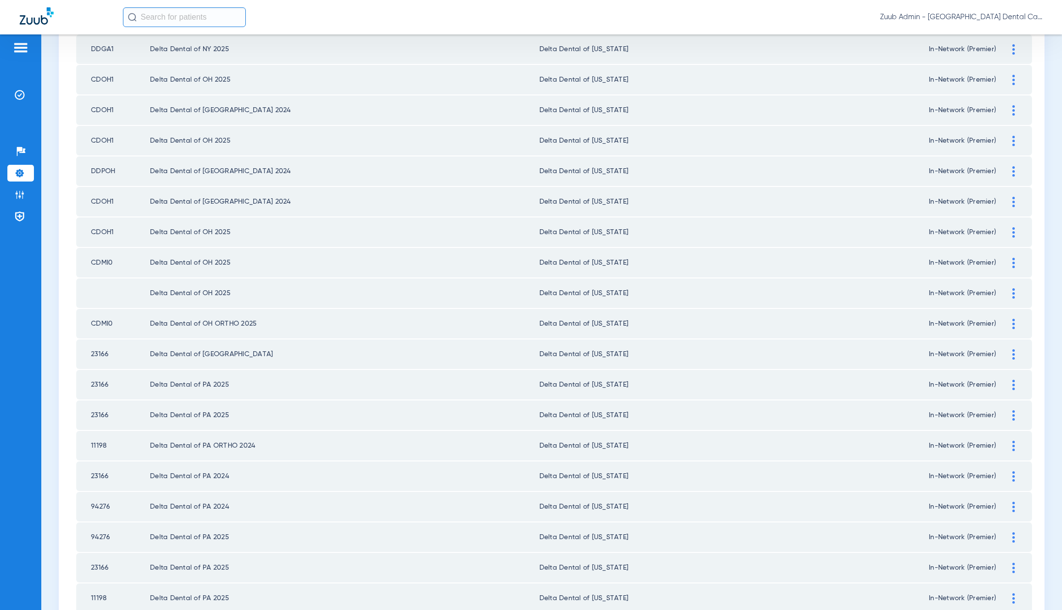
scroll to position [1119, 0]
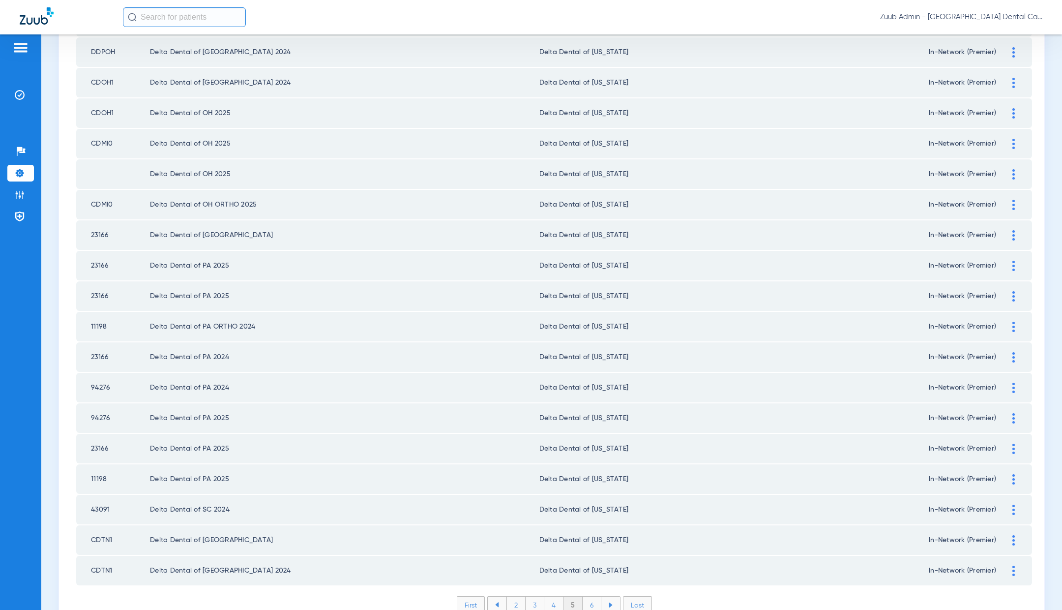
click at [595, 597] on li "6" at bounding box center [592, 605] width 19 height 17
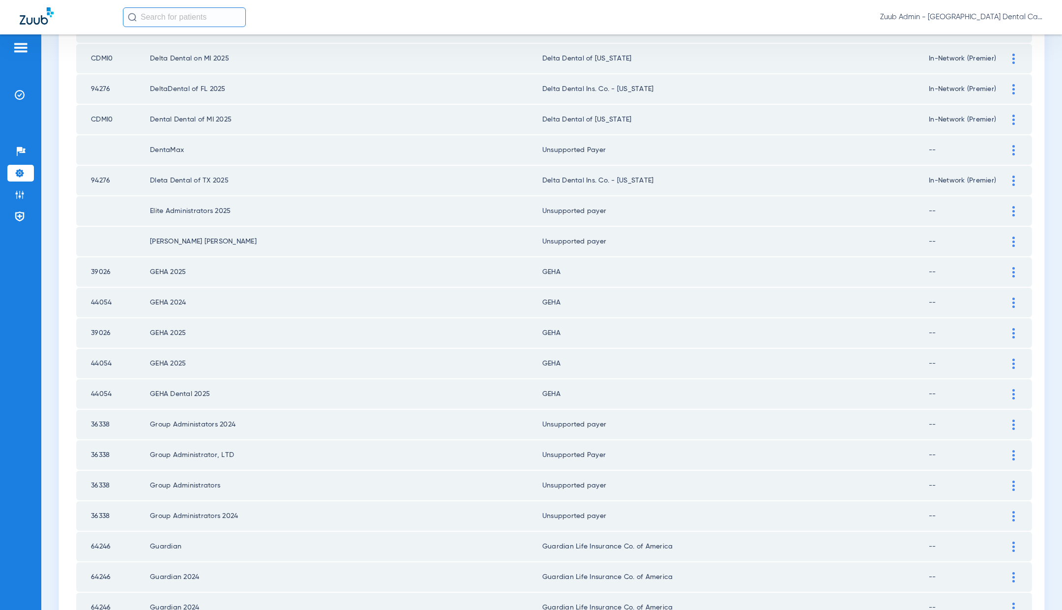
scroll to position [1148, 0]
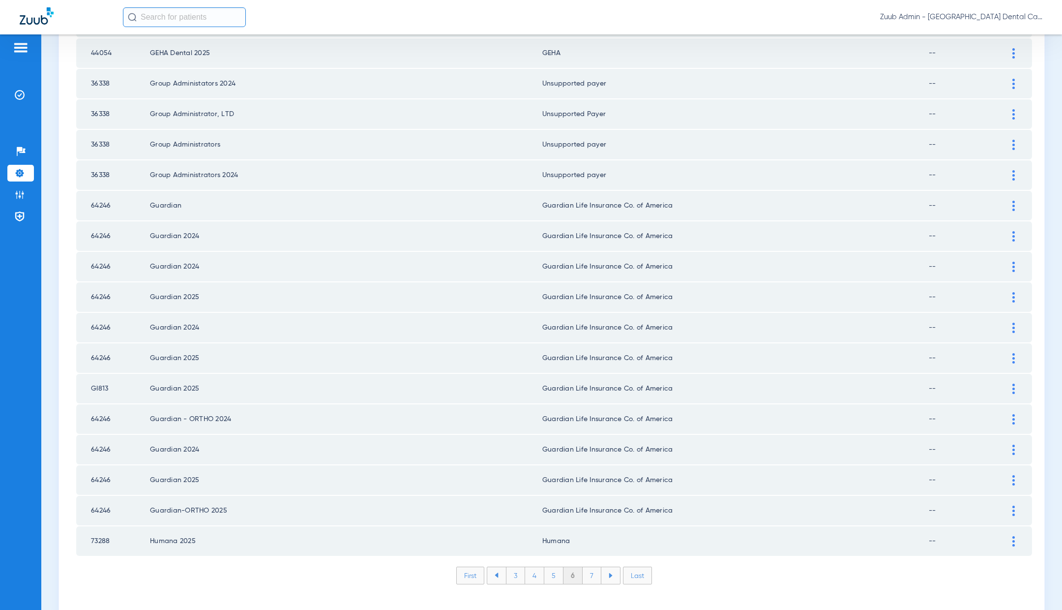
click at [593, 567] on li "7" at bounding box center [592, 575] width 19 height 17
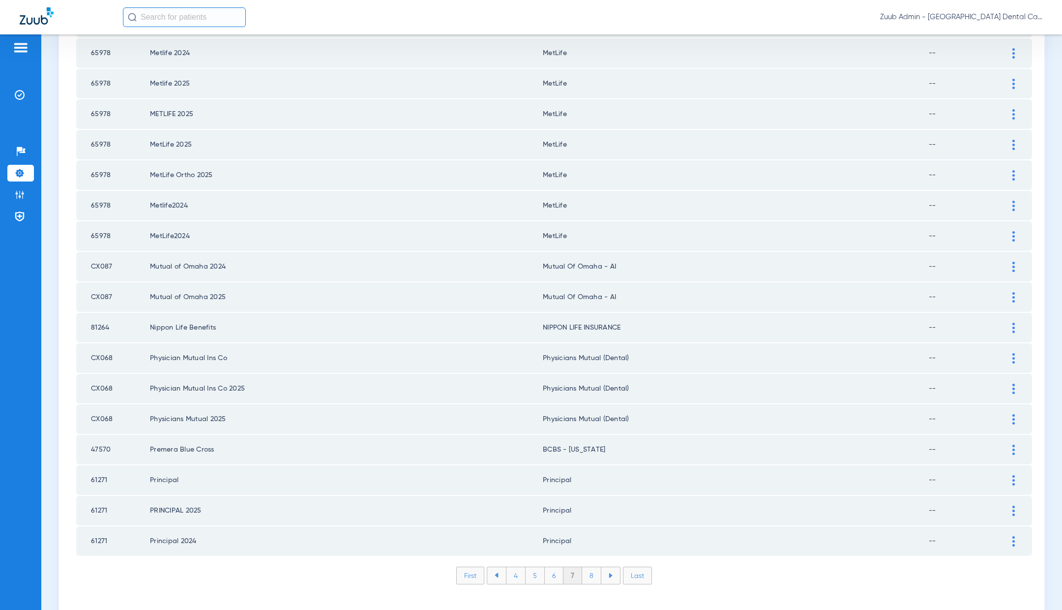
click at [594, 567] on li "8" at bounding box center [591, 575] width 19 height 17
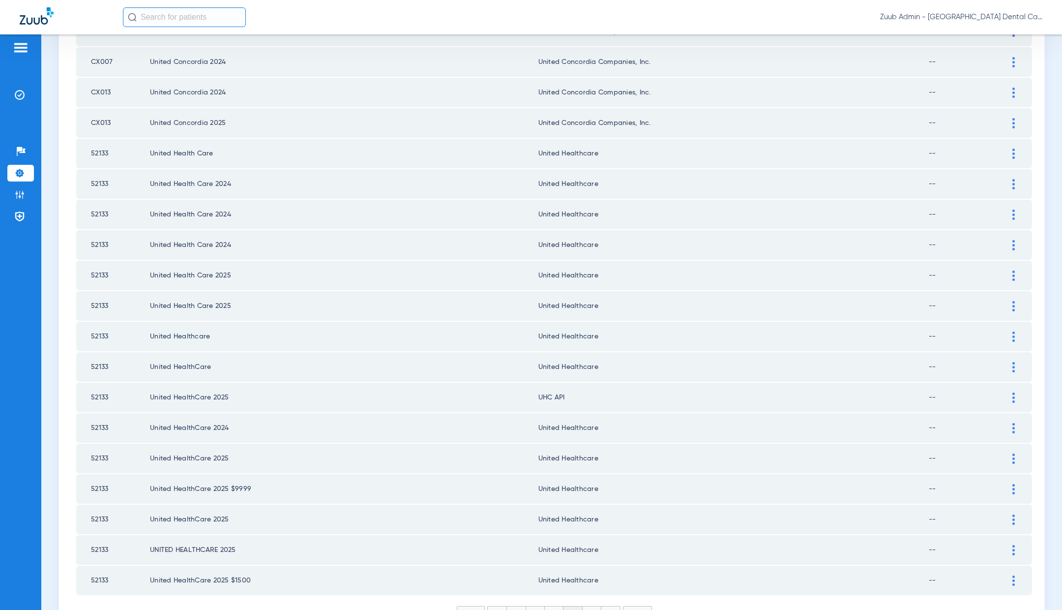
scroll to position [1115, 0]
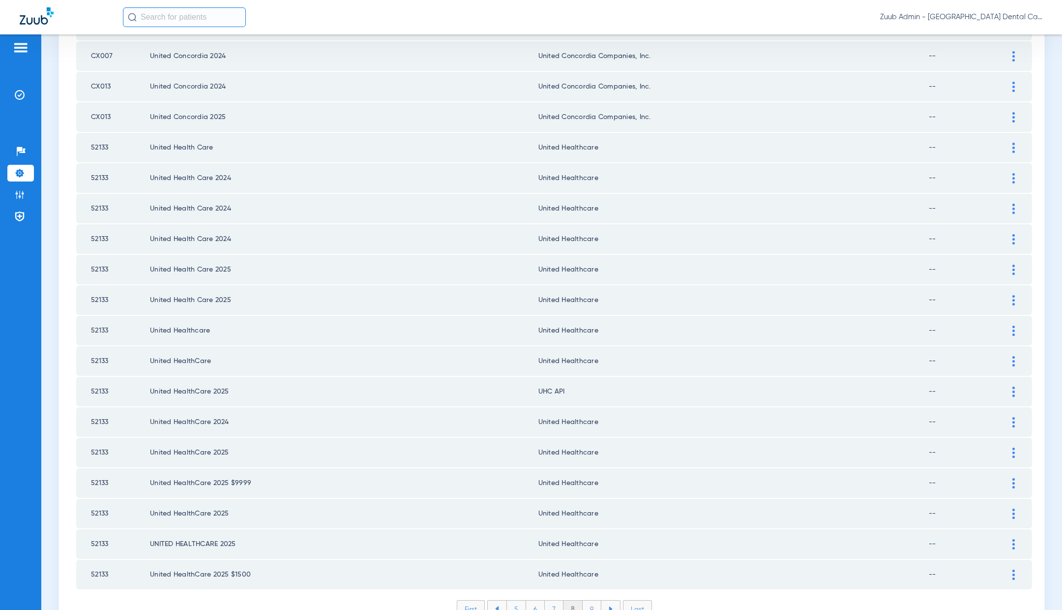
click at [1014, 387] on img at bounding box center [1014, 392] width 2 height 10
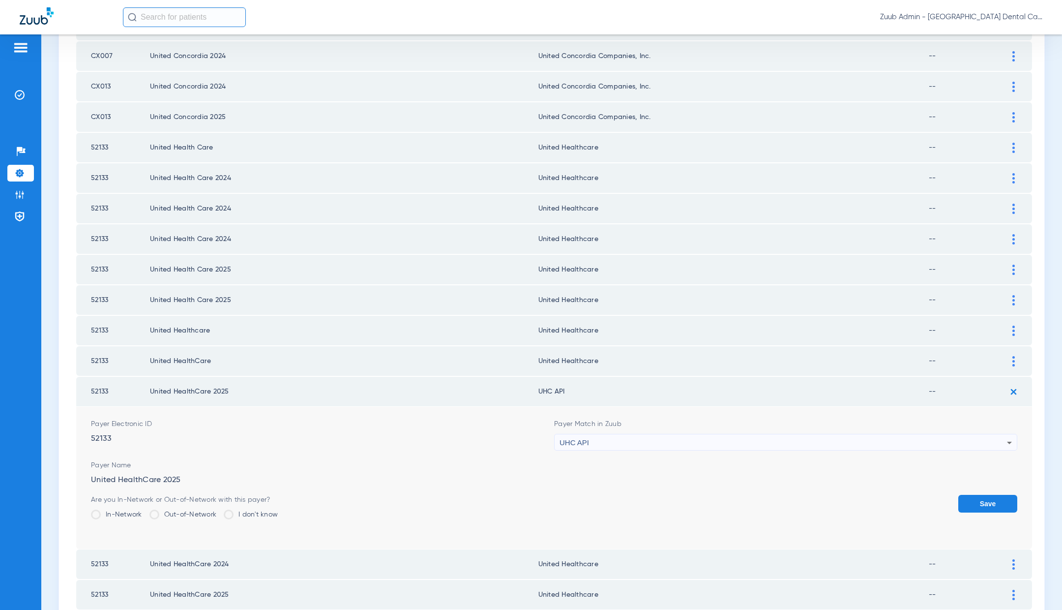
click at [607, 434] on div "UHC API" at bounding box center [784, 442] width 448 height 17
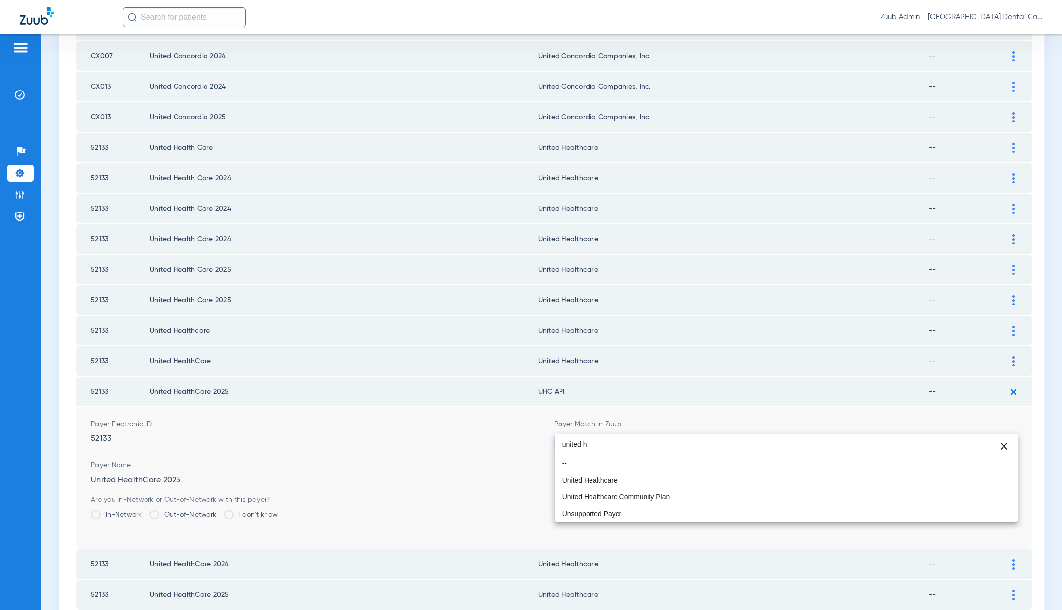
scroll to position [0, 0]
type input "united h"
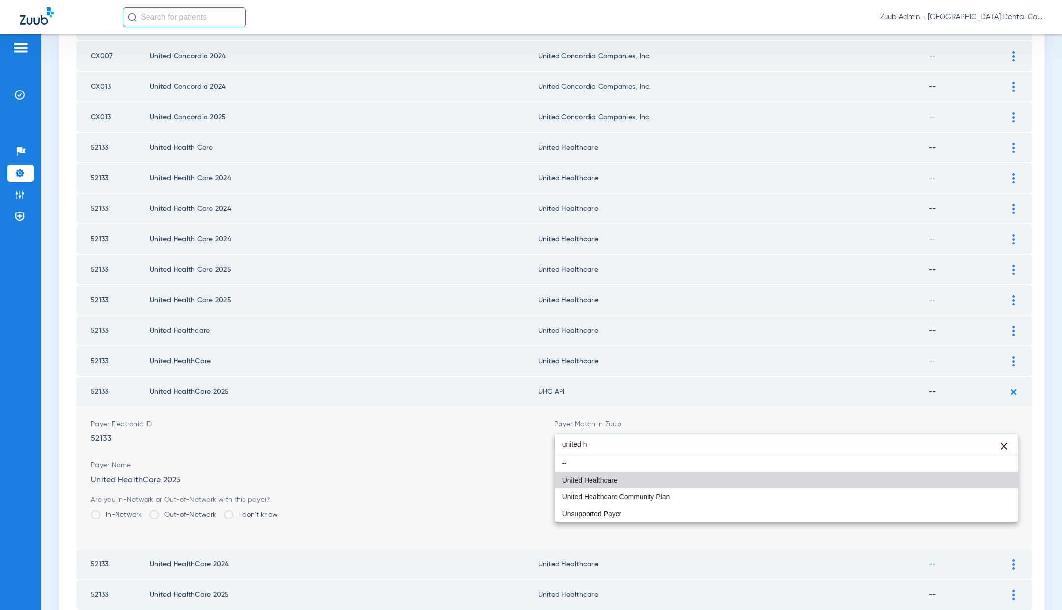
click at [625, 480] on mat-option "United Healthcare" at bounding box center [786, 480] width 463 height 17
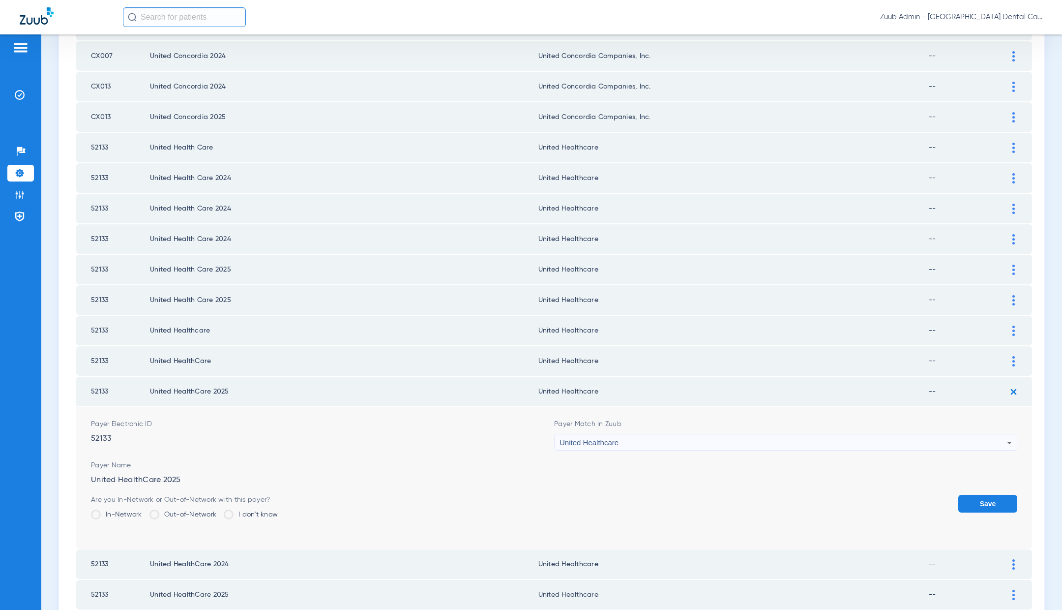
click at [1003, 495] on button "Save" at bounding box center [988, 504] width 59 height 18
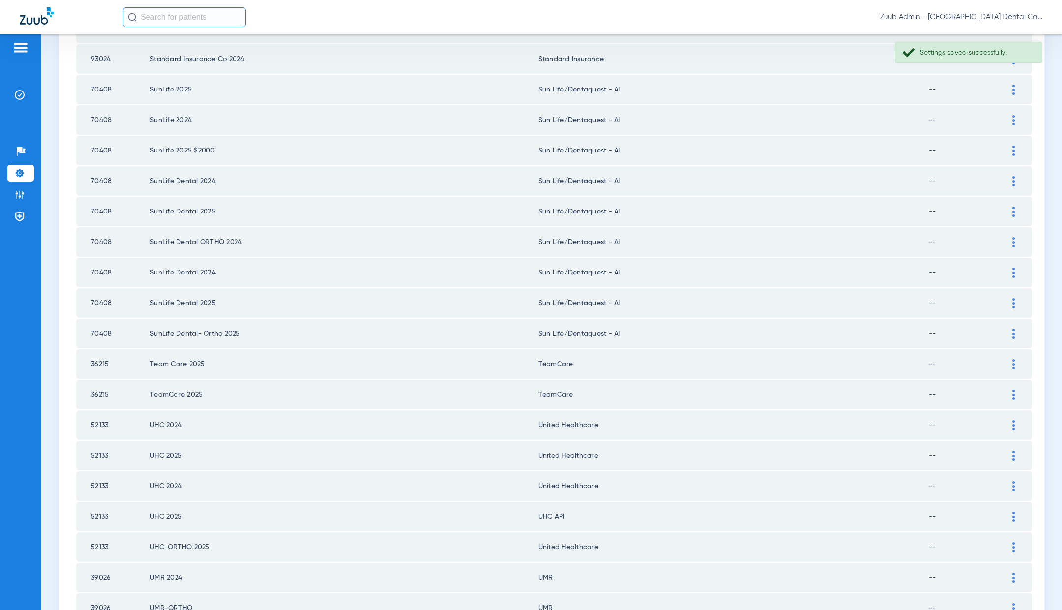
scroll to position [439, 0]
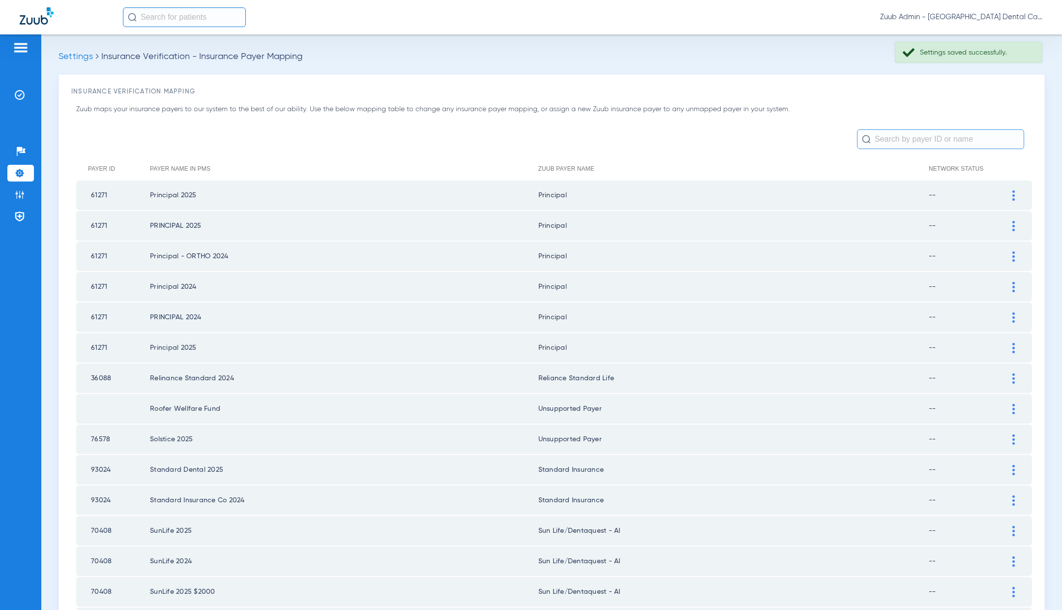
scroll to position [439, 0]
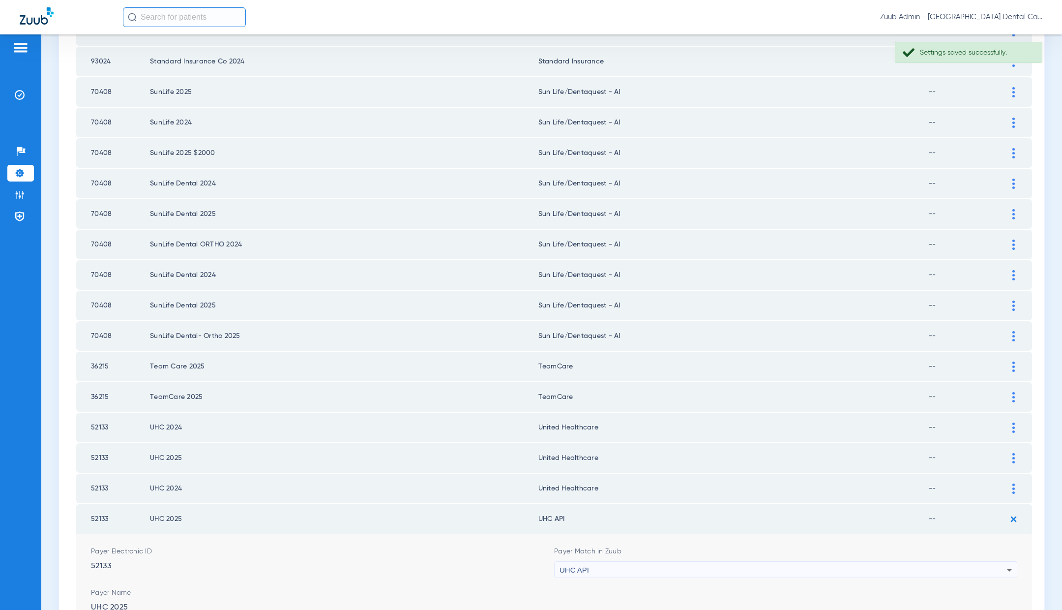
click at [644, 562] on div "UHC API" at bounding box center [784, 570] width 448 height 17
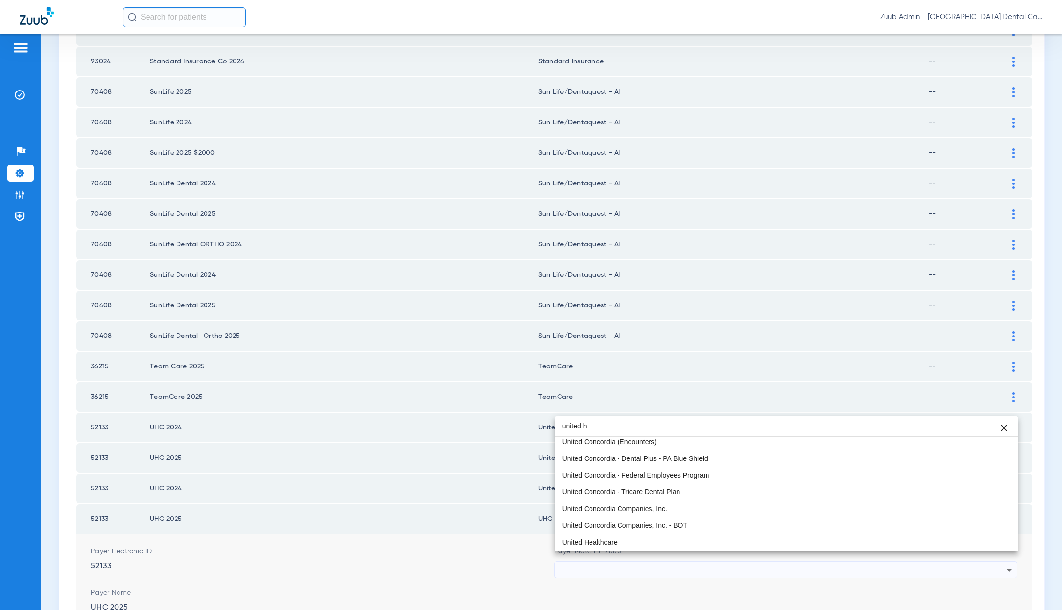
scroll to position [0, 0]
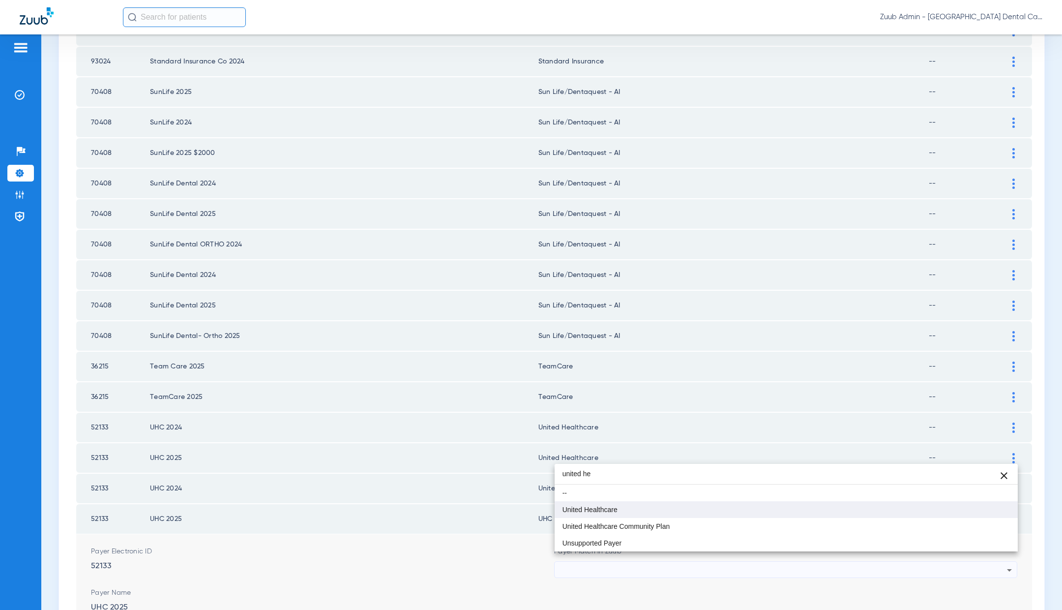
type input "united he"
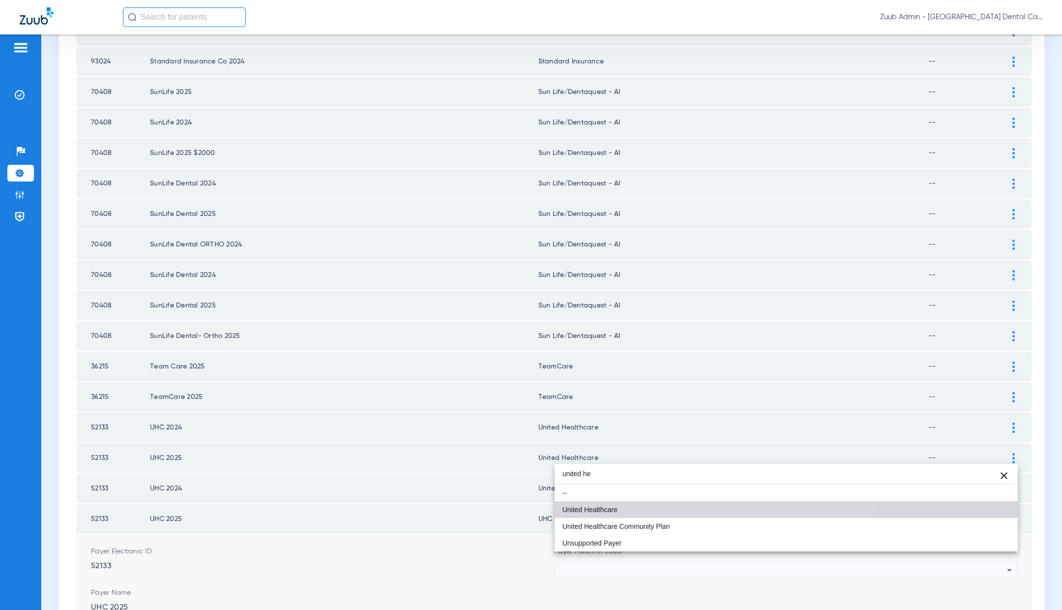
click at [634, 511] on mat-option "United Healthcare" at bounding box center [786, 509] width 463 height 17
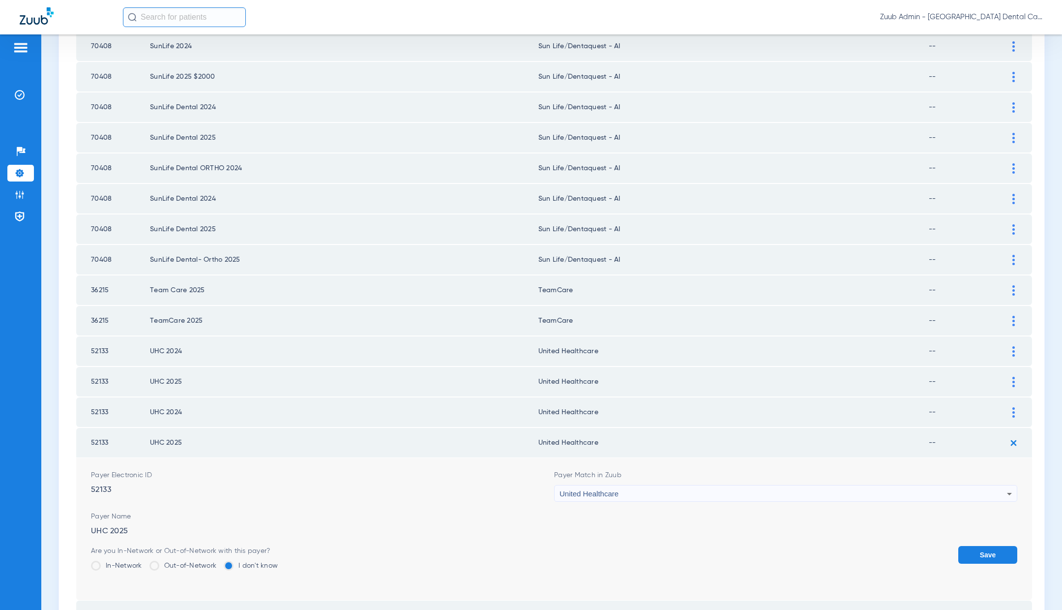
scroll to position [525, 0]
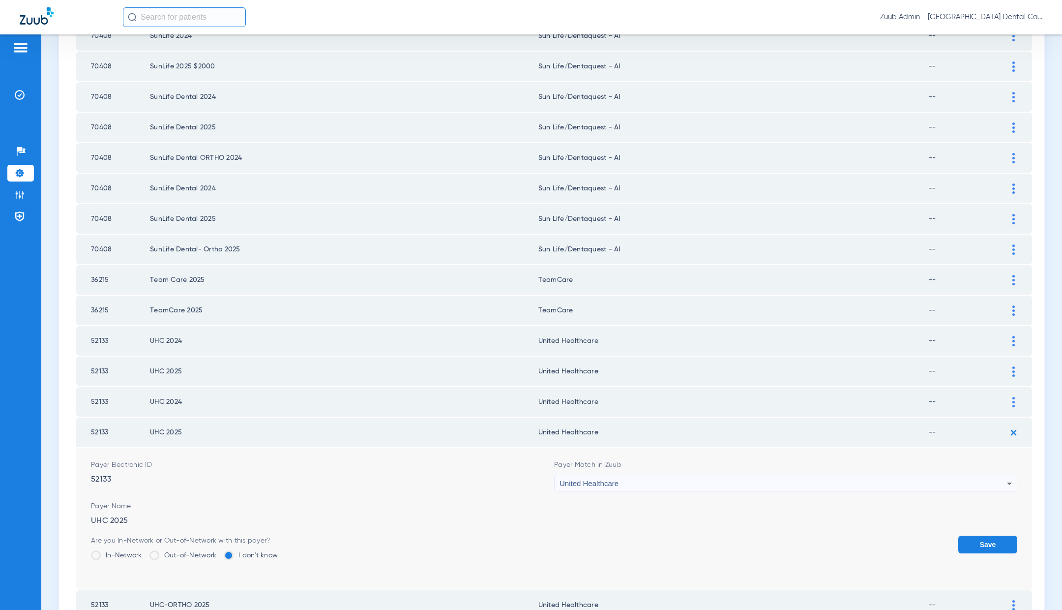
click at [980, 536] on button "Save" at bounding box center [988, 545] width 59 height 18
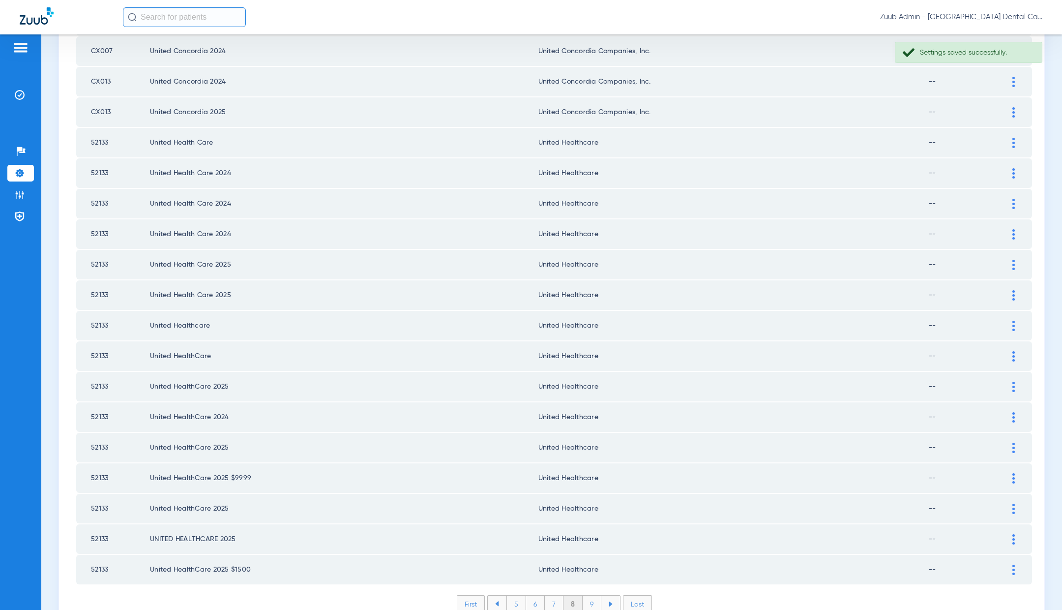
scroll to position [1148, 0]
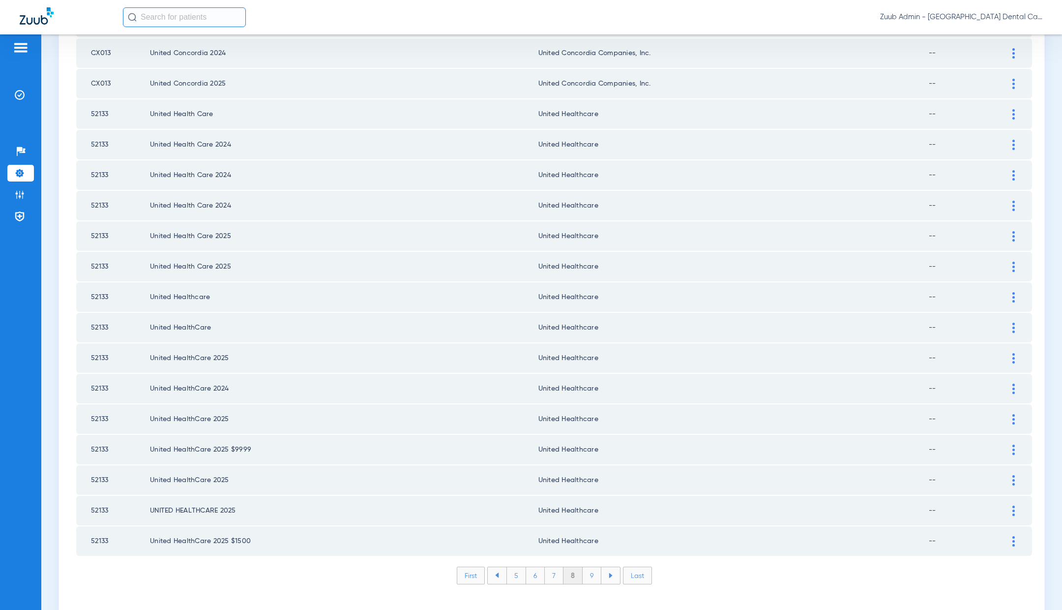
click at [588, 567] on li "9" at bounding box center [592, 575] width 19 height 17
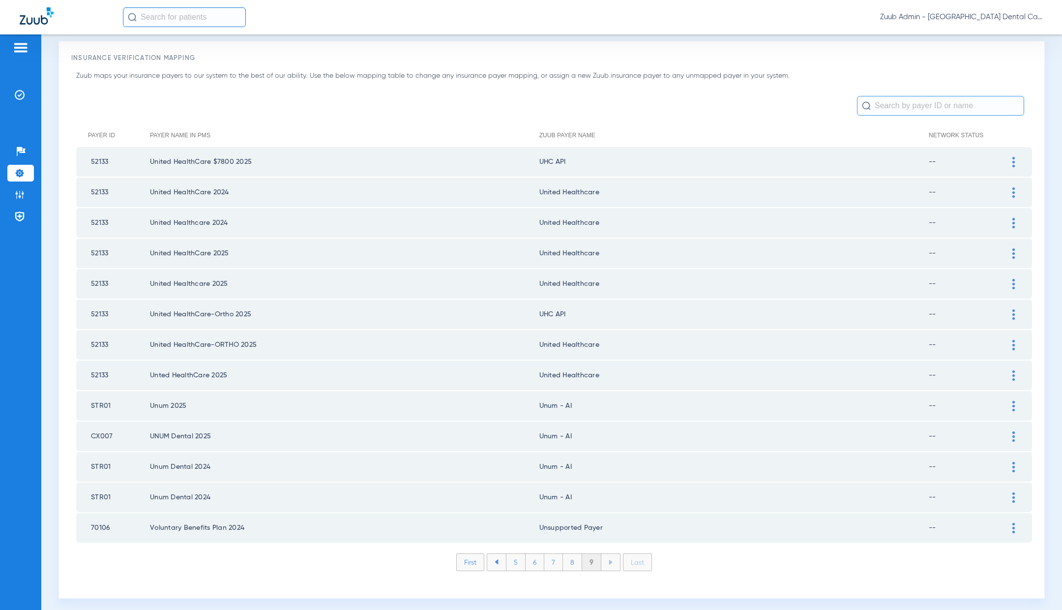
click at [1016, 311] on div at bounding box center [1013, 314] width 17 height 10
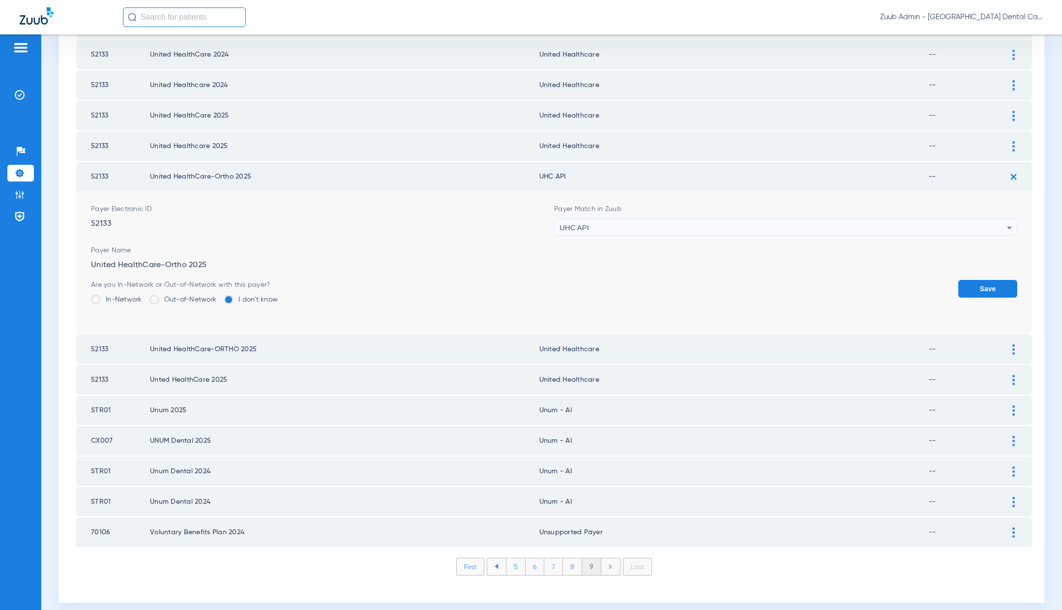
scroll to position [176, 0]
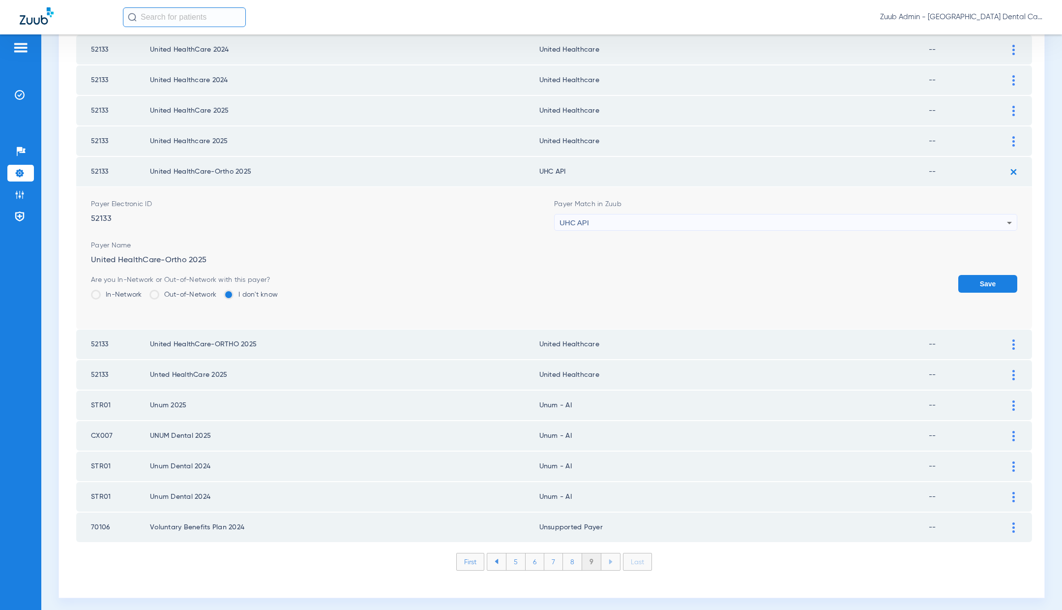
click at [666, 220] on div "UHC API" at bounding box center [784, 222] width 448 height 17
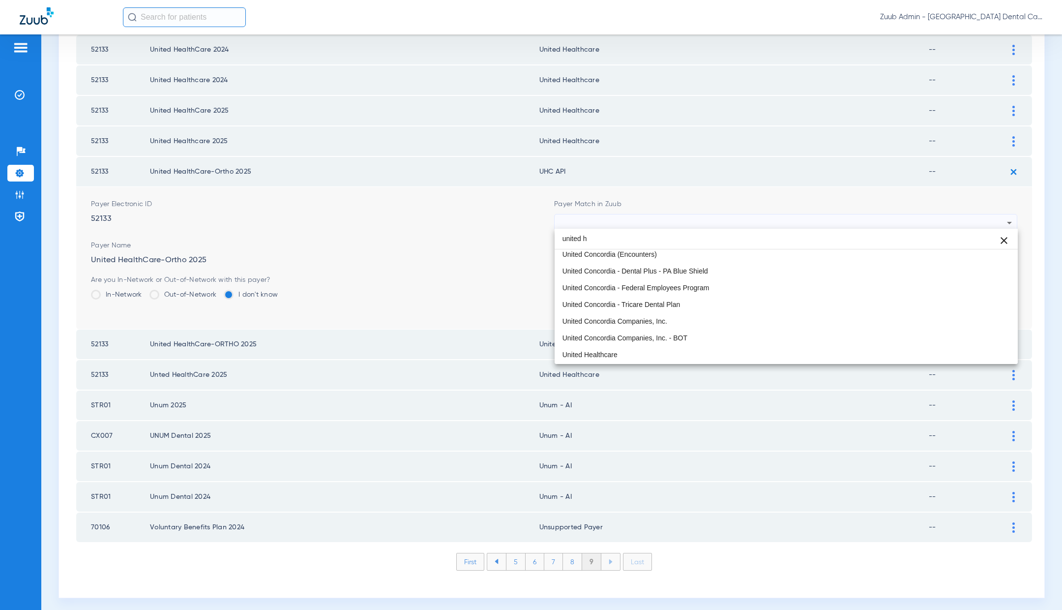
scroll to position [0, 0]
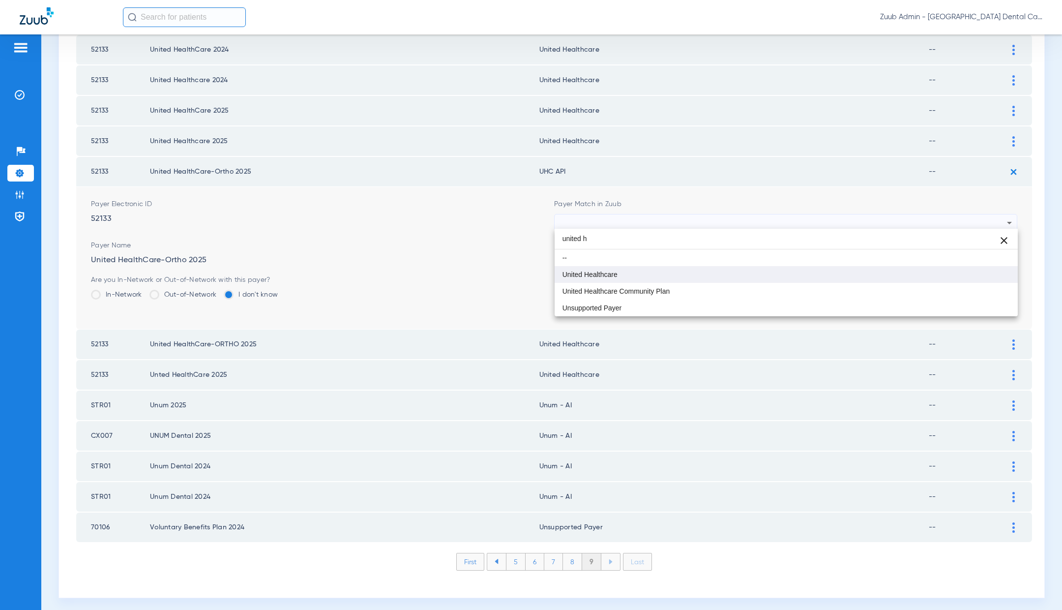
type input "united h"
click at [693, 277] on mat-option "United Healthcare" at bounding box center [786, 274] width 463 height 17
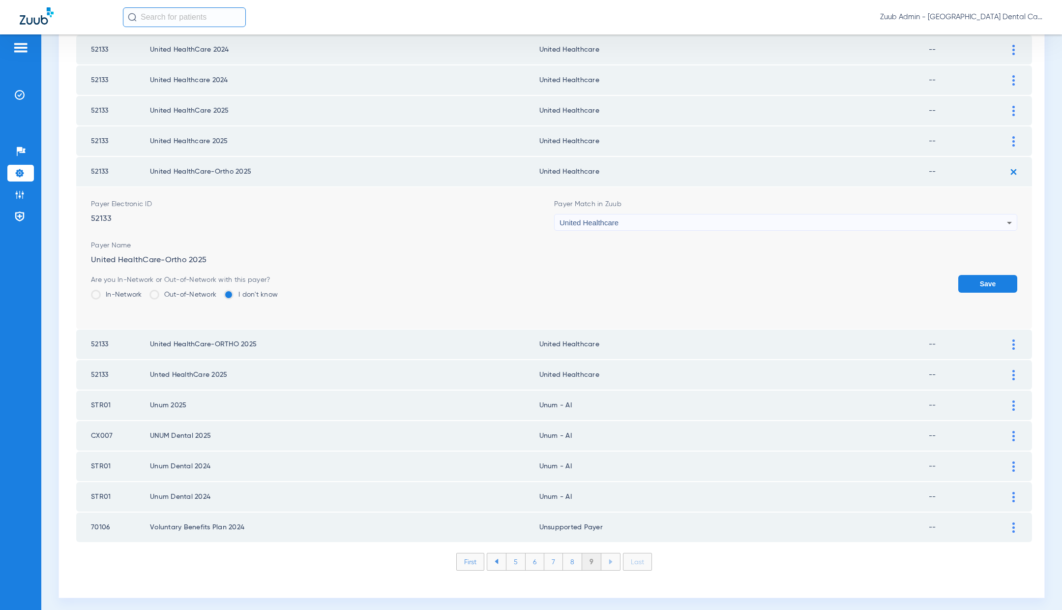
click at [1010, 280] on button "Save" at bounding box center [988, 284] width 59 height 18
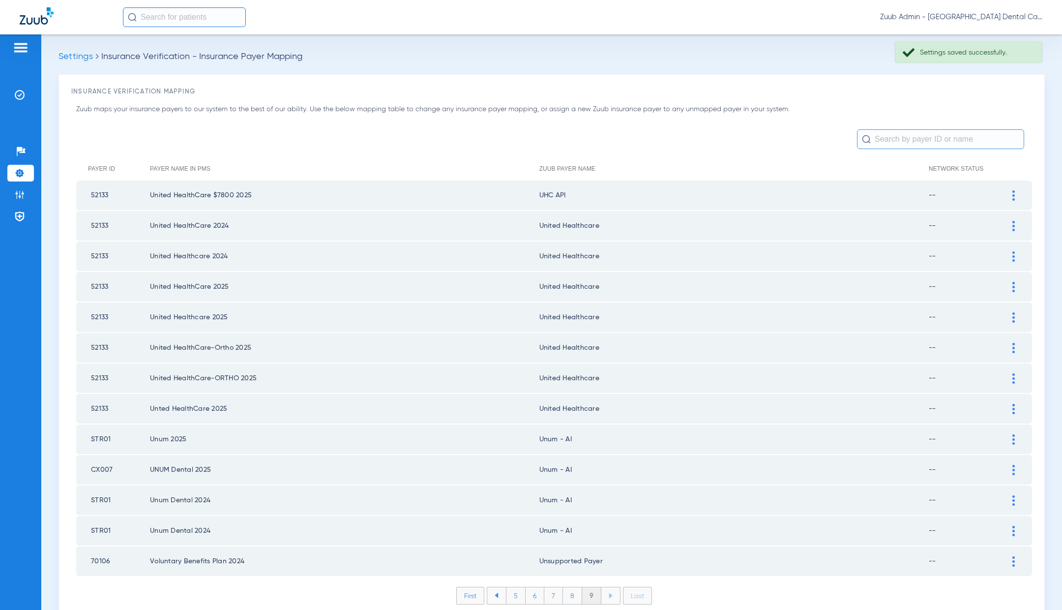
click at [1018, 195] on div at bounding box center [1013, 195] width 17 height 10
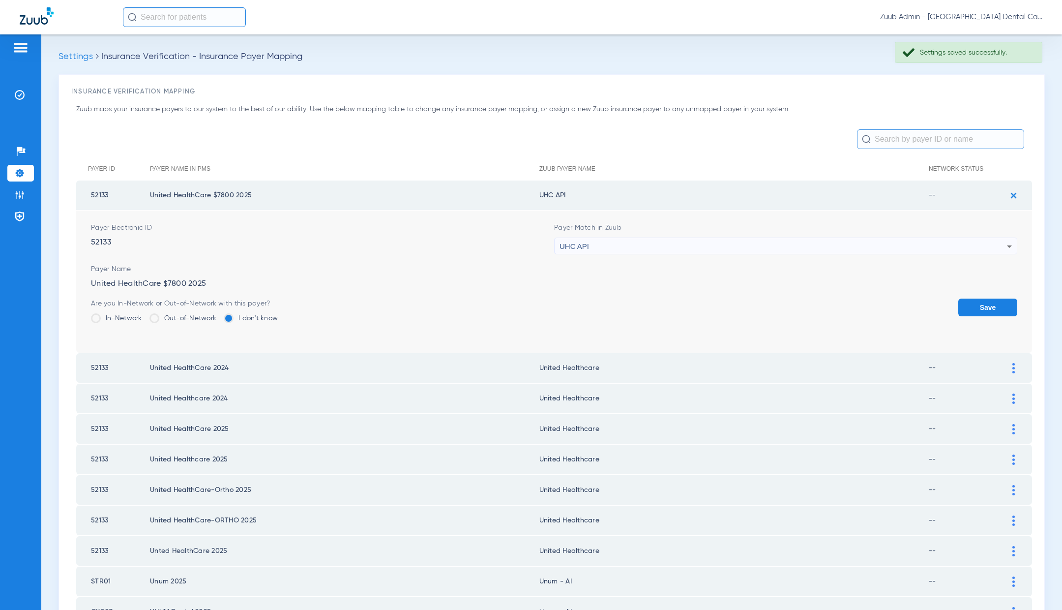
click at [639, 248] on div "UHC API" at bounding box center [784, 246] width 448 height 17
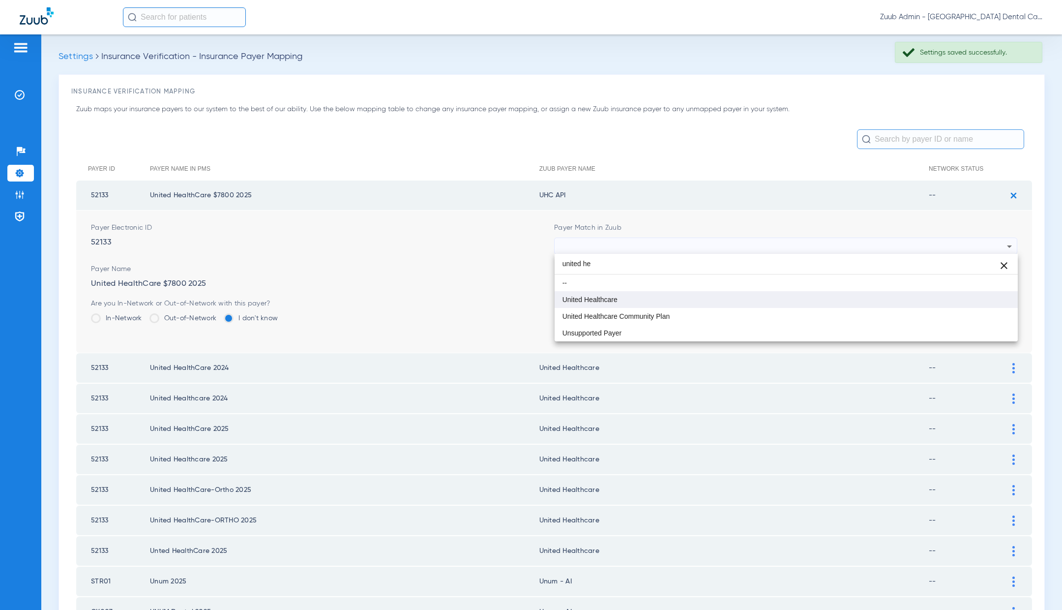
type input "united he"
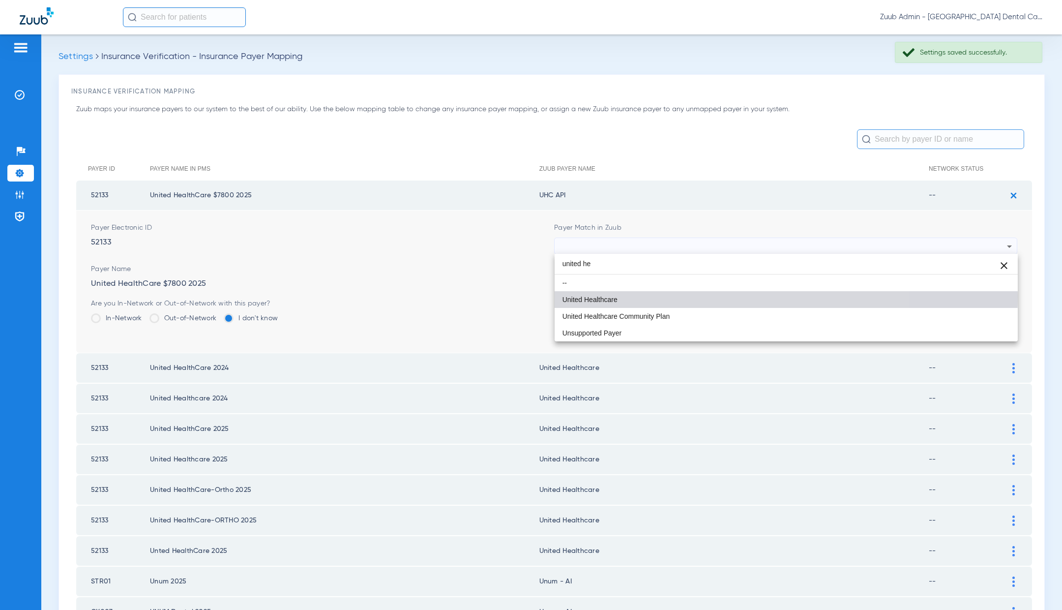
click at [651, 295] on mat-option "United Healthcare" at bounding box center [786, 299] width 463 height 17
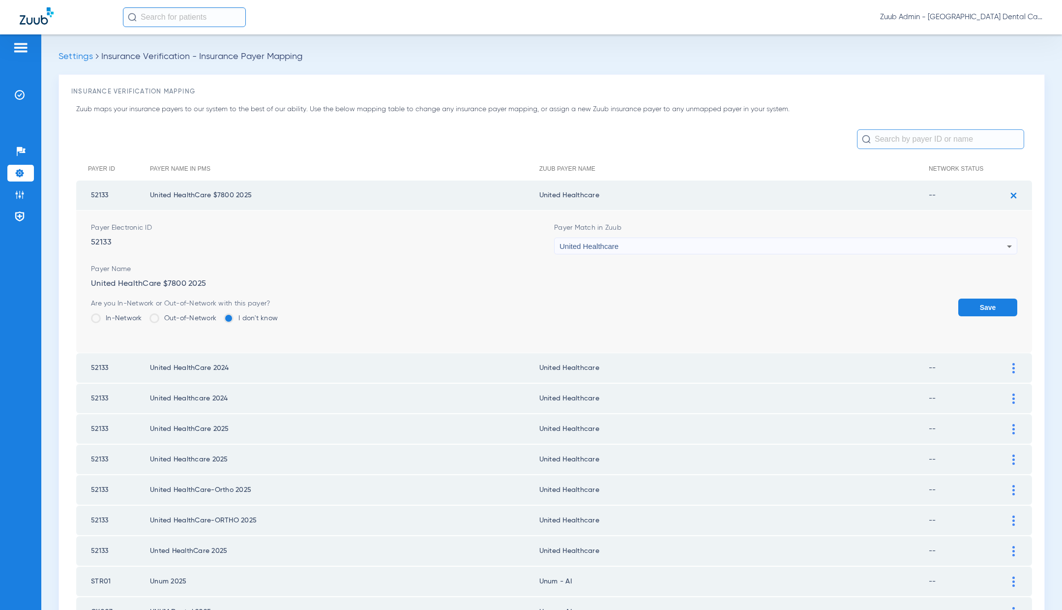
click at [989, 307] on button "Save" at bounding box center [988, 308] width 59 height 18
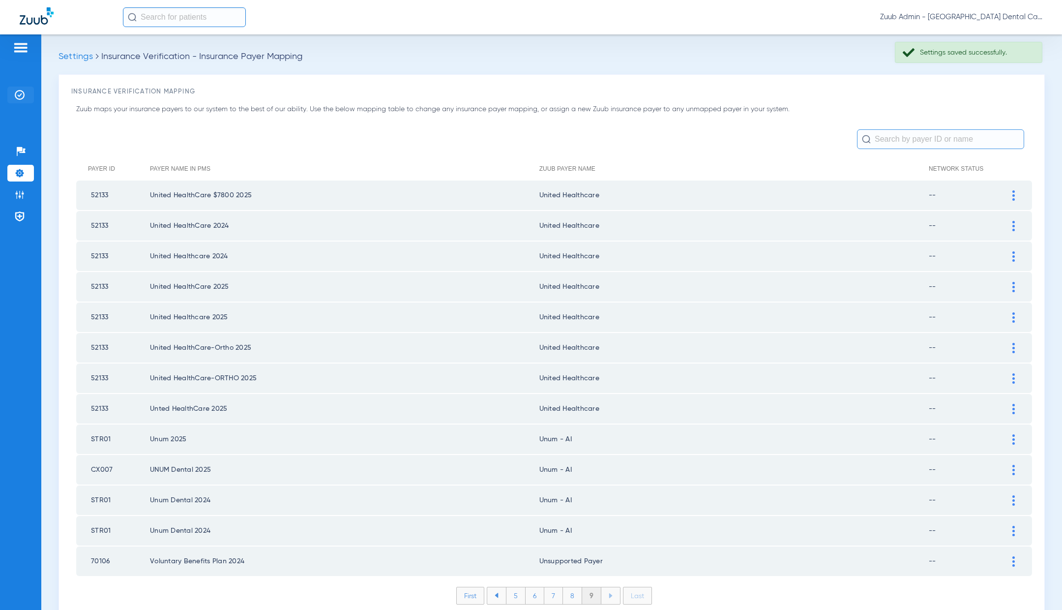
click at [20, 96] on img at bounding box center [20, 95] width 10 height 10
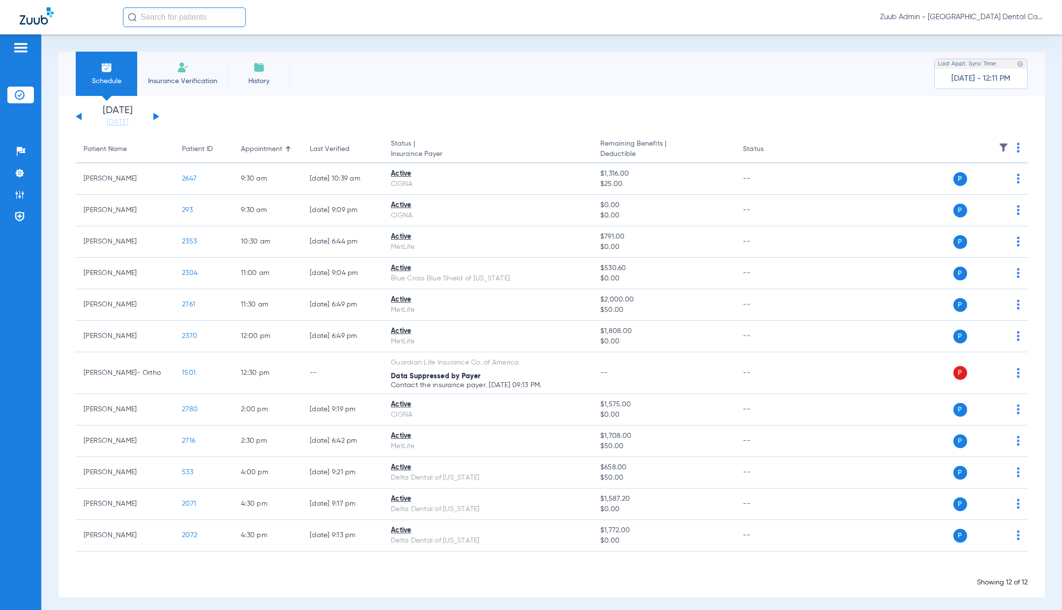
click at [156, 118] on button at bounding box center [156, 116] width 6 height 7
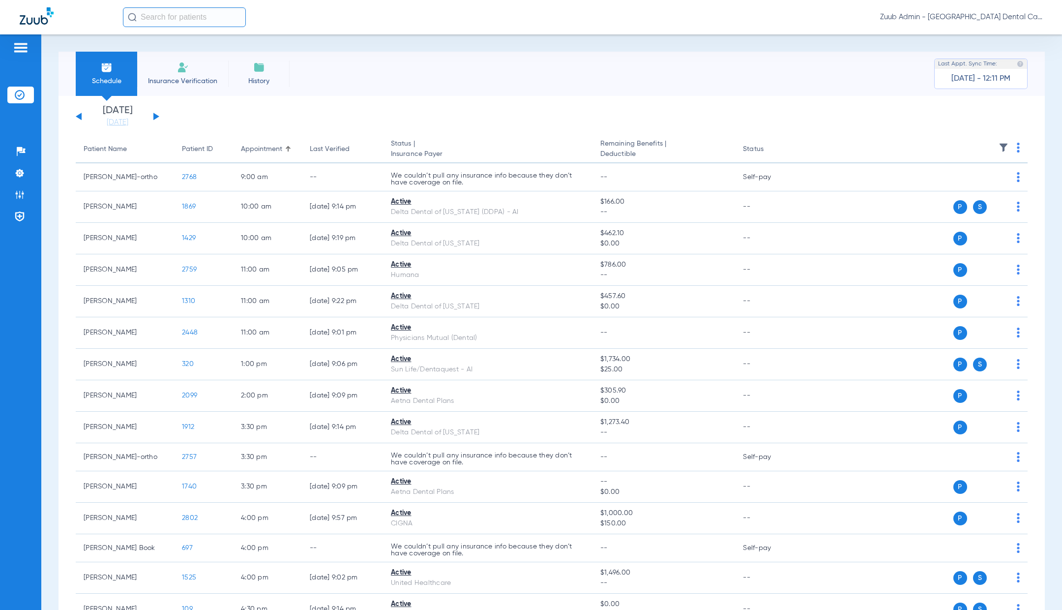
click at [153, 117] on button at bounding box center [156, 116] width 6 height 7
